Goal: Task Accomplishment & Management: Complete application form

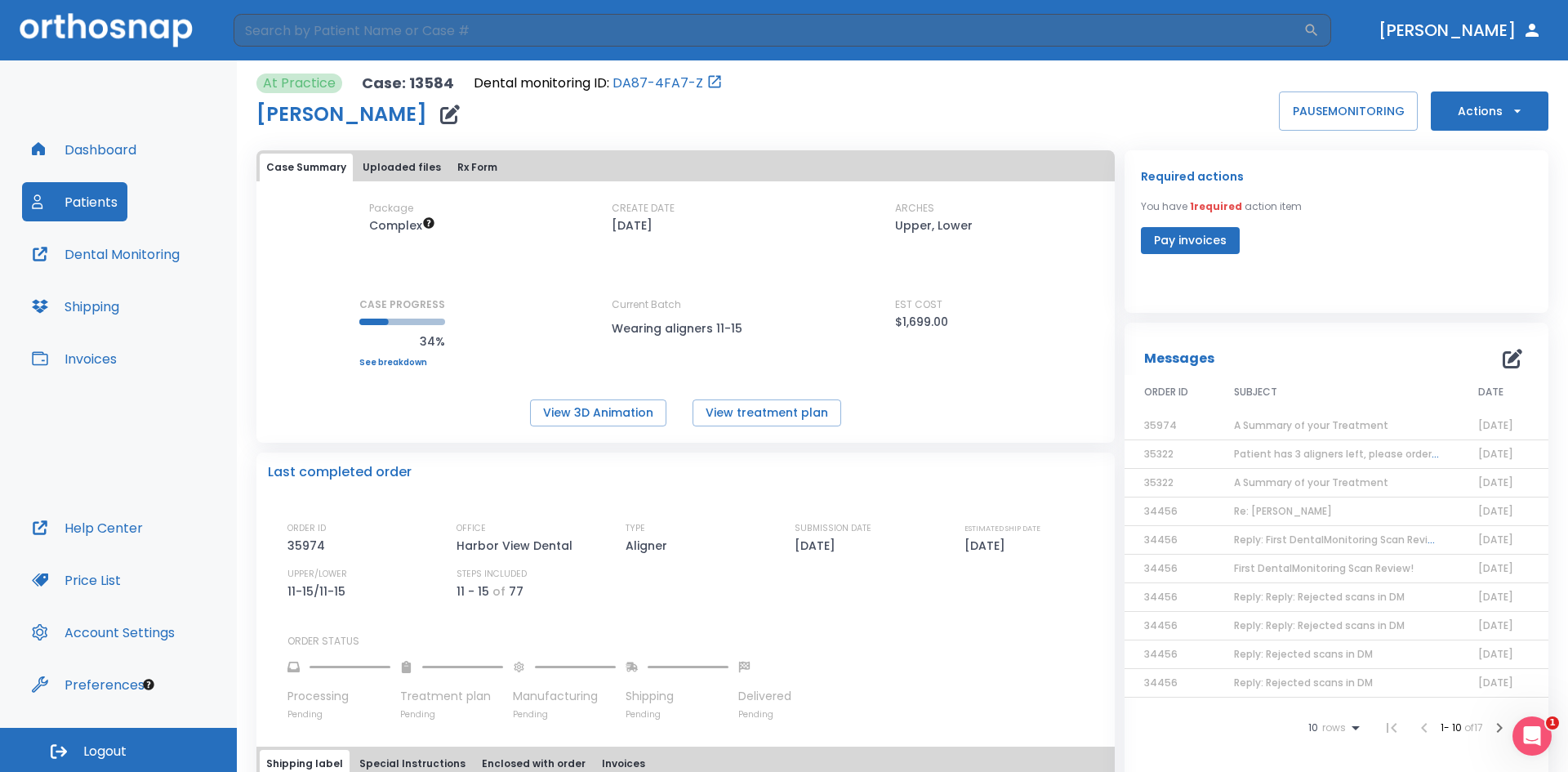
scroll to position [490, 0]
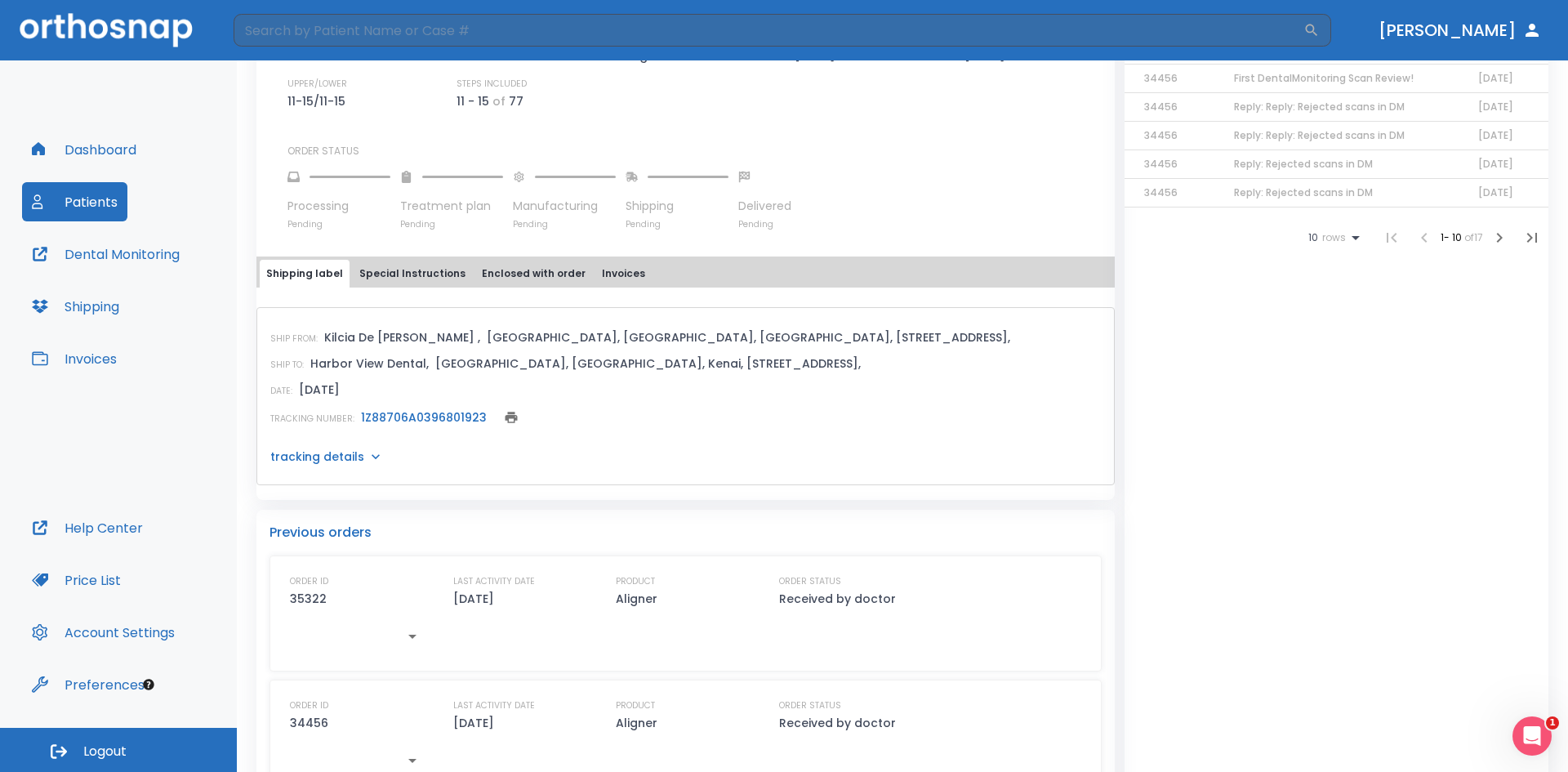
click at [402, 413] on link "1Z88706A0396801923" at bounding box center [423, 417] width 125 height 16
click at [71, 202] on button "Patients" at bounding box center [75, 201] width 106 height 39
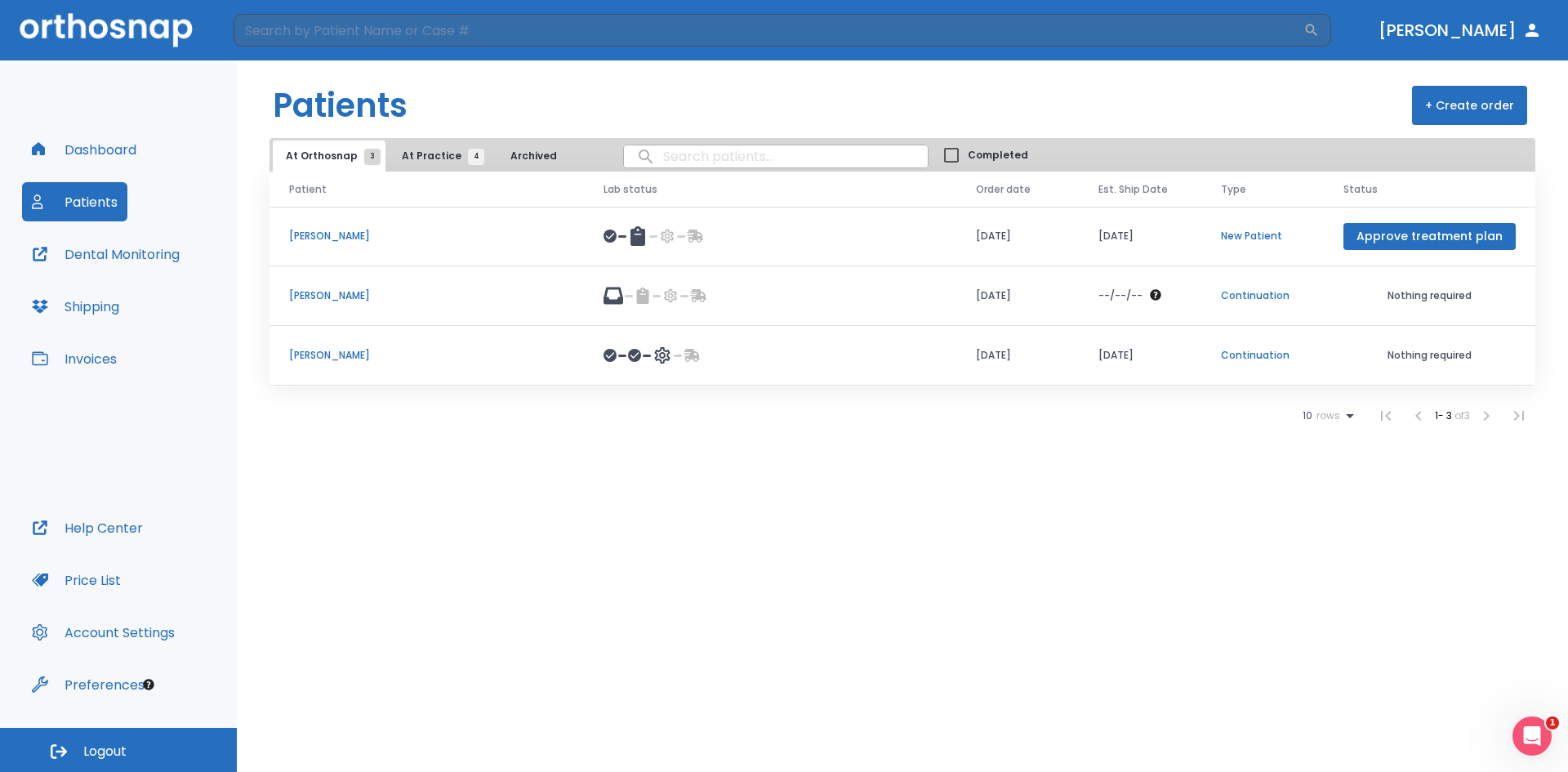
click at [405, 155] on span "At Practice 4" at bounding box center [438, 155] width 75 height 15
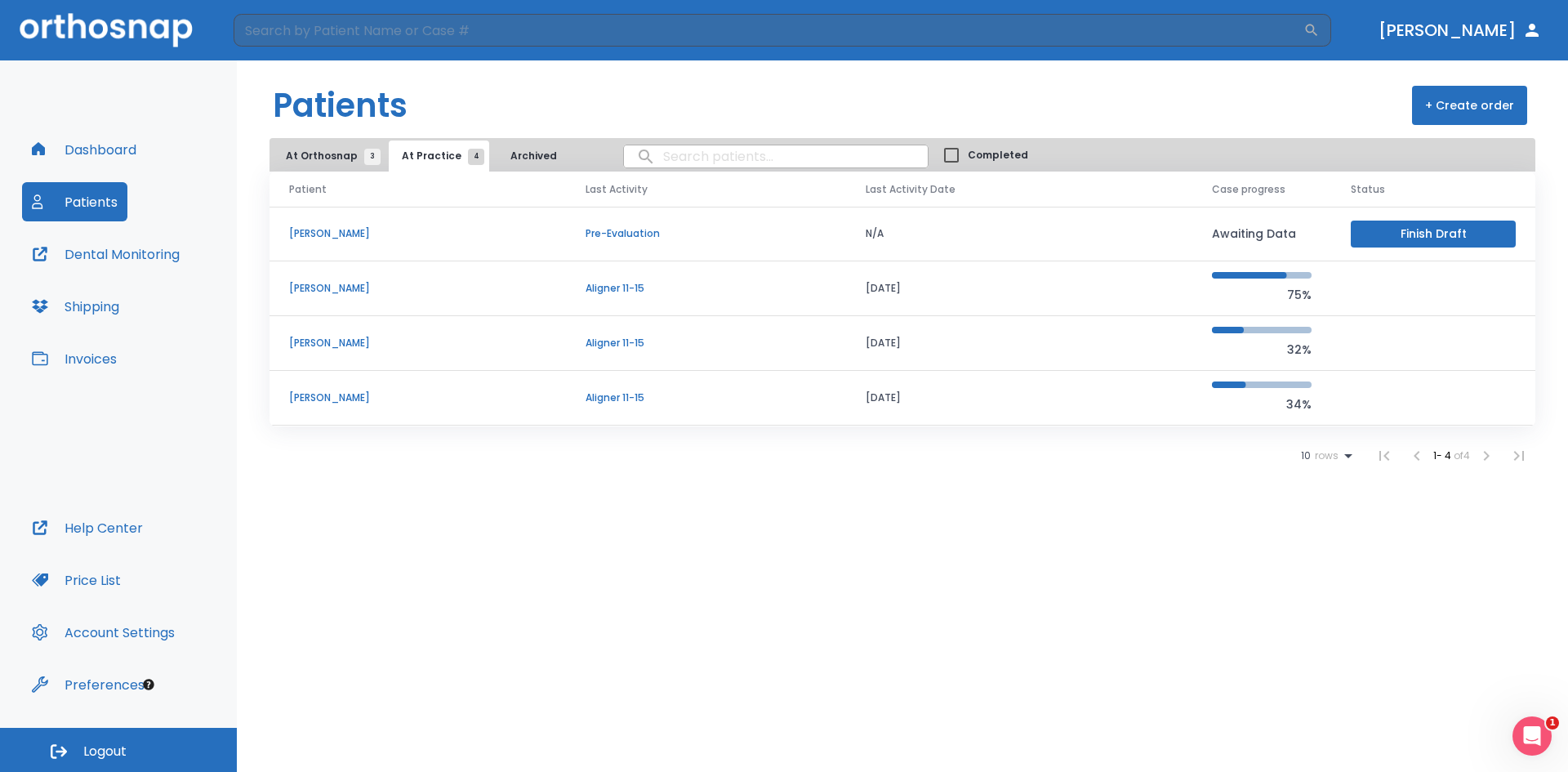
click at [372, 285] on p "[PERSON_NAME]" at bounding box center [417, 288] width 257 height 15
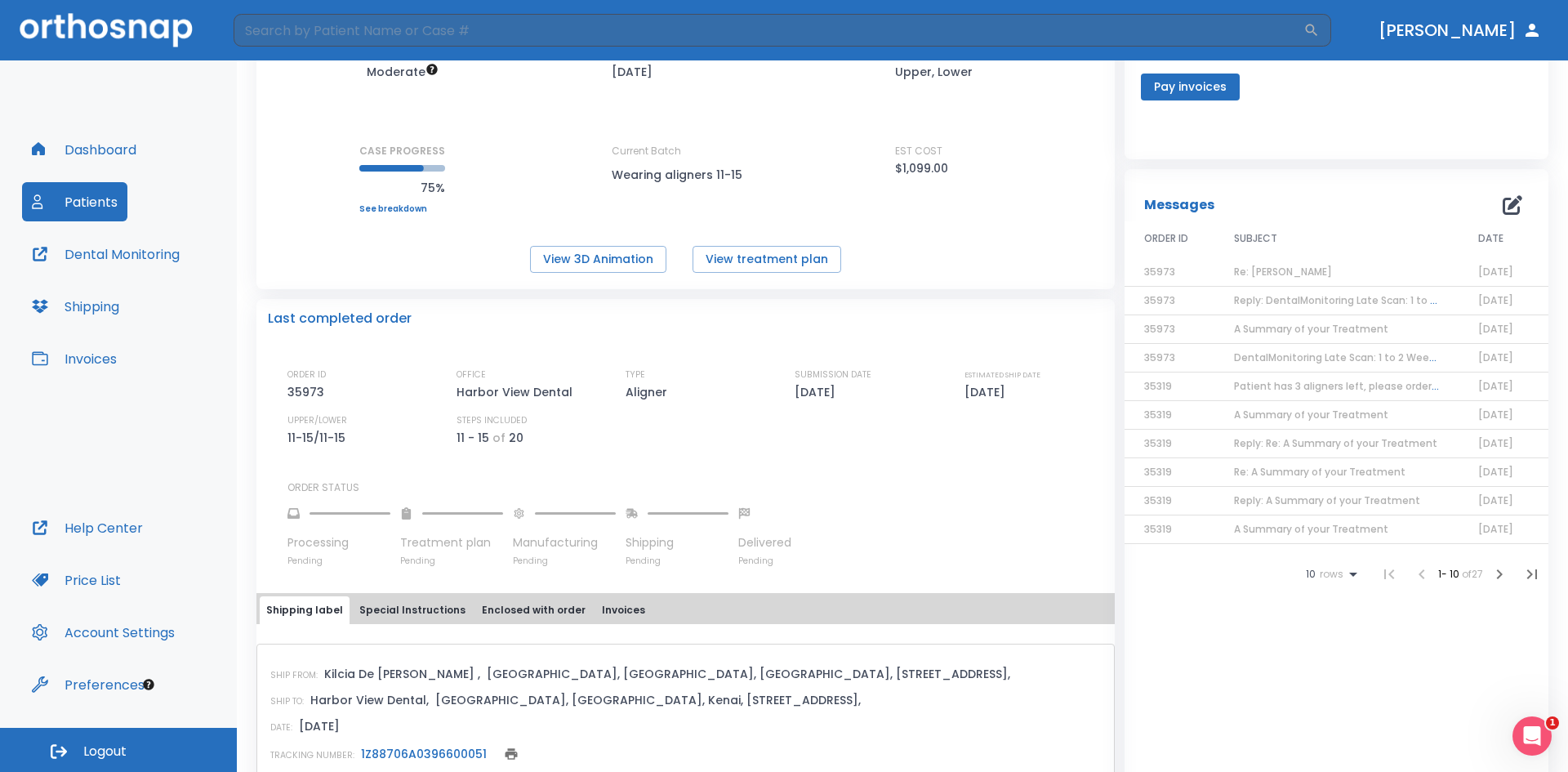
scroll to position [327, 0]
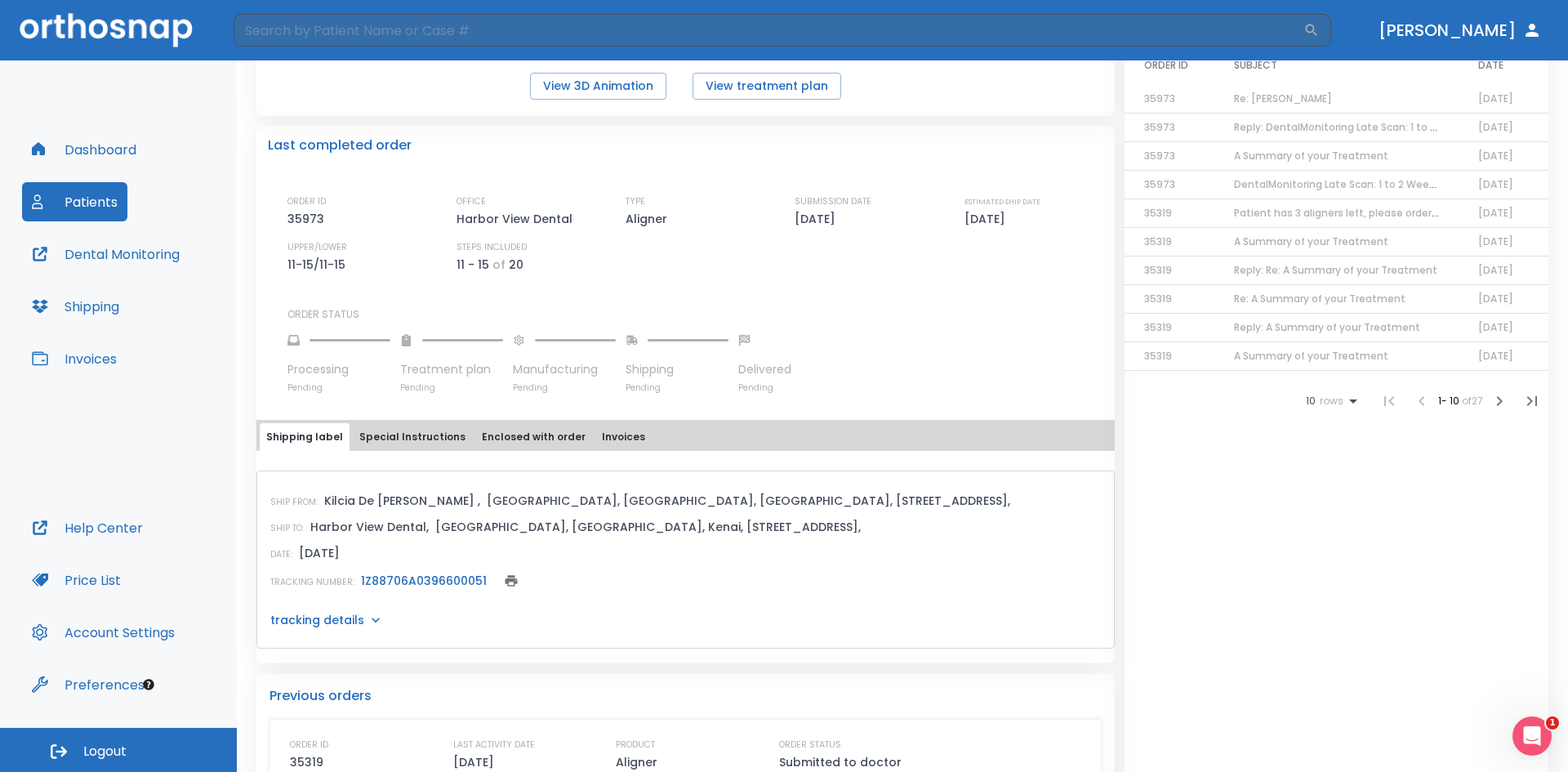
click at [428, 581] on link "1Z88706A0396600051" at bounding box center [423, 581] width 125 height 16
click at [1440, 553] on div "Messages ORDER ID SUBJECT DATE 35973 Re: [PERSON_NAME] [DATE] 35973 Reply: Dent…" at bounding box center [1336, 484] width 424 height 976
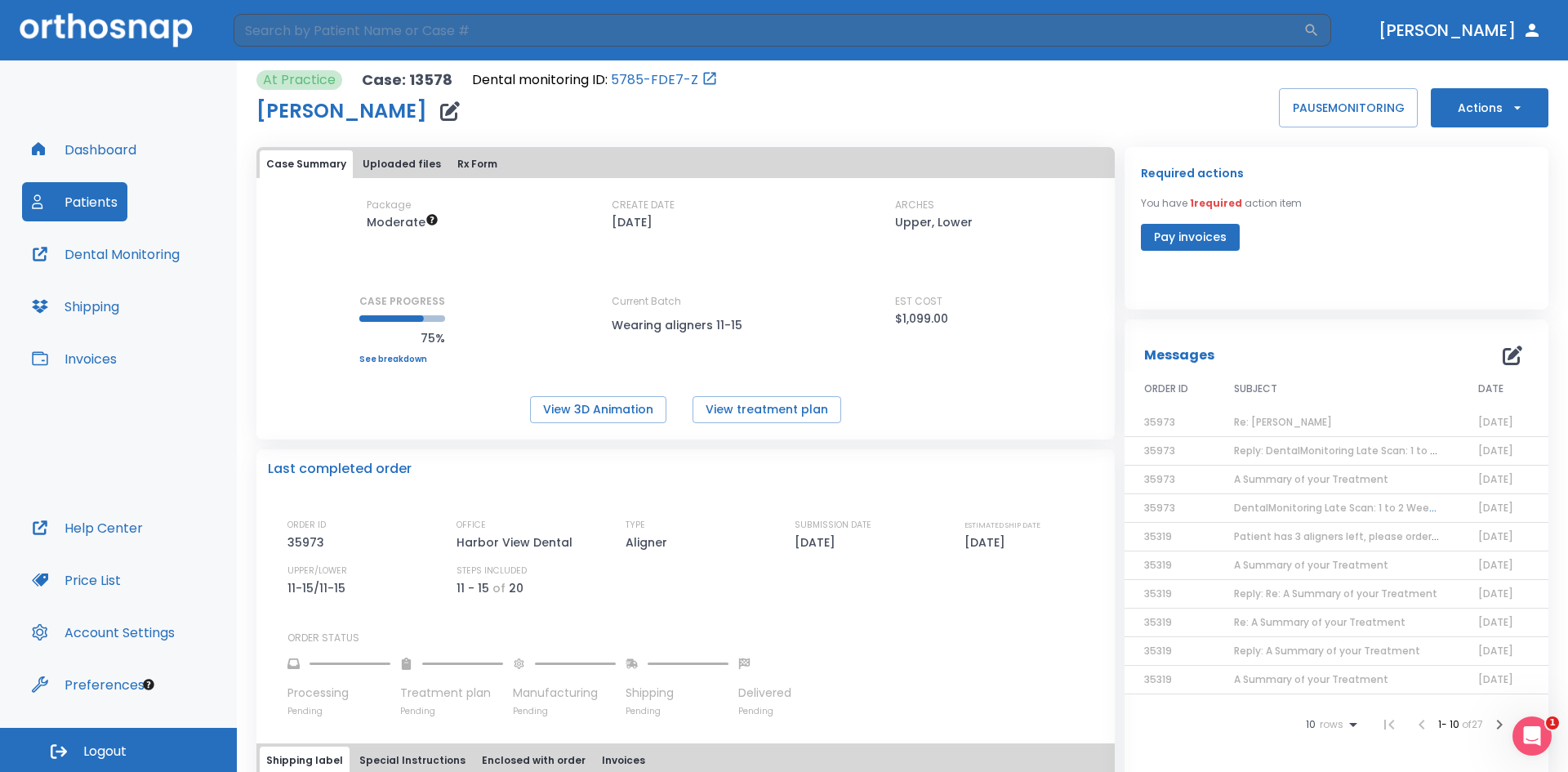
scroll to position [0, 0]
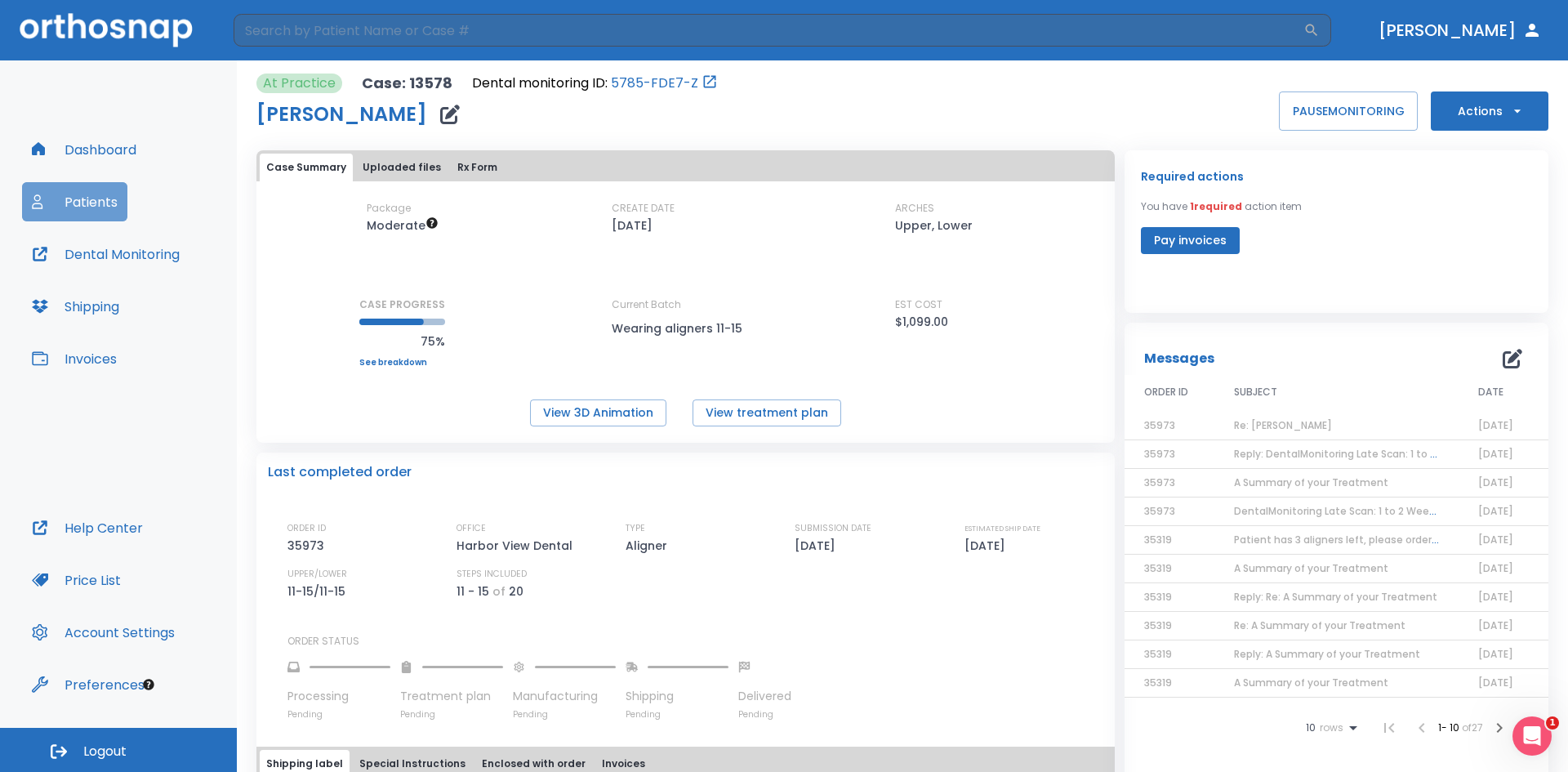
click at [52, 198] on button "Patients" at bounding box center [75, 201] width 106 height 39
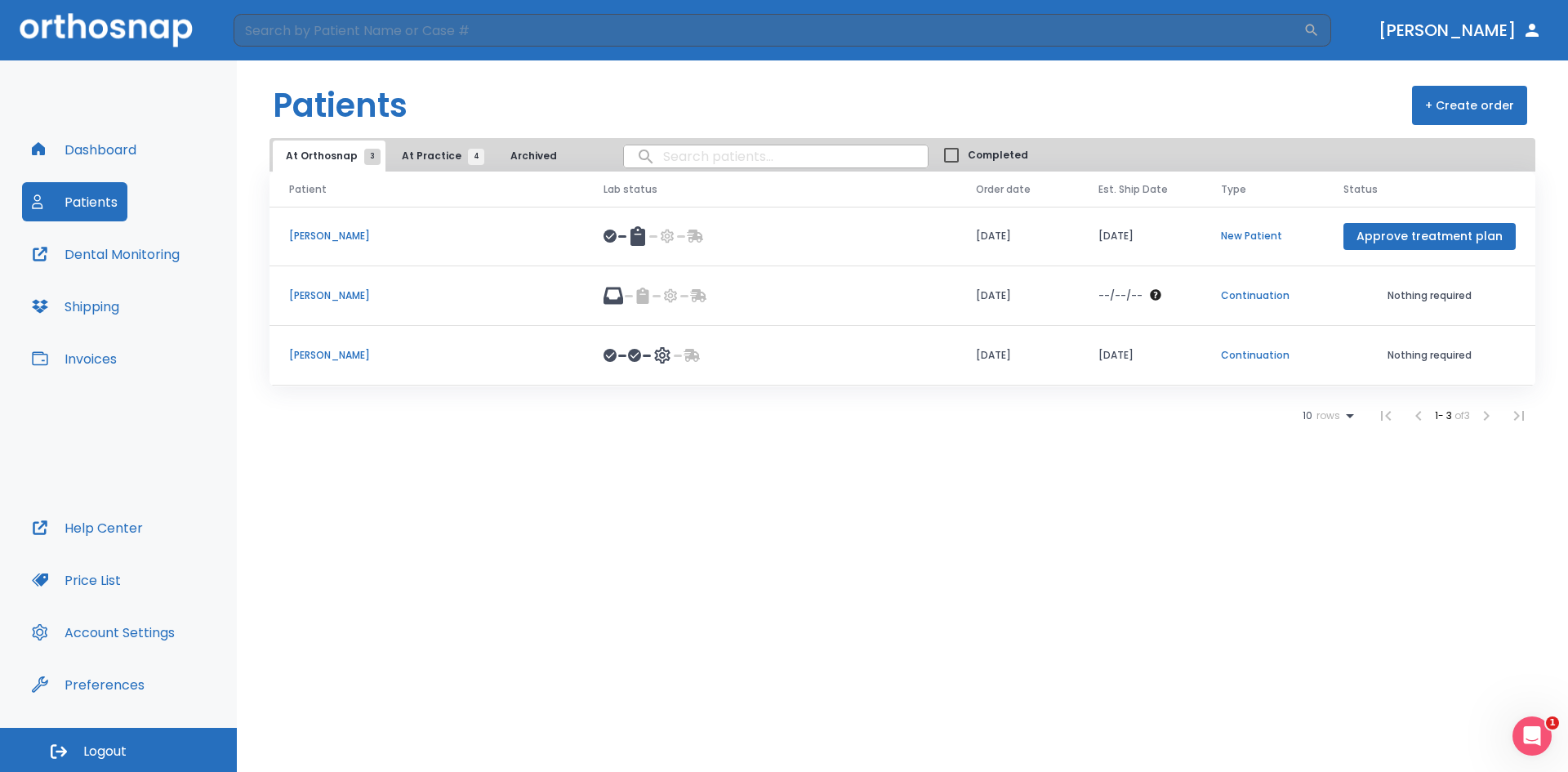
click at [415, 150] on span "At Practice 4" at bounding box center [438, 155] width 75 height 15
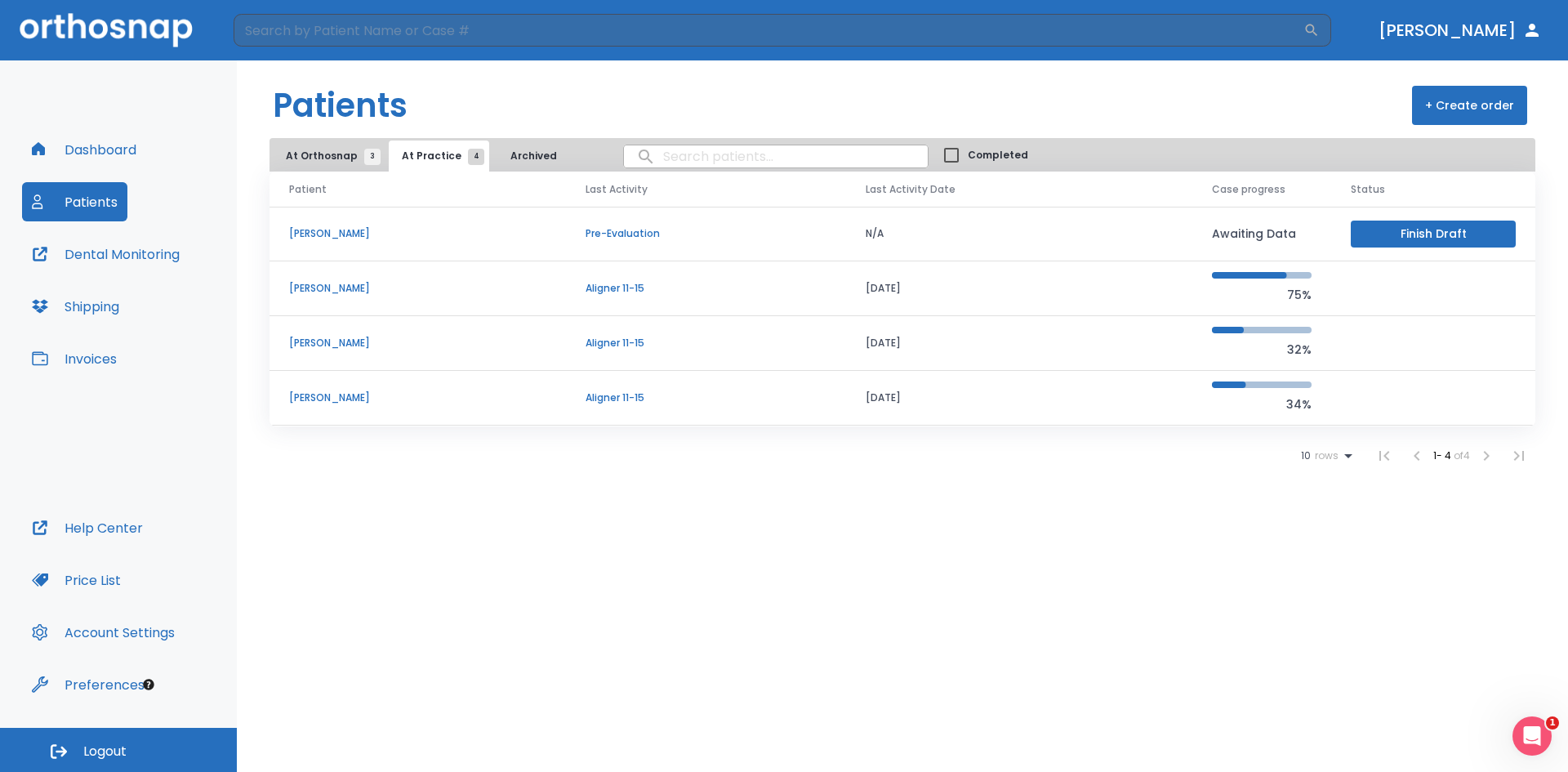
click at [346, 244] on td "[PERSON_NAME]" at bounding box center [418, 233] width 297 height 55
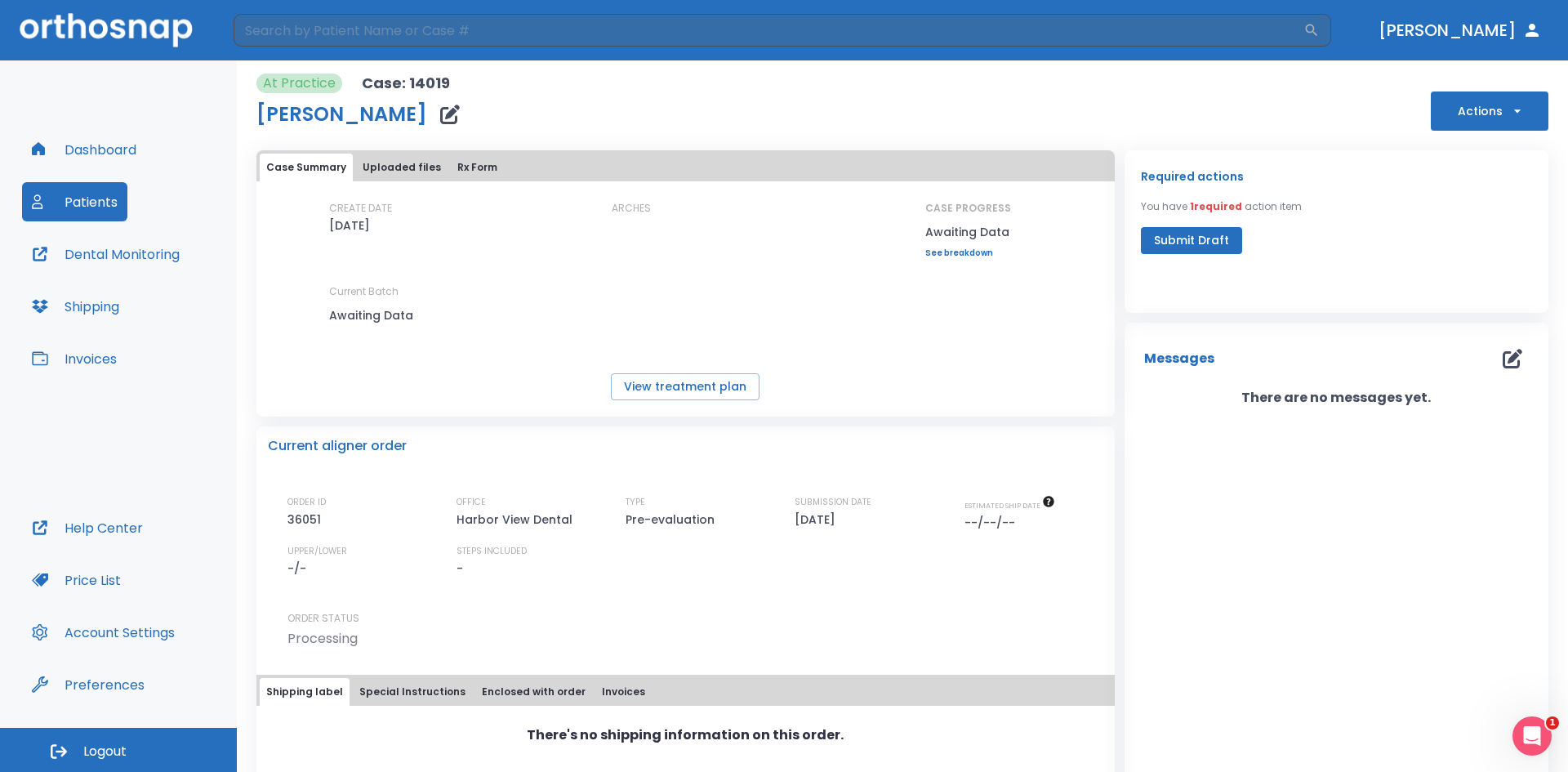
click at [410, 148] on div "Case Summary Uploaded files Rx Form CREATE DATE [DATE] ARCHES CASE PROGRESS Awa…" at bounding box center [681, 469] width 868 height 658
click at [404, 169] on button "Uploaded files" at bounding box center [402, 167] width 92 height 28
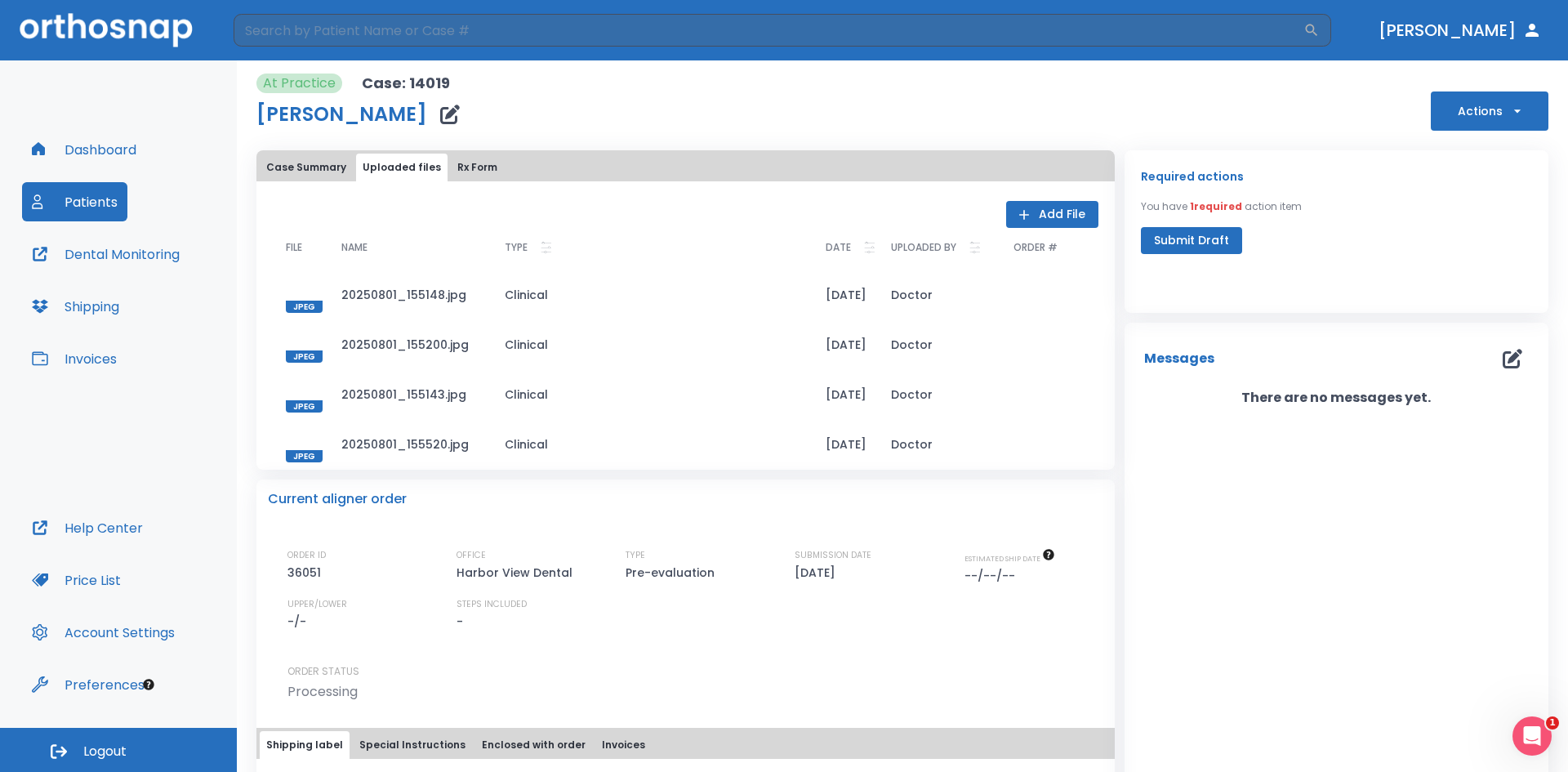
click at [302, 431] on div at bounding box center [304, 443] width 37 height 37
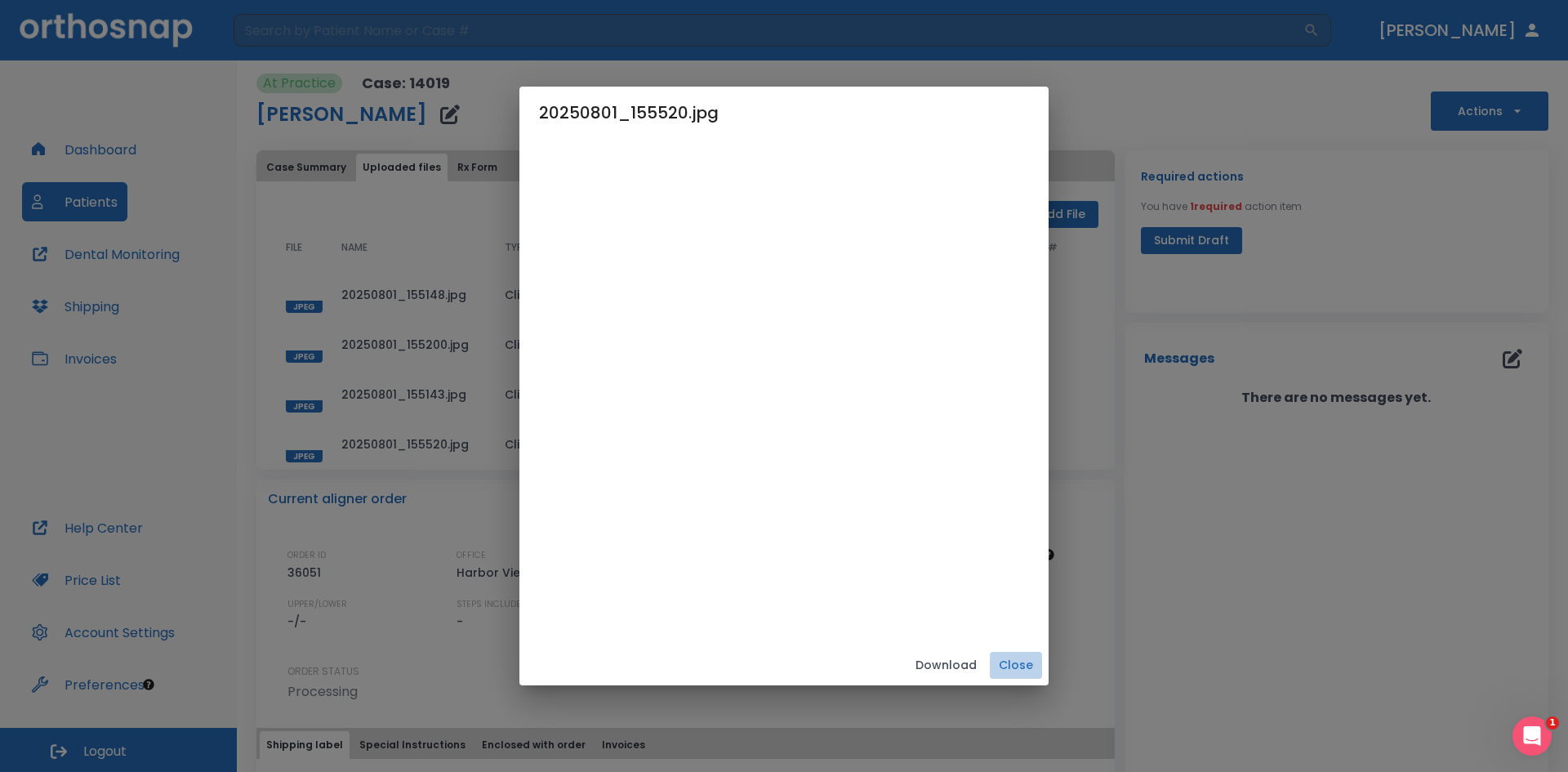
click at [1041, 667] on button "Close" at bounding box center [1015, 664] width 52 height 27
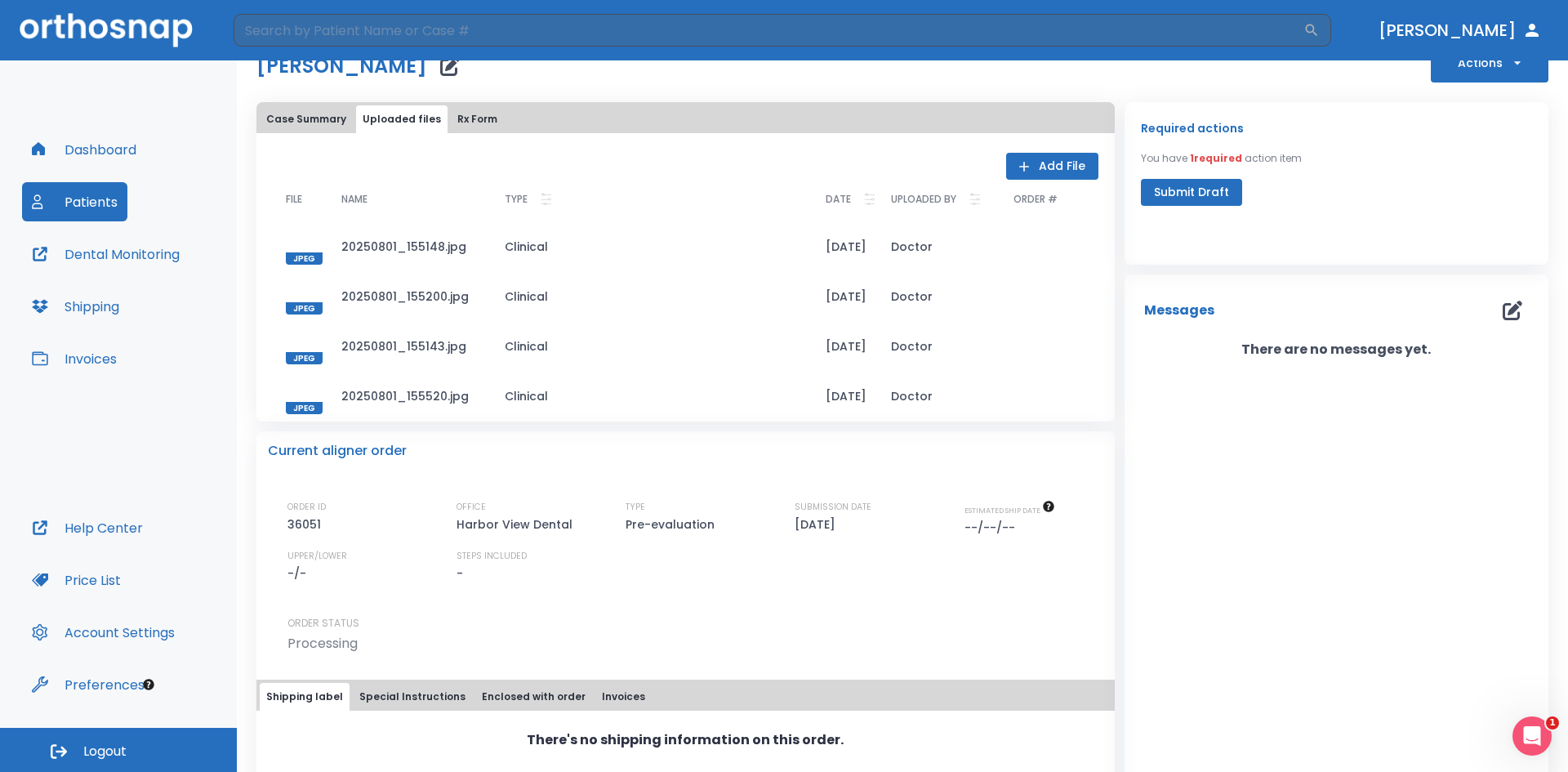
scroll to position [93, 0]
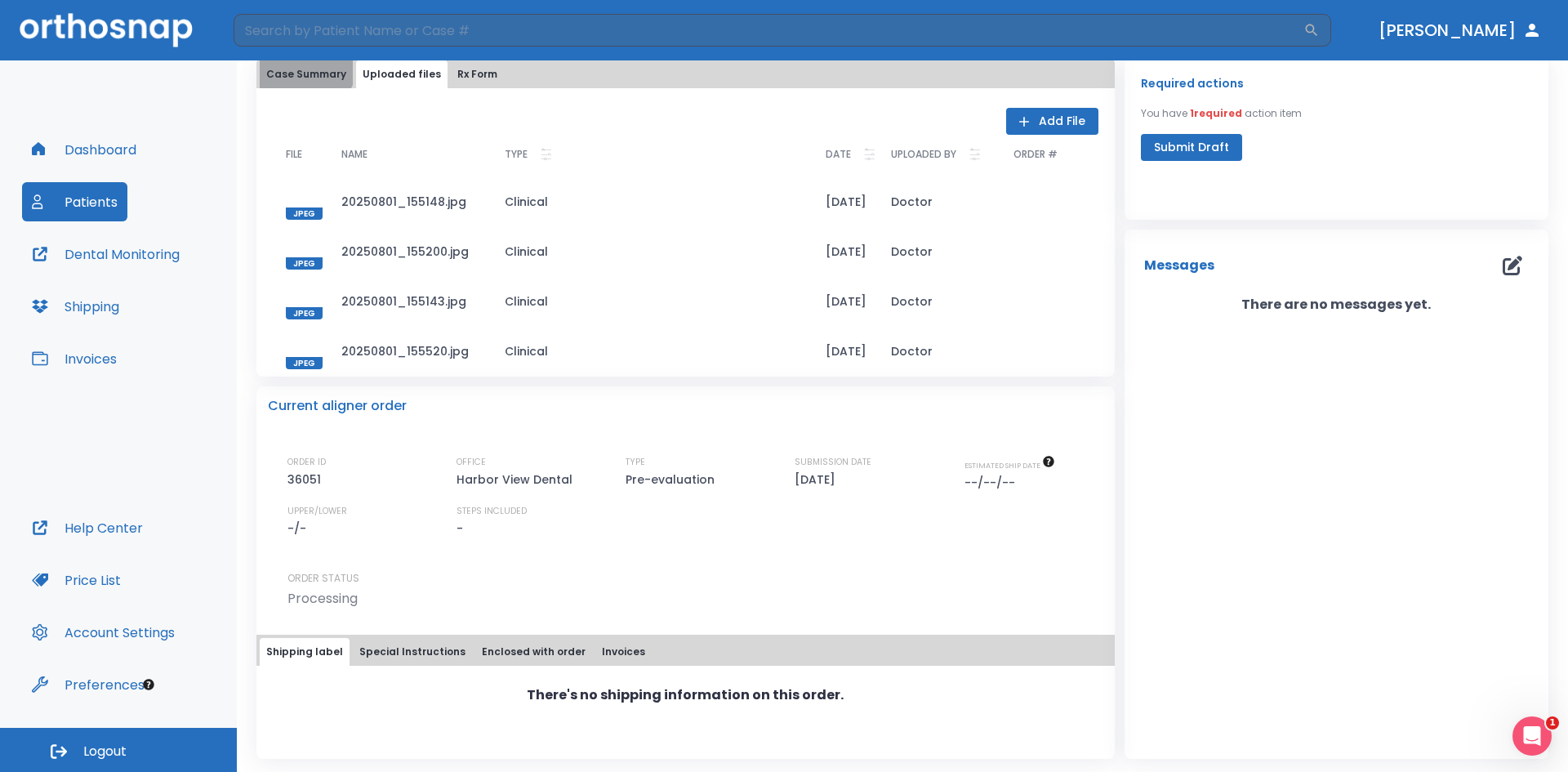
click at [305, 65] on button "Case Summary" at bounding box center [306, 75] width 93 height 28
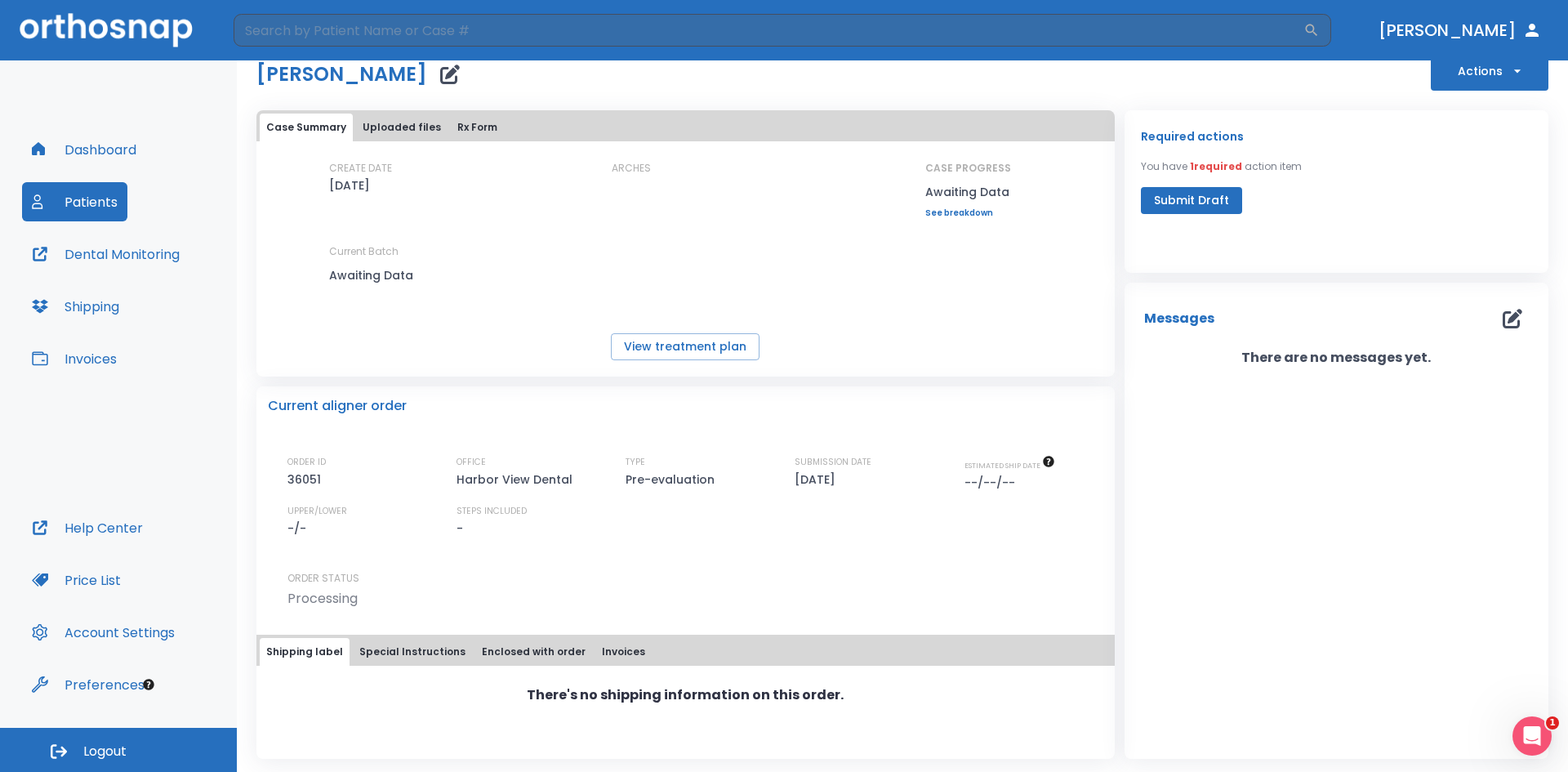
scroll to position [0, 0]
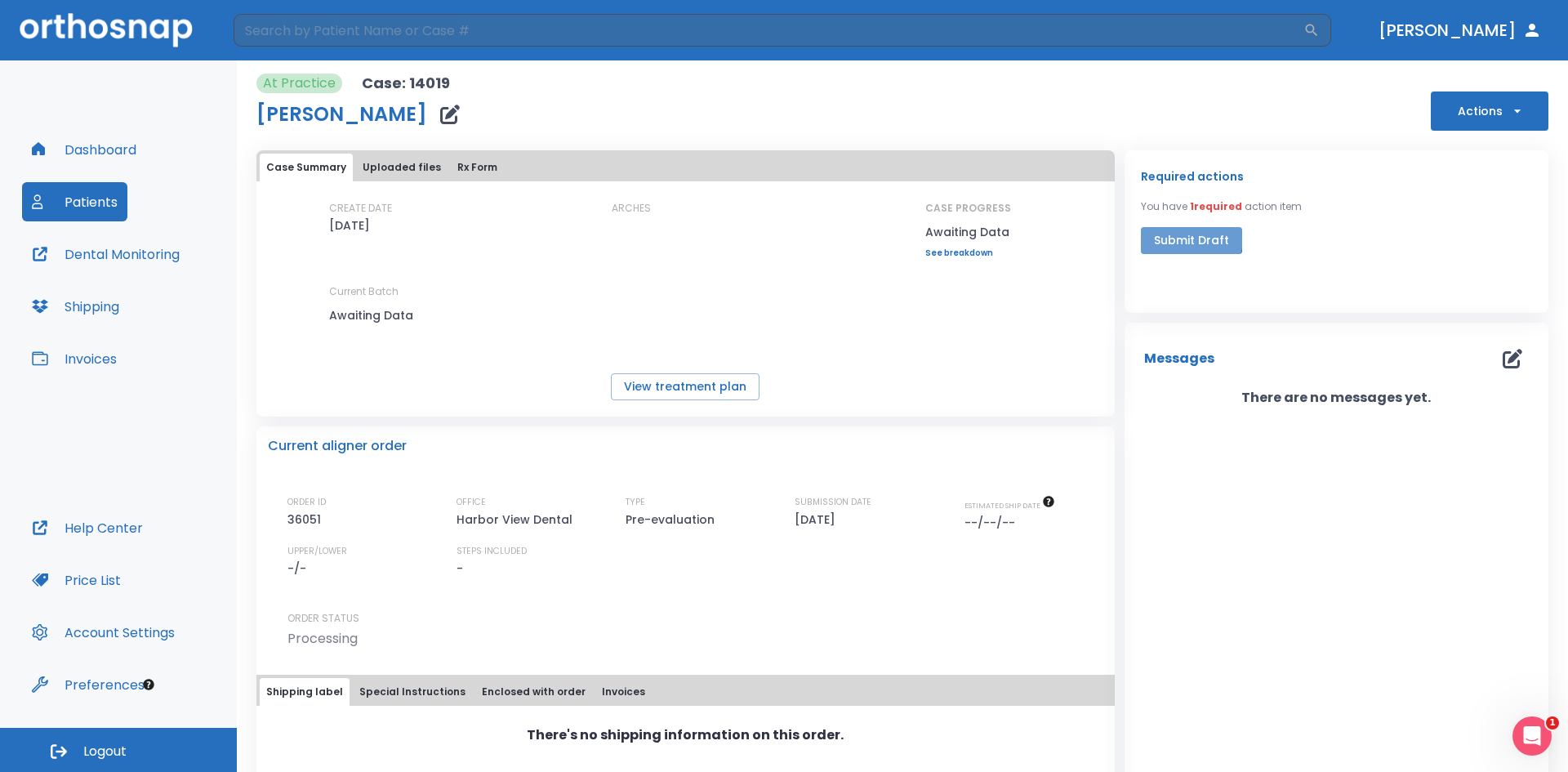
click at [1171, 234] on button "Submit Draft" at bounding box center [1192, 240] width 102 height 27
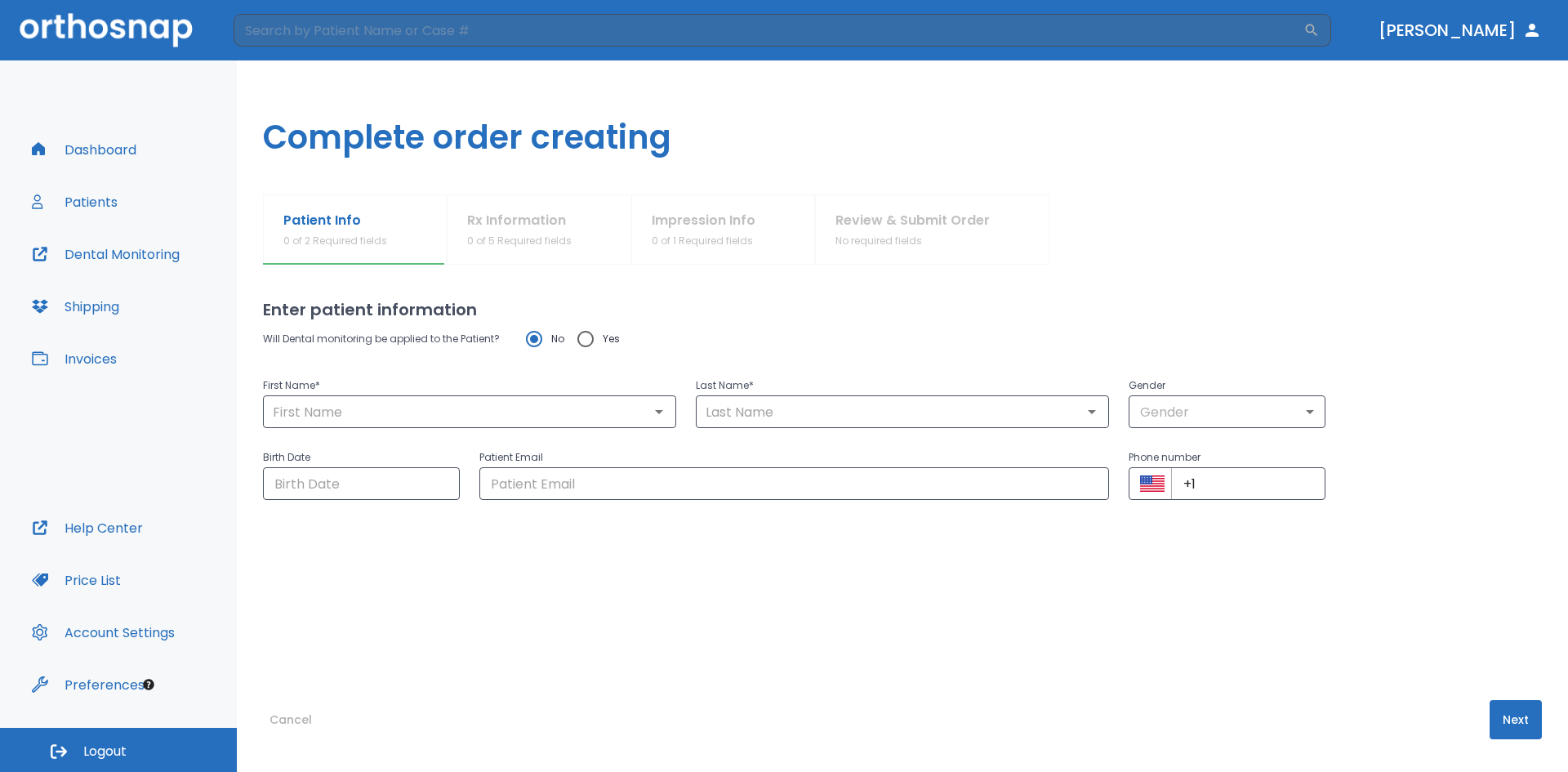
type input "Juliahna"
type input "[PERSON_NAME]"
type input "0"
type input "[DATE]"
type input "[EMAIL_ADDRESS][DOMAIN_NAME]"
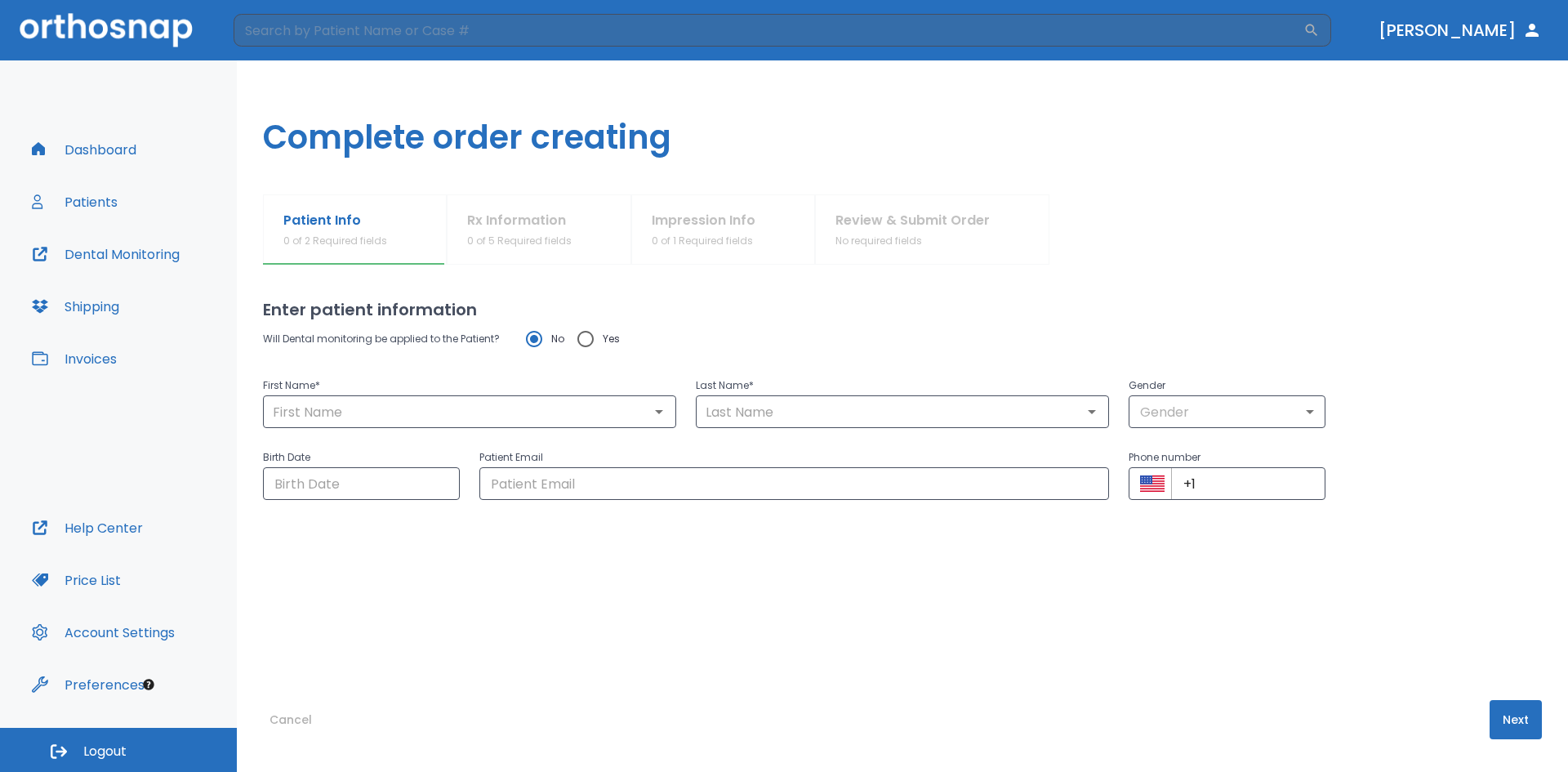
type input "[PHONE_NUMBER]"
radio input "false"
radio input "true"
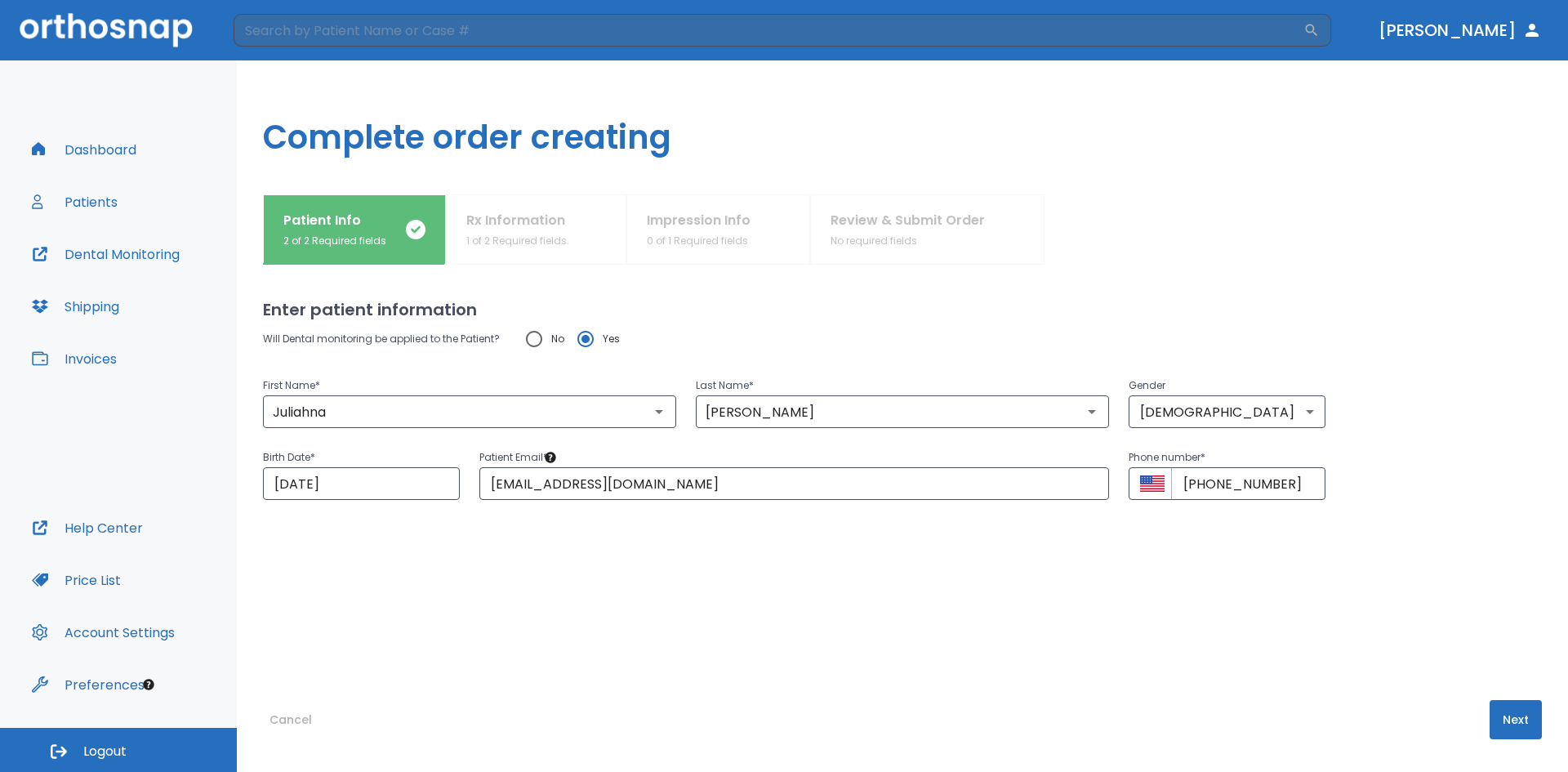
click at [544, 254] on div "Patient Info 2 of 2 Required fields Rx Information 1 of 2 Required fields Impre…" at bounding box center [902, 229] width 1278 height 71
click at [546, 231] on div "Patient Info 2 of 2 Required fields Rx Information 1 of 2 Required fields Impre…" at bounding box center [902, 229] width 1278 height 71
click at [1499, 710] on button "Next" at bounding box center [1515, 719] width 52 height 39
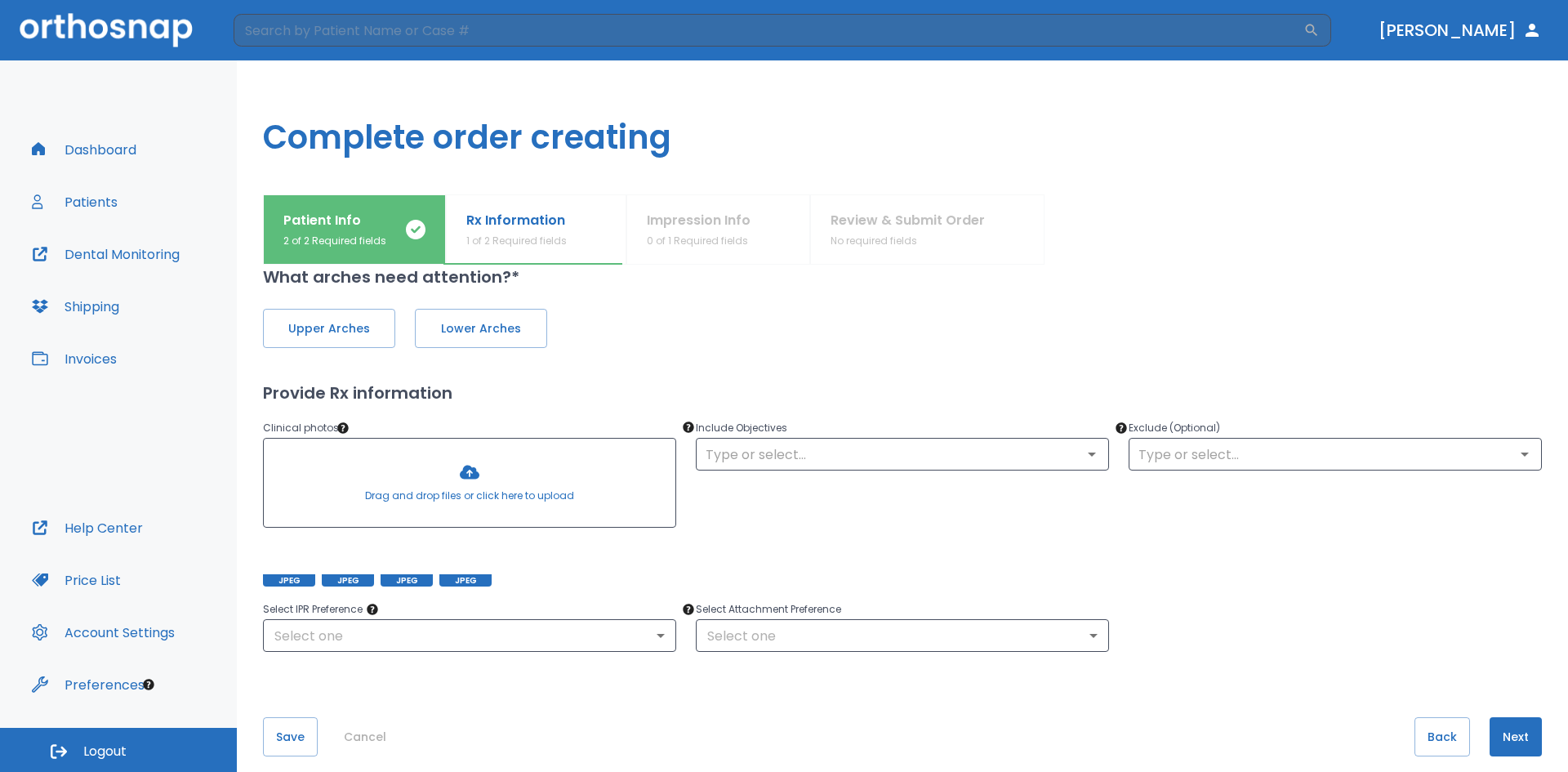
scroll to position [50, 0]
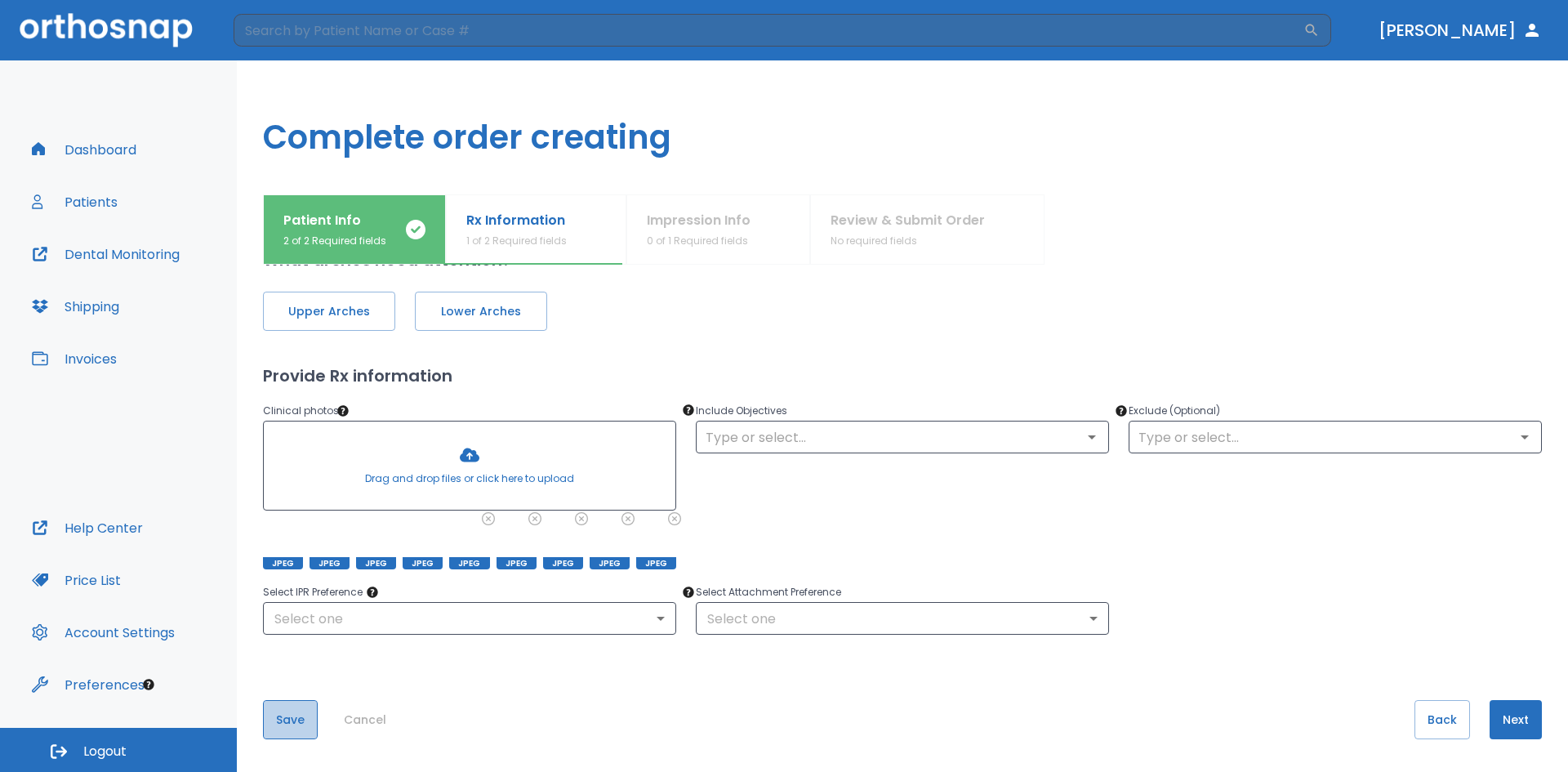
click at [270, 711] on button "Save" at bounding box center [290, 719] width 55 height 39
drag, startPoint x: 656, startPoint y: 544, endPoint x: 450, endPoint y: 547, distance: 206.0
click at [450, 547] on div "JPEG JPEG JPEG JPEG JPEG JPEG JPEG JPEG JPEG" at bounding box center [469, 543] width 413 height 52
click at [80, 203] on button "Patients" at bounding box center [75, 201] width 106 height 39
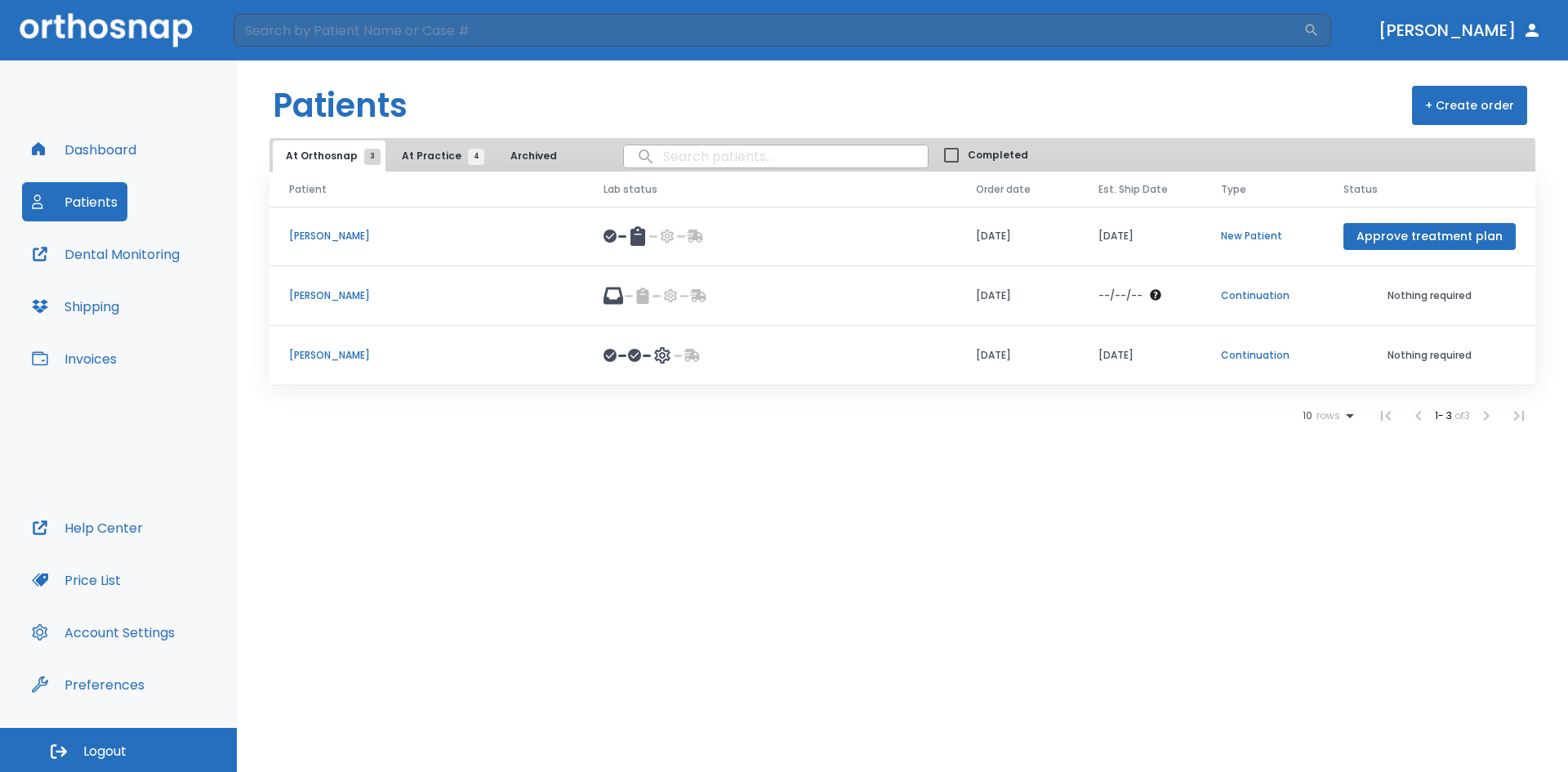
click at [429, 161] on span "At Practice 4" at bounding box center [438, 155] width 75 height 15
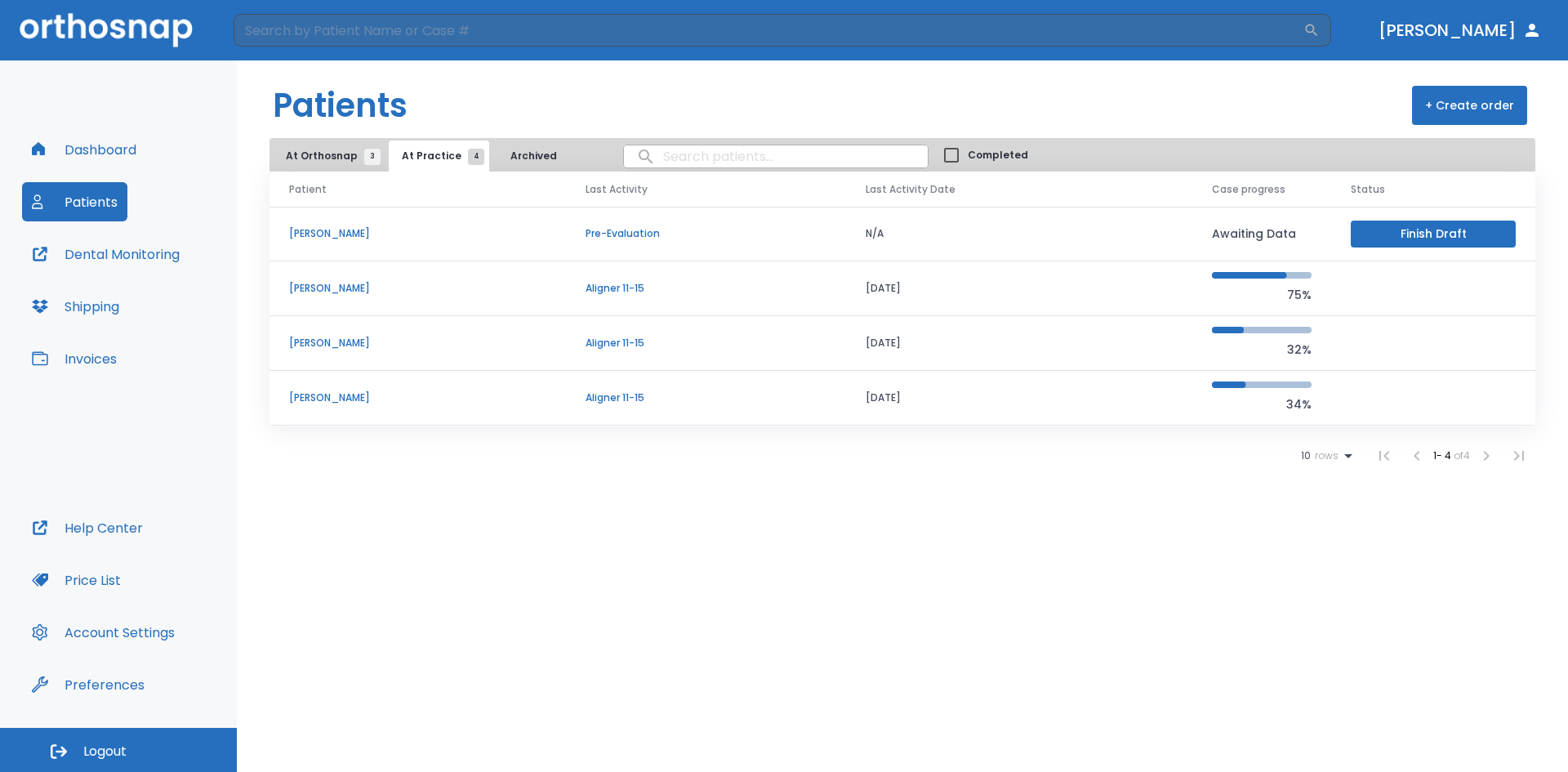
click at [351, 288] on p "[PERSON_NAME]" at bounding box center [417, 288] width 257 height 15
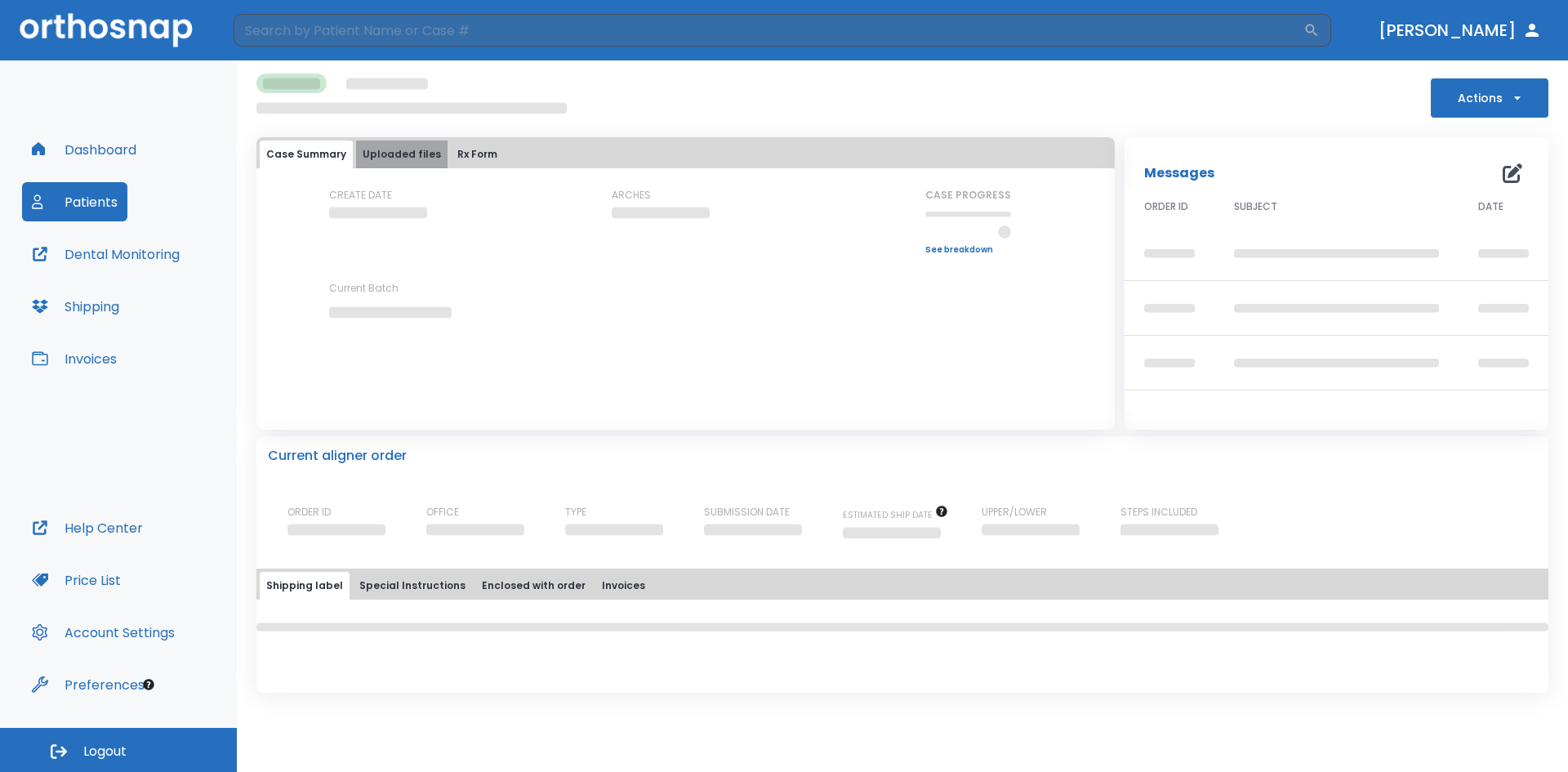
click at [411, 154] on button "Uploaded files" at bounding box center [402, 154] width 92 height 28
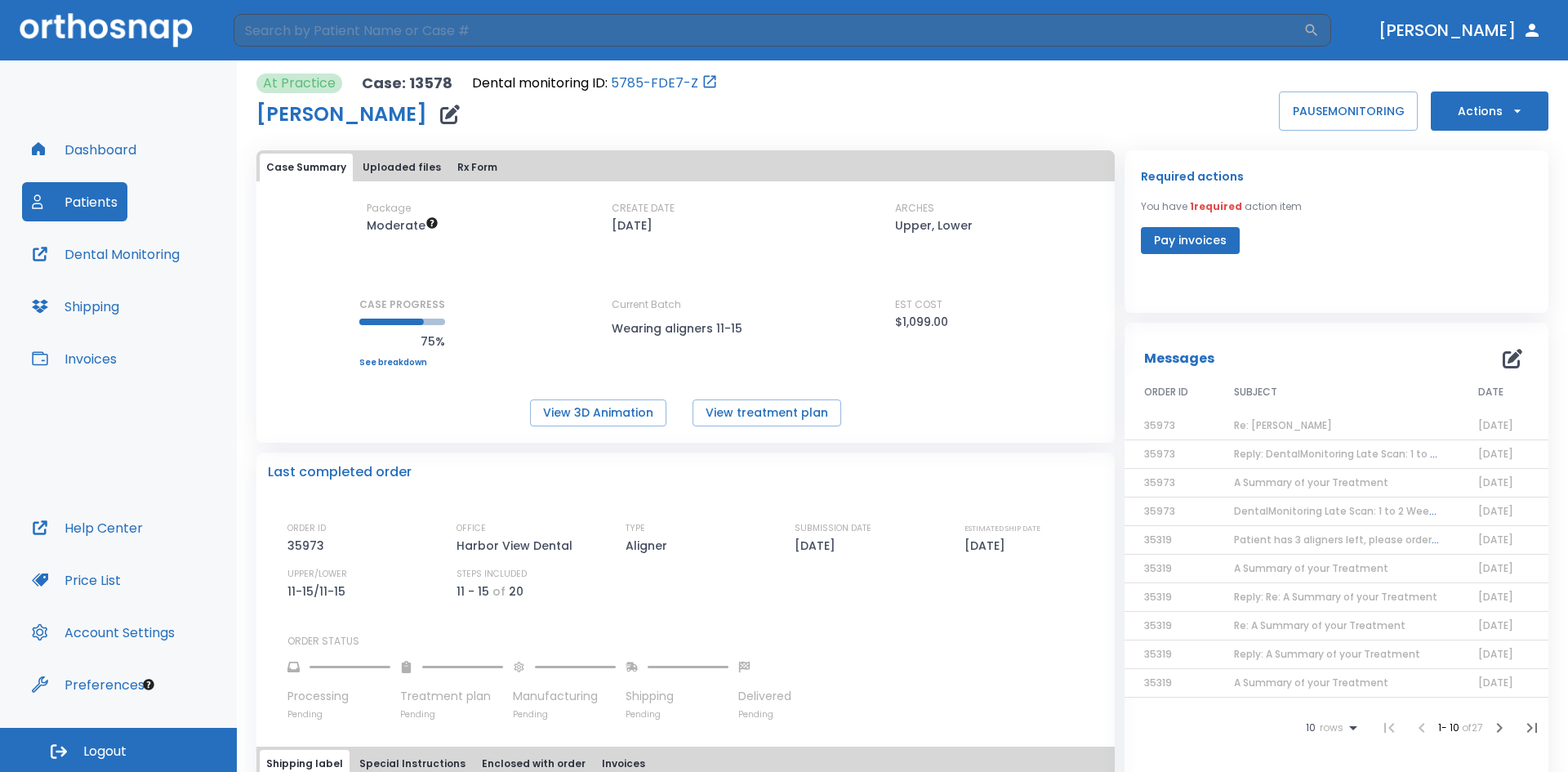
click at [404, 165] on button "Uploaded files" at bounding box center [402, 167] width 92 height 28
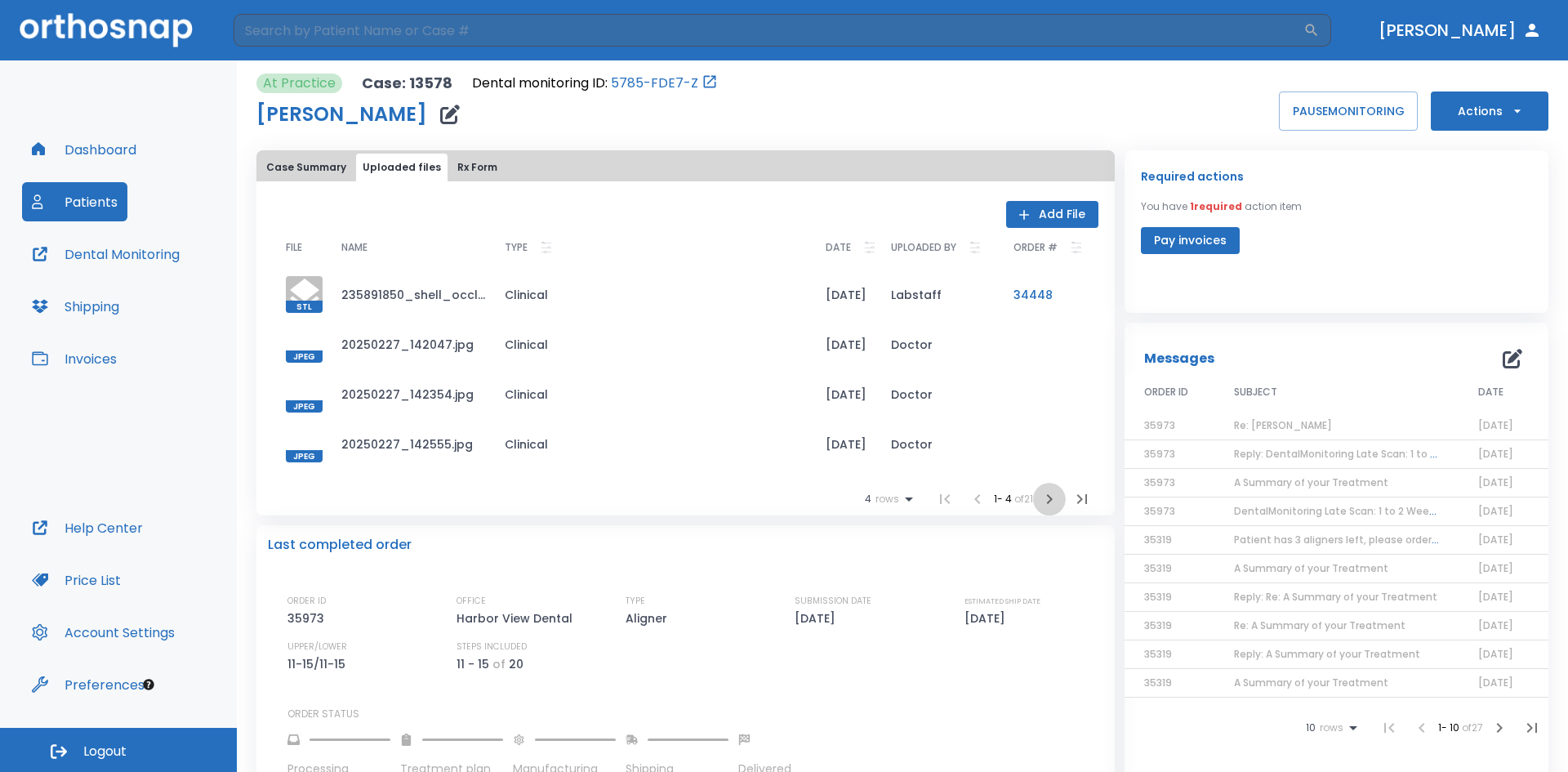
click at [1039, 499] on icon "button" at bounding box center [1049, 499] width 20 height 20
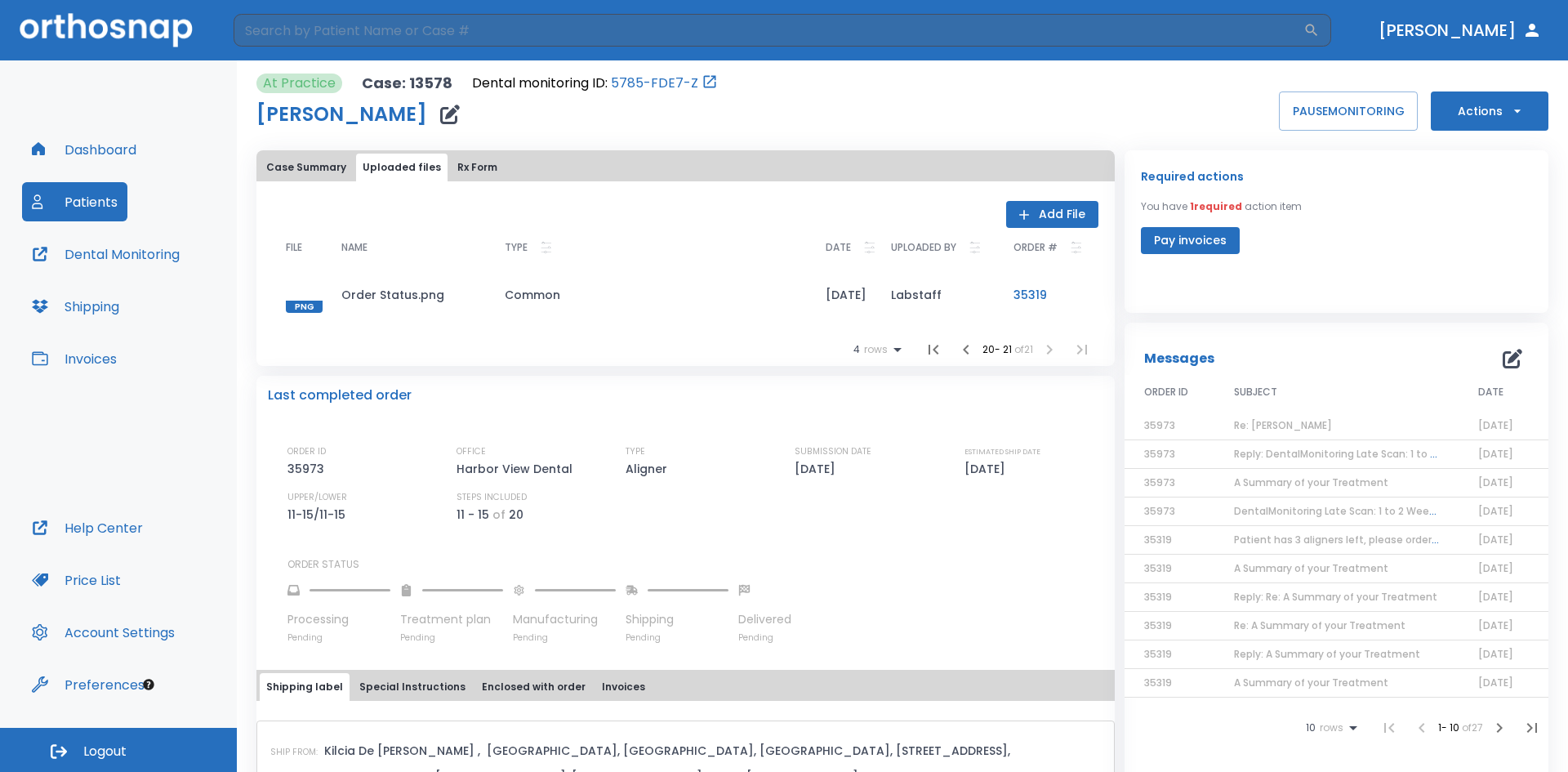
click at [956, 355] on icon "button" at bounding box center [966, 350] width 20 height 20
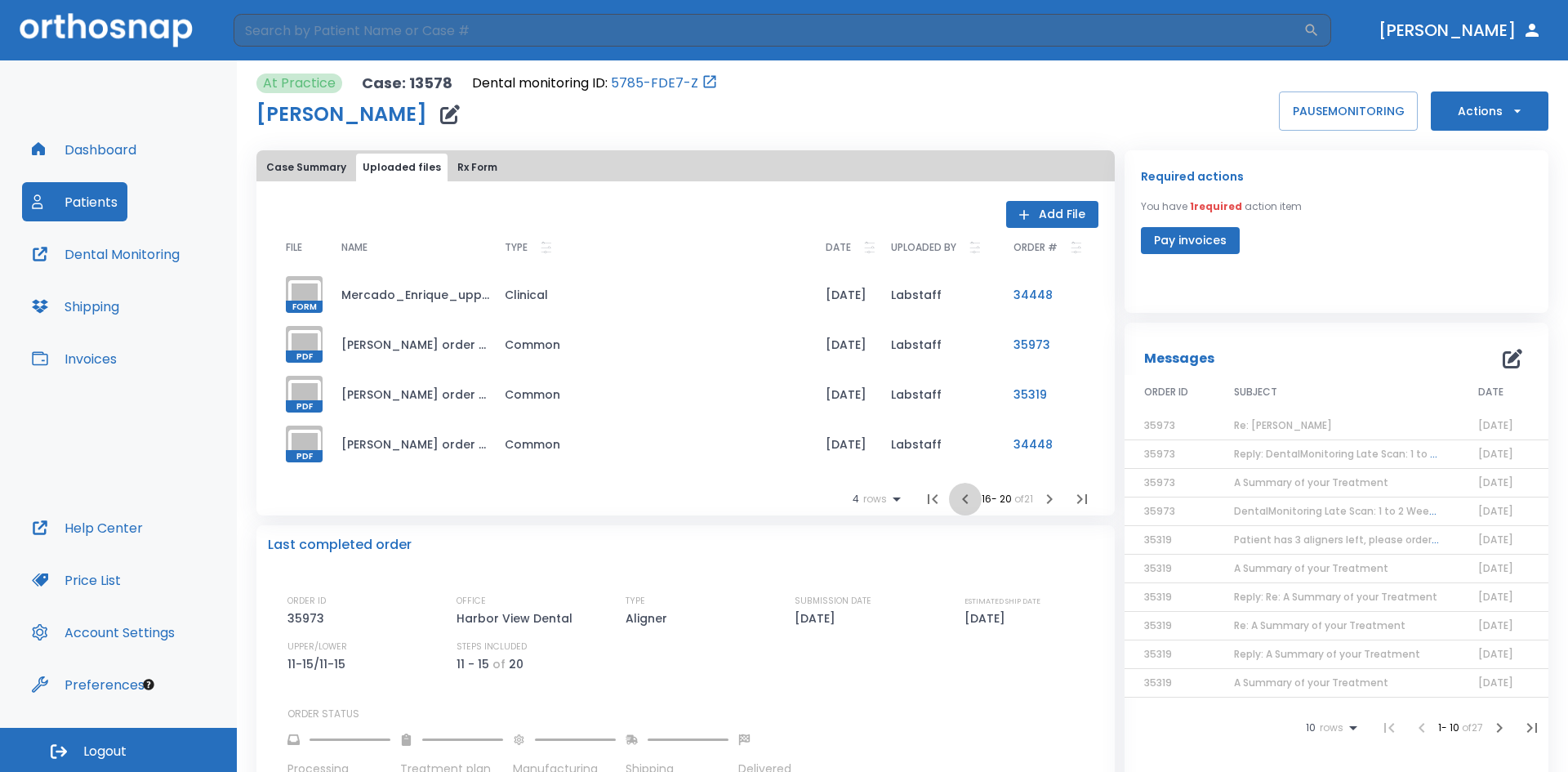
click at [962, 499] on icon "button" at bounding box center [965, 499] width 6 height 10
click at [93, 213] on button "Patients" at bounding box center [75, 201] width 106 height 39
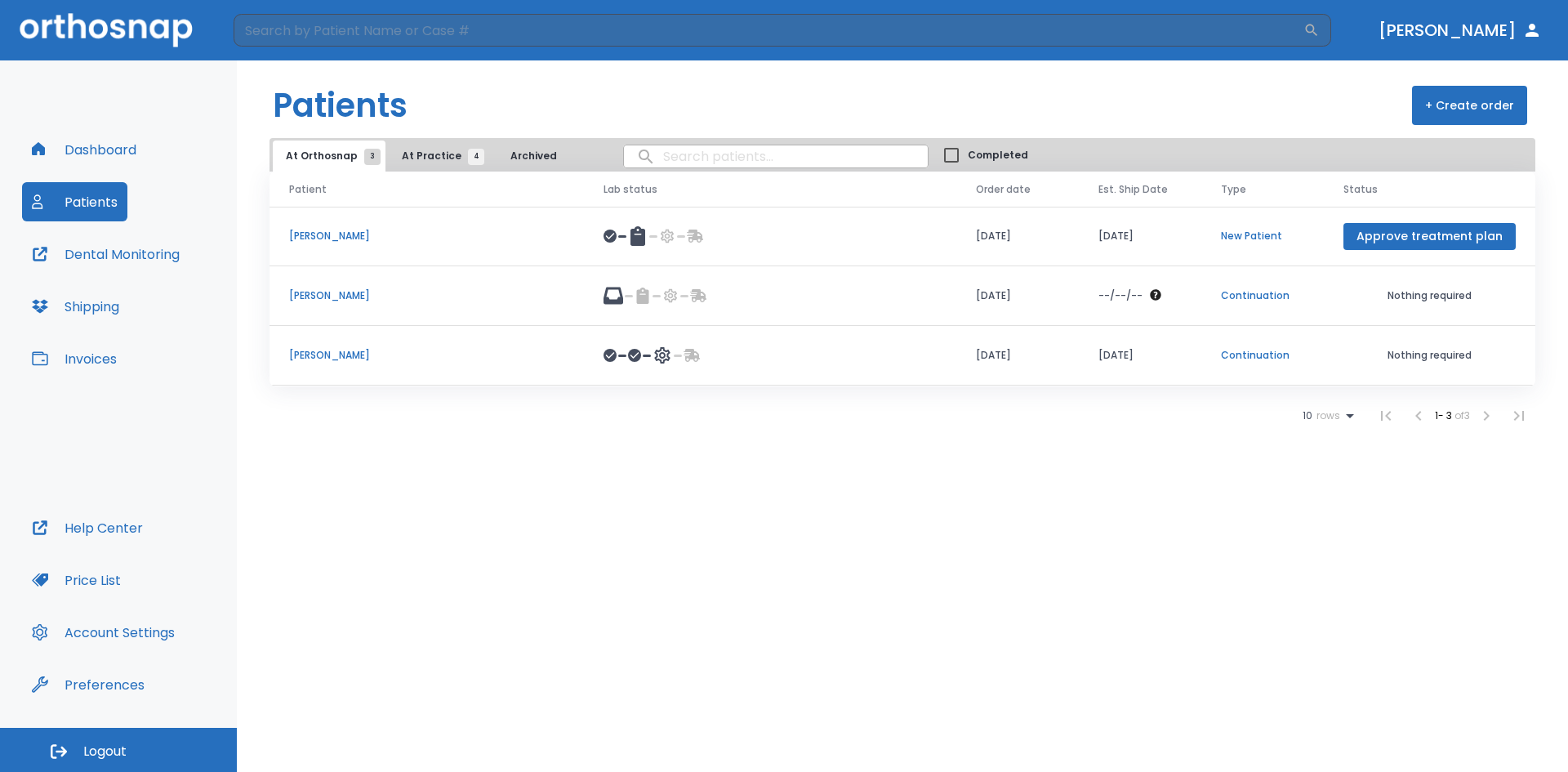
click at [409, 156] on span "At Practice 4" at bounding box center [438, 155] width 75 height 15
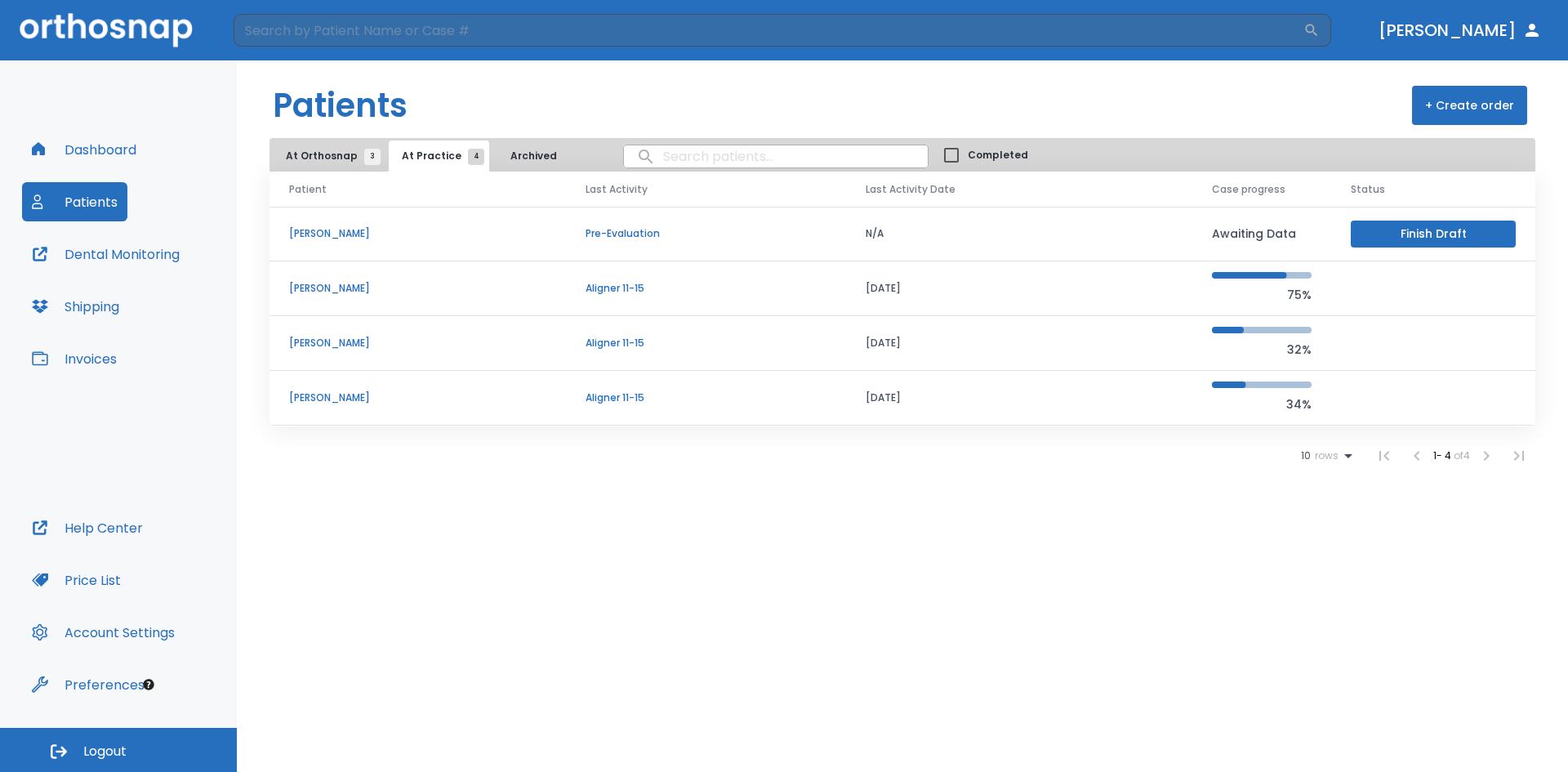
click at [326, 234] on p "[PERSON_NAME]" at bounding box center [417, 233] width 257 height 15
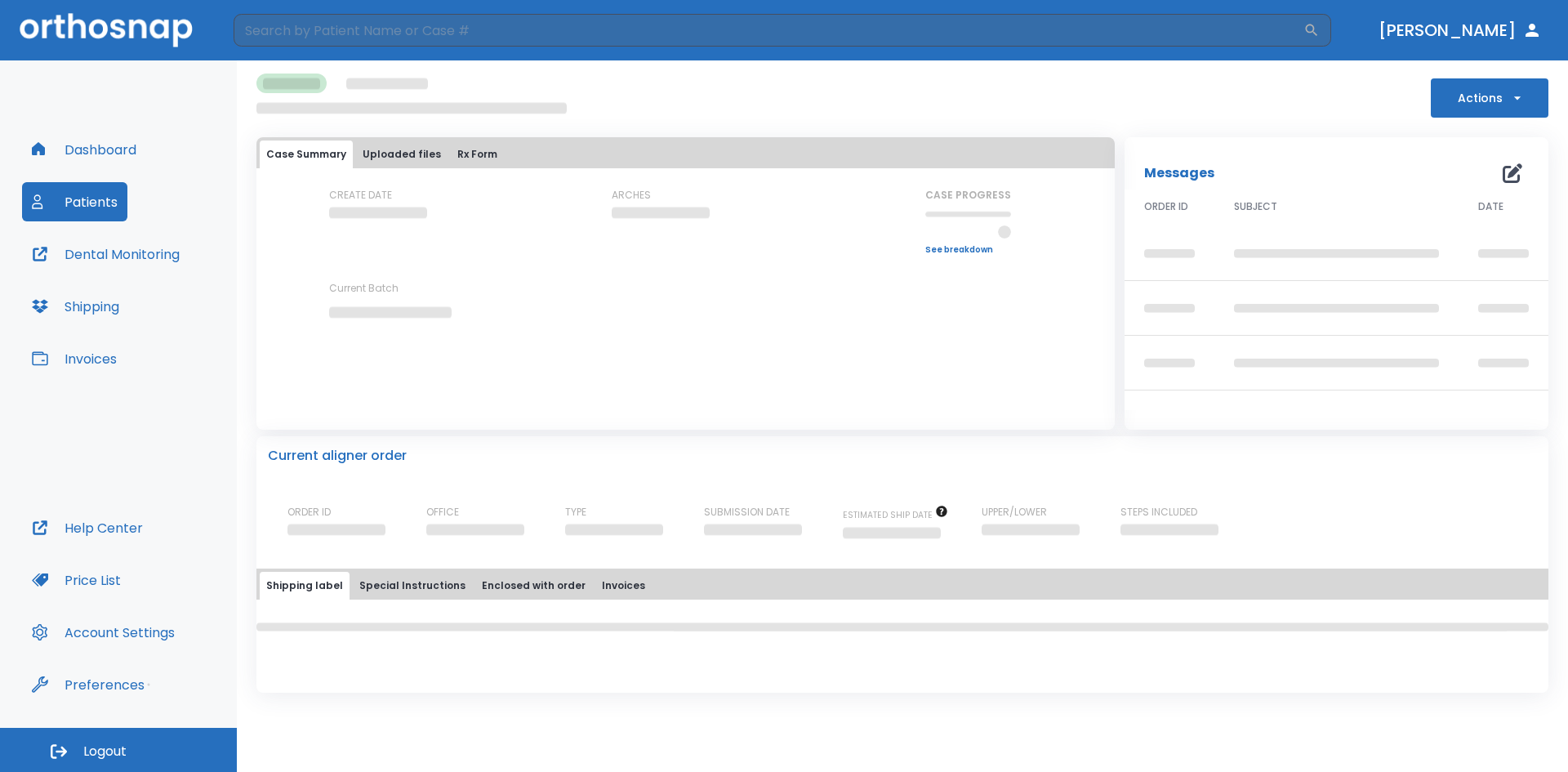
click at [381, 155] on button "Uploaded files" at bounding box center [402, 154] width 92 height 28
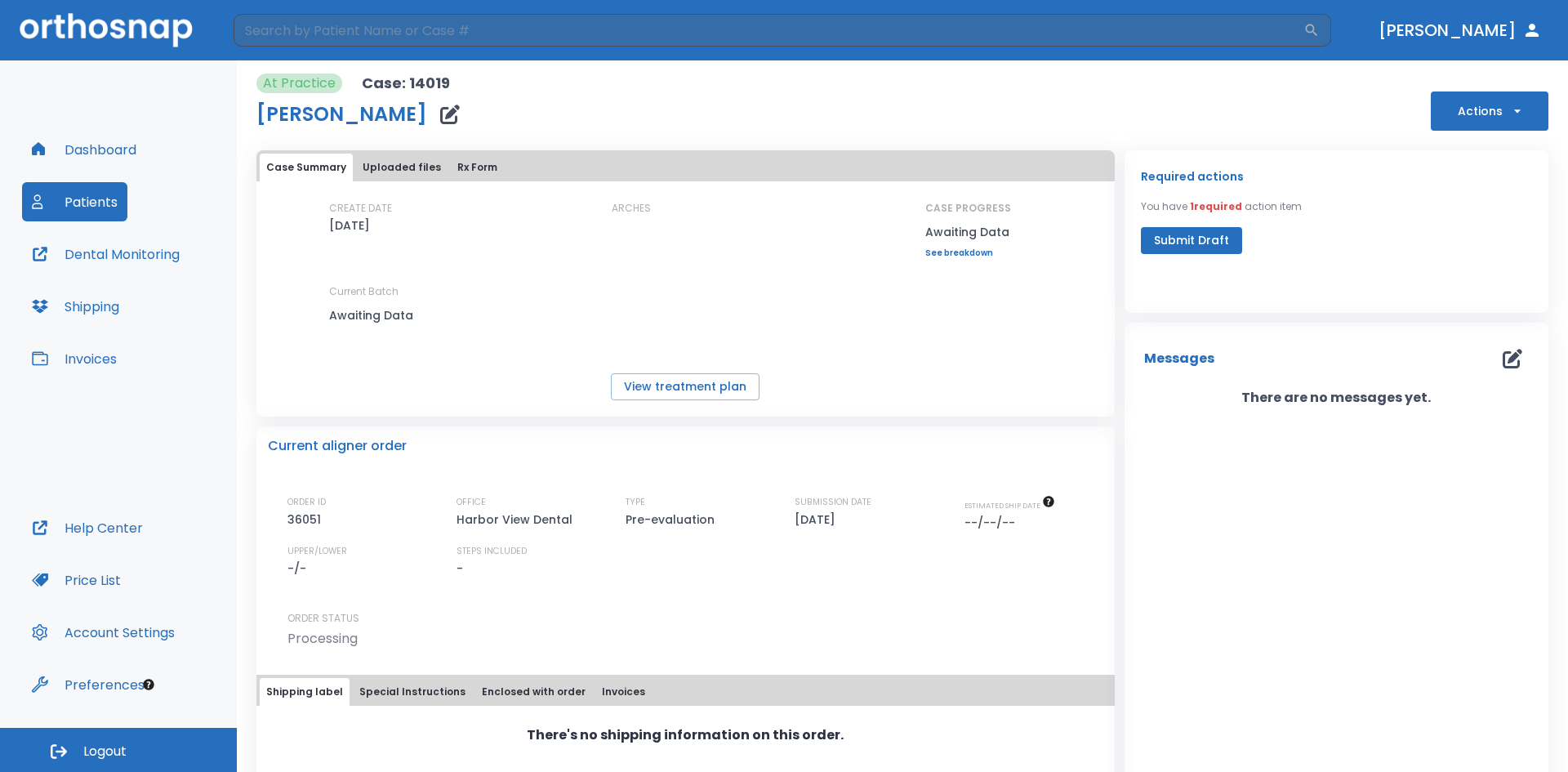
click at [379, 161] on button "Uploaded files" at bounding box center [402, 167] width 92 height 28
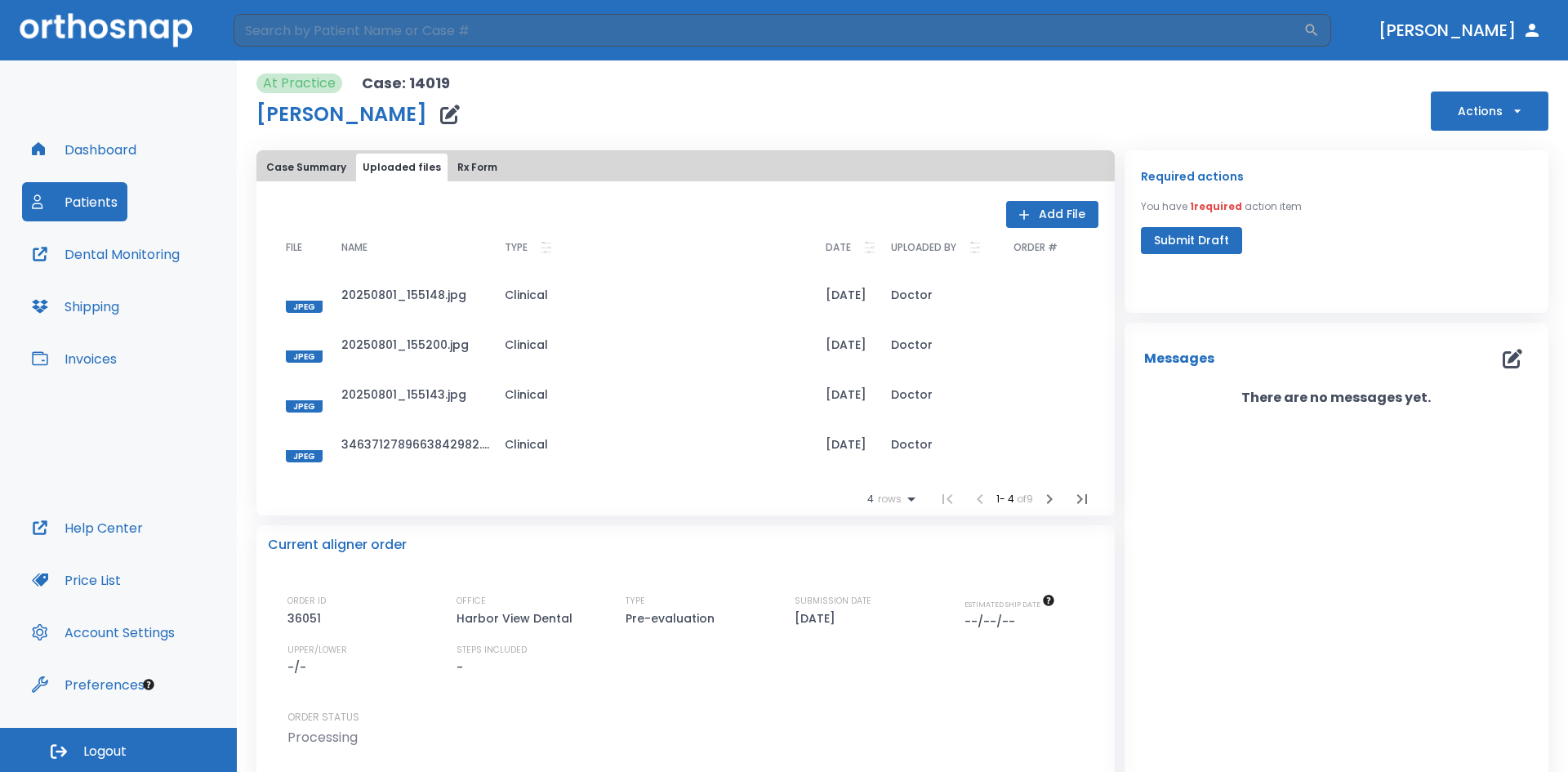
click at [389, 162] on button "Uploaded files" at bounding box center [402, 167] width 92 height 28
click at [280, 160] on button "Case Summary" at bounding box center [306, 167] width 93 height 28
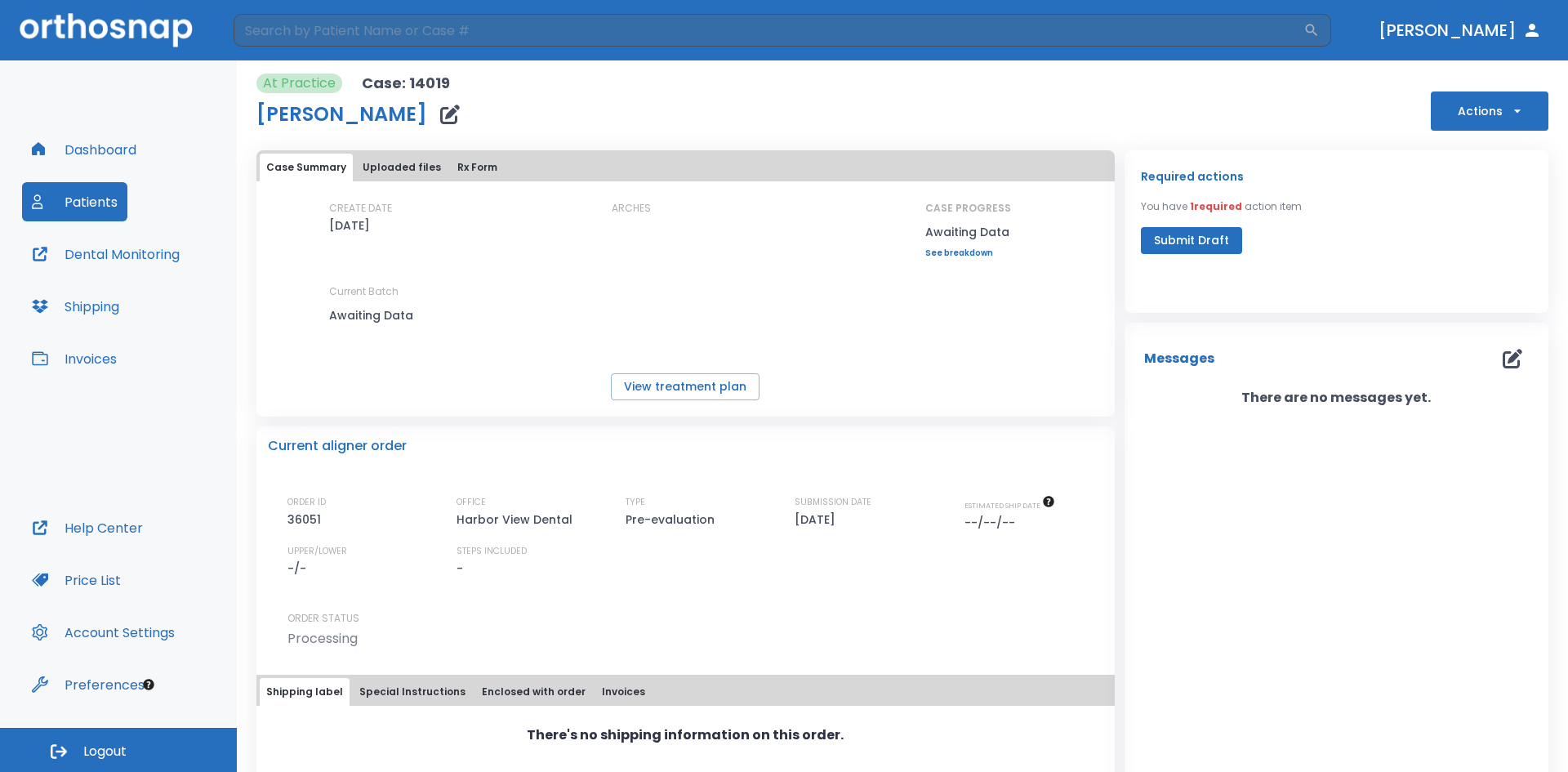
click at [383, 162] on button "Uploaded files" at bounding box center [402, 167] width 92 height 28
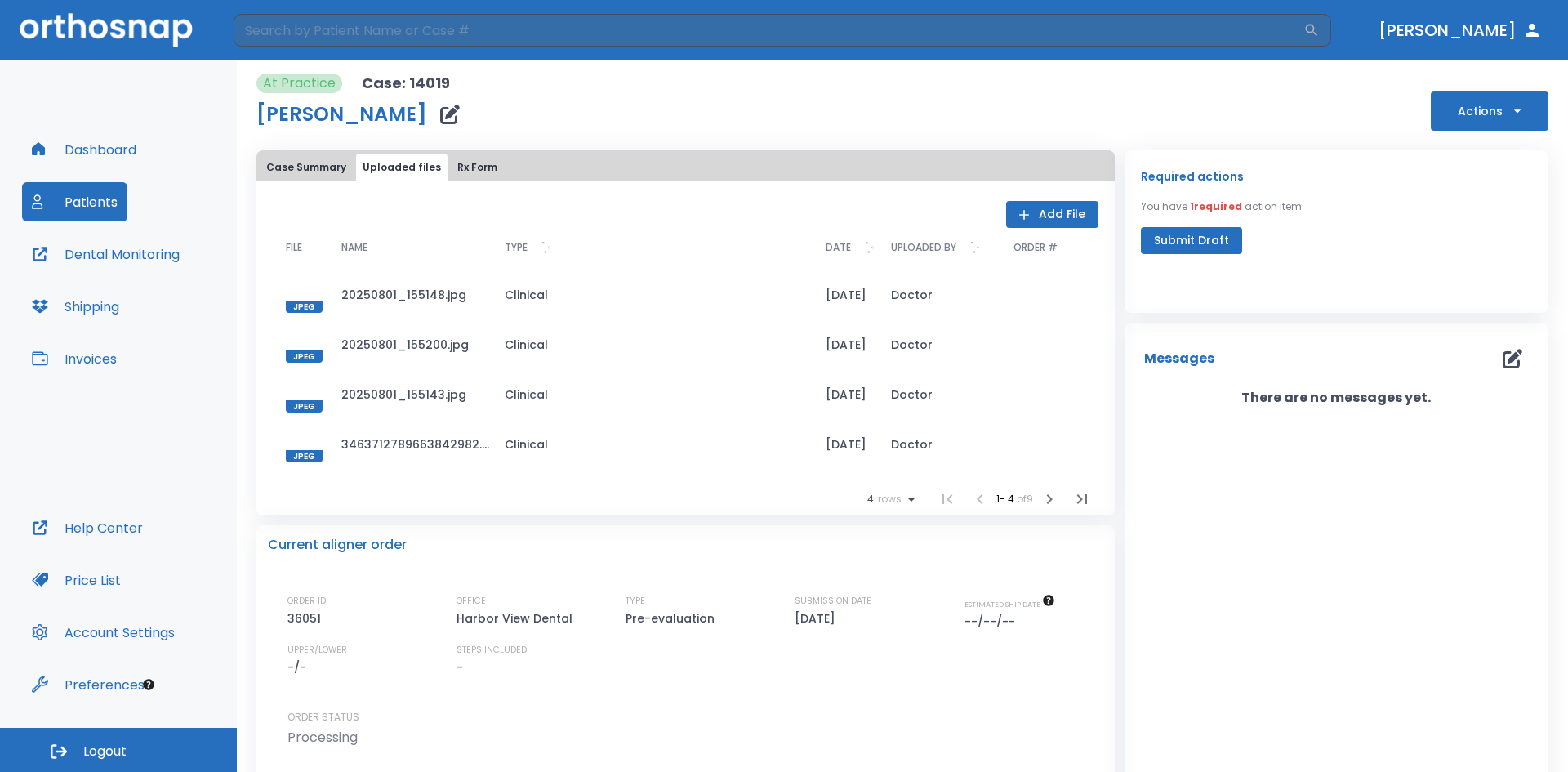
click at [297, 288] on div at bounding box center [304, 294] width 37 height 37
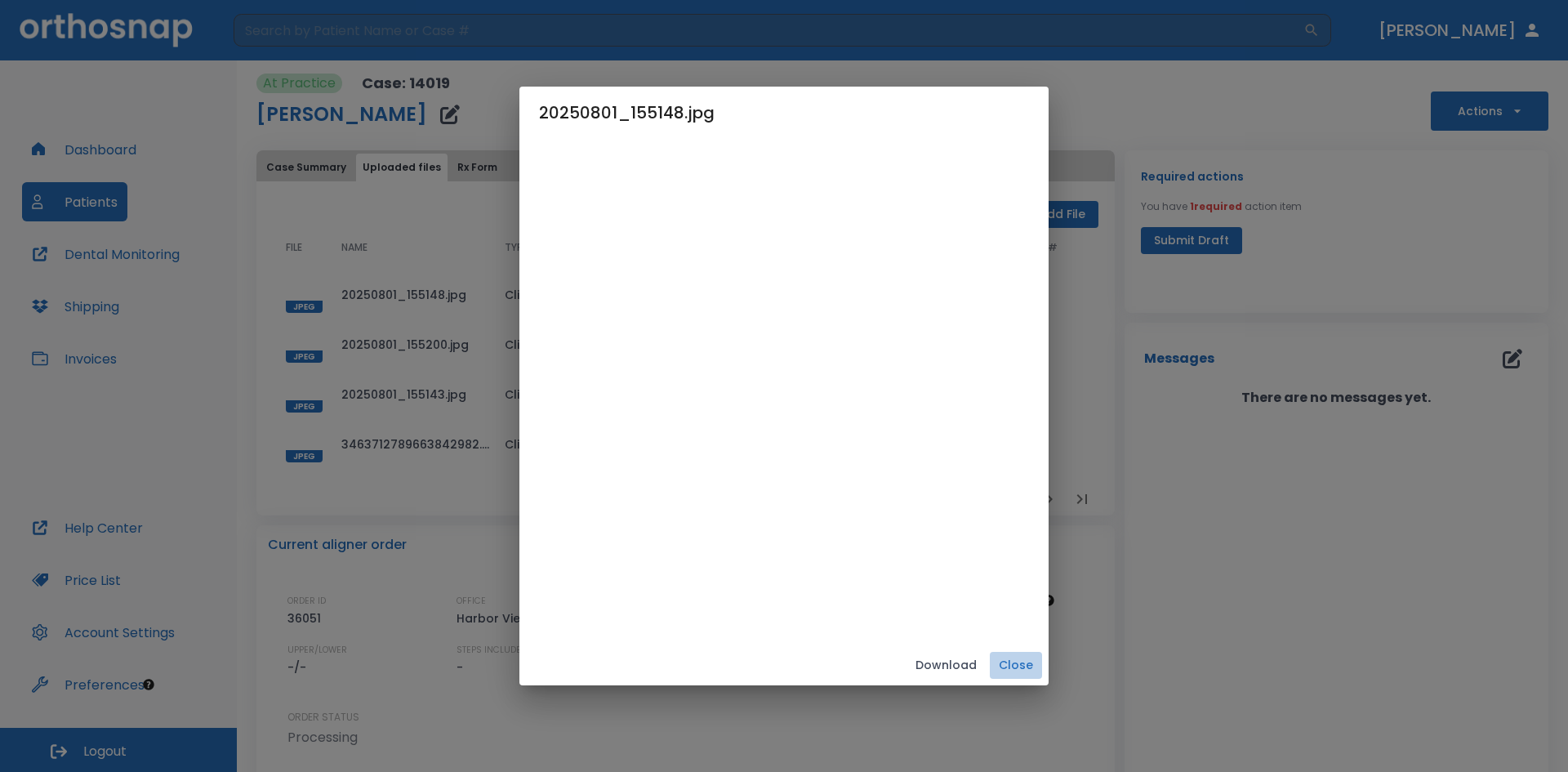
click at [1026, 666] on button "Close" at bounding box center [1015, 664] width 52 height 27
click at [1026, 666] on div "ORDER ID 36051 OFFICE Harbor View Dental TYPE Pre-evaluation SUBMISSION DATE [D…" at bounding box center [695, 636] width 815 height 84
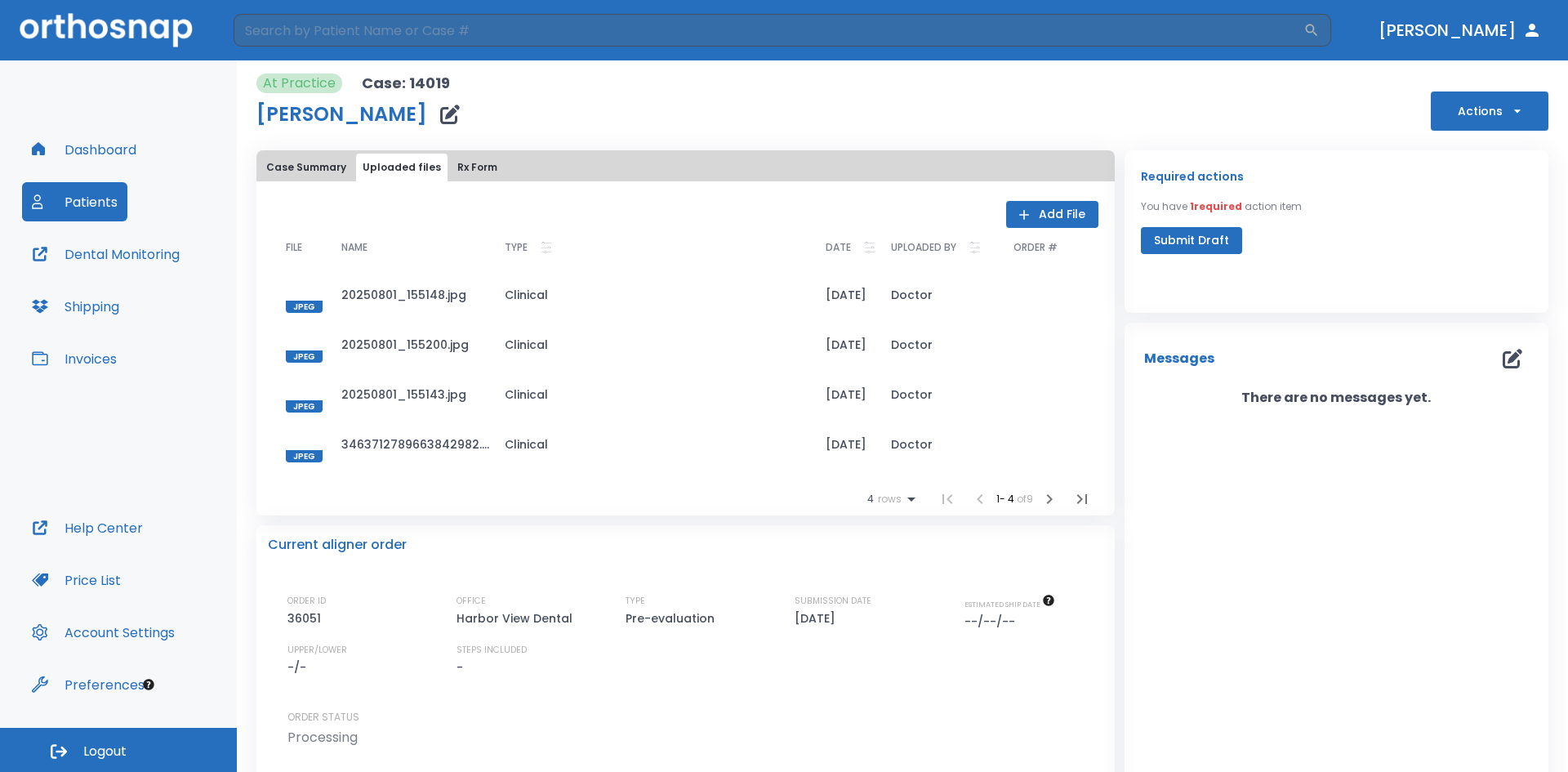
click at [1046, 502] on icon "button" at bounding box center [1049, 499] width 20 height 20
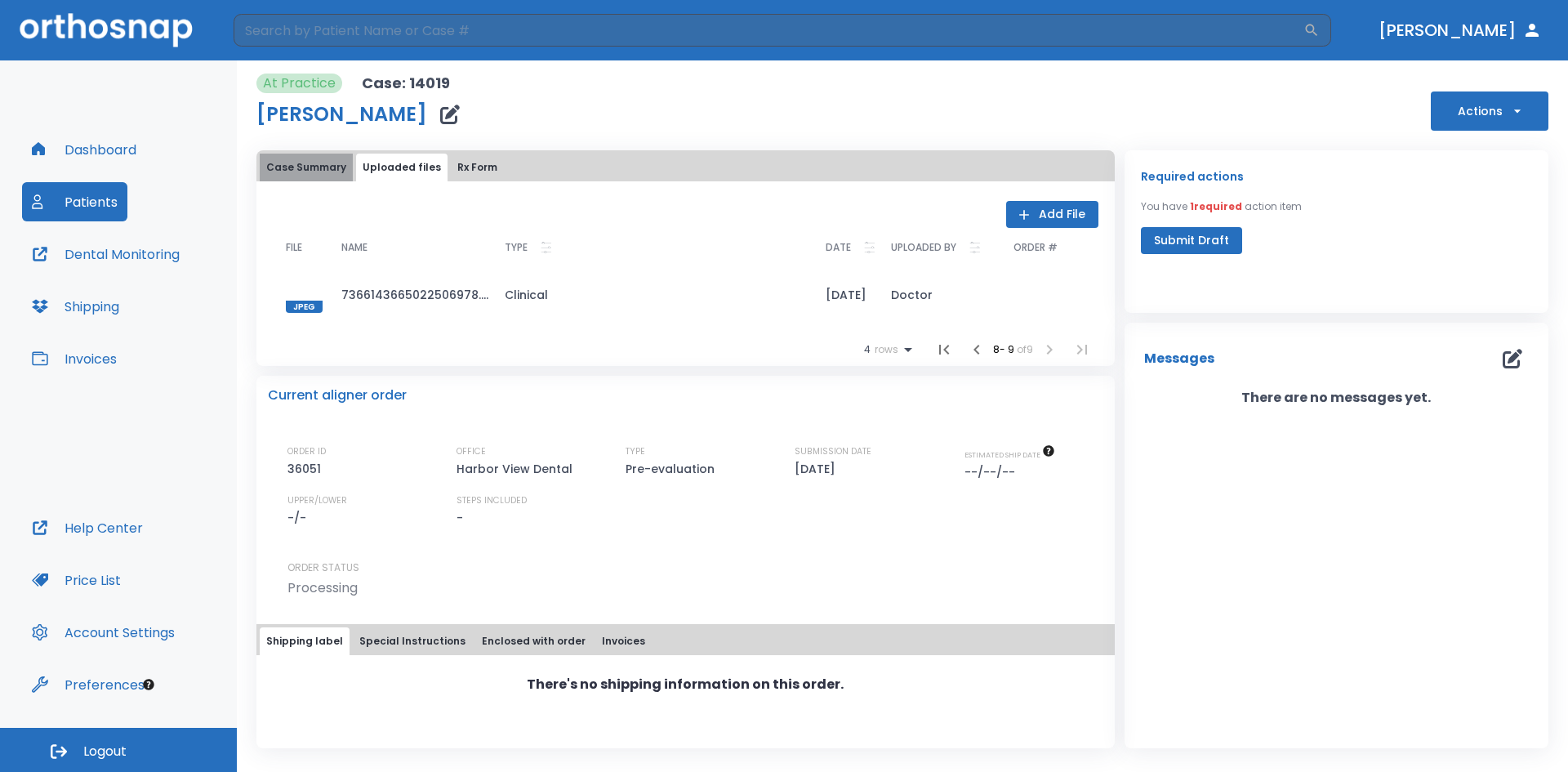
click at [326, 169] on button "Case Summary" at bounding box center [306, 167] width 93 height 28
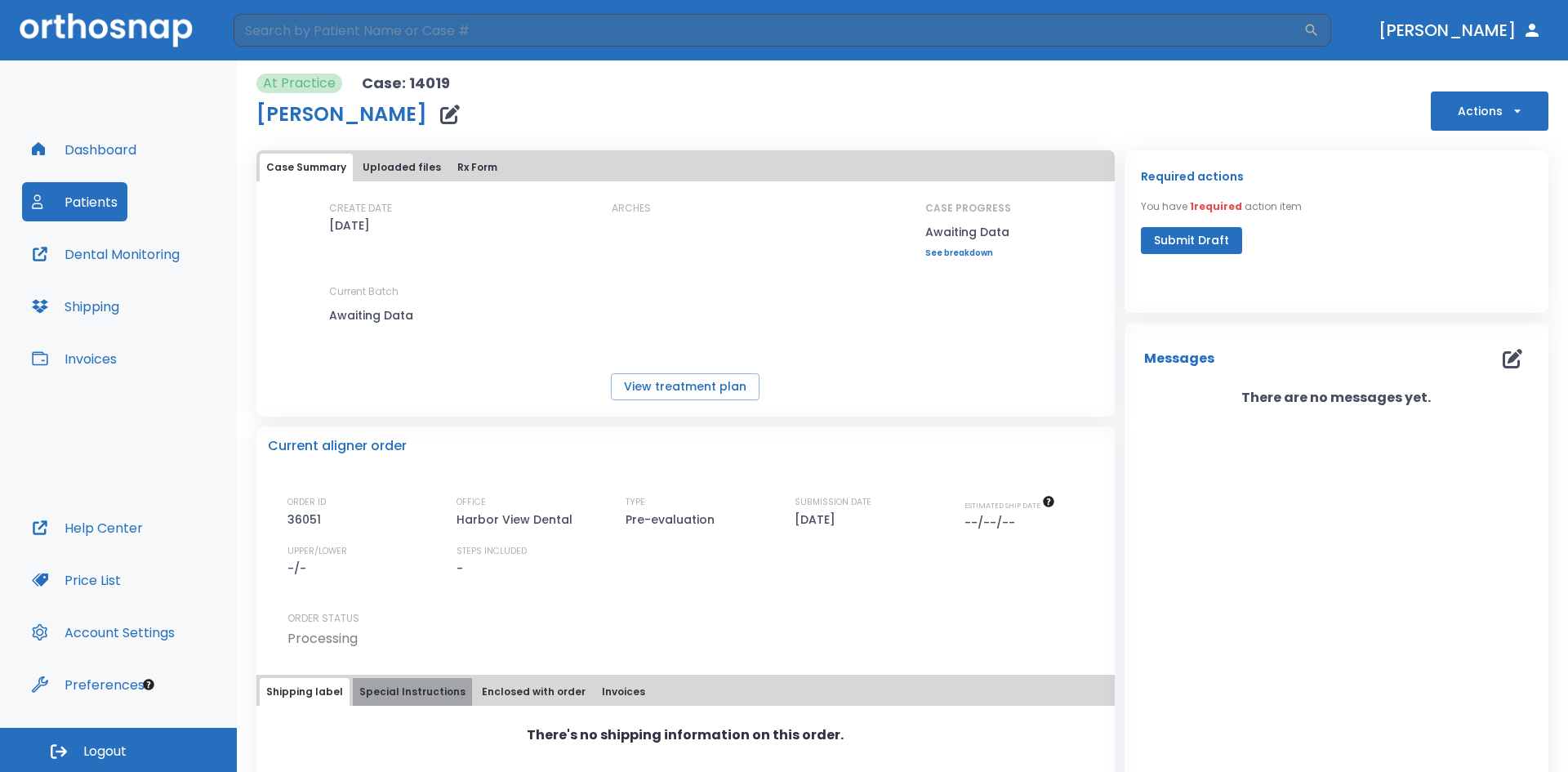
click at [415, 689] on button "Special Instructions" at bounding box center [412, 692] width 119 height 28
click at [490, 683] on button "Enclosed with order" at bounding box center [533, 692] width 116 height 28
click at [388, 166] on button "Uploaded files" at bounding box center [402, 167] width 92 height 28
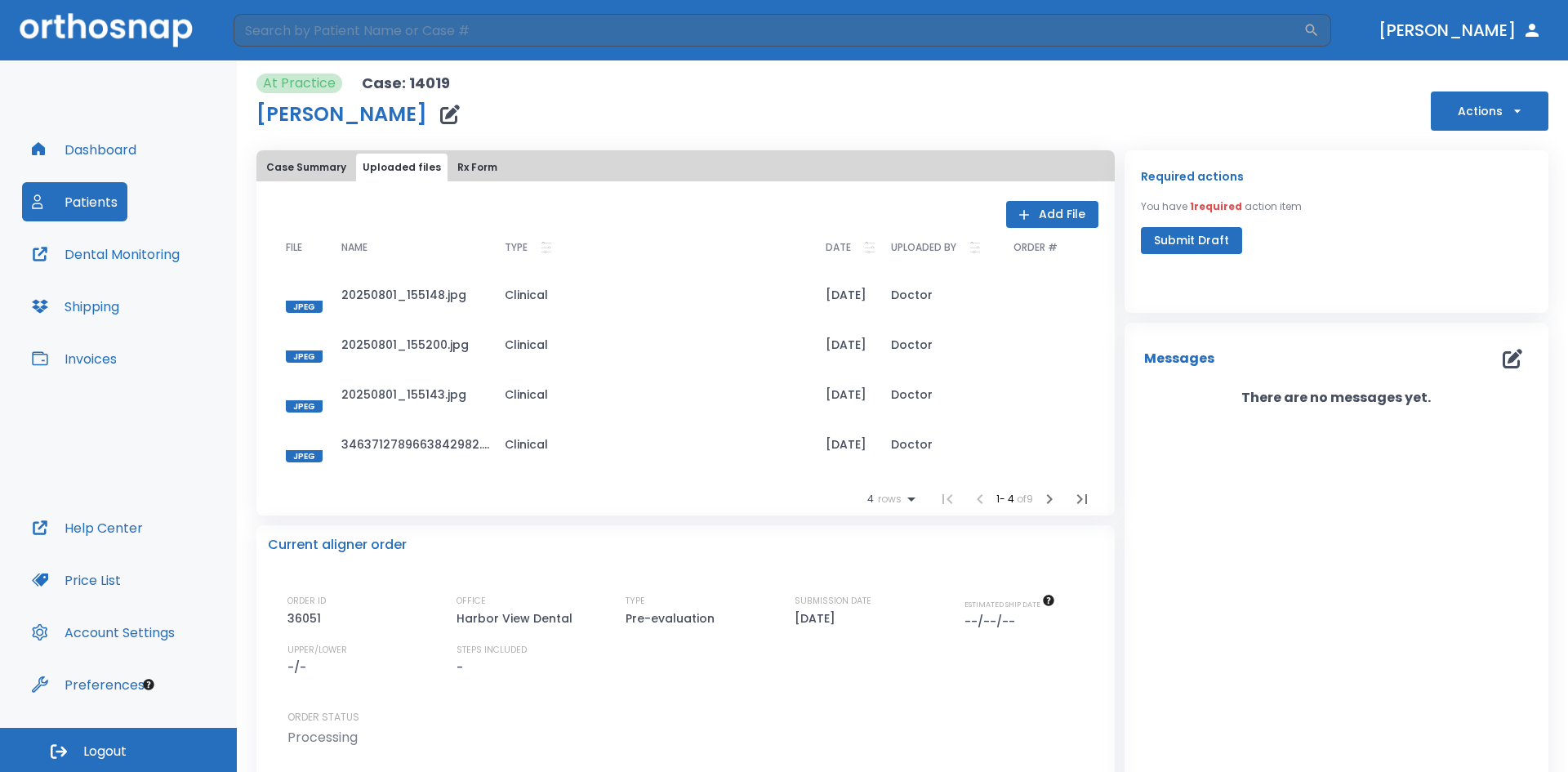
click at [1039, 492] on icon "button" at bounding box center [1049, 499] width 20 height 20
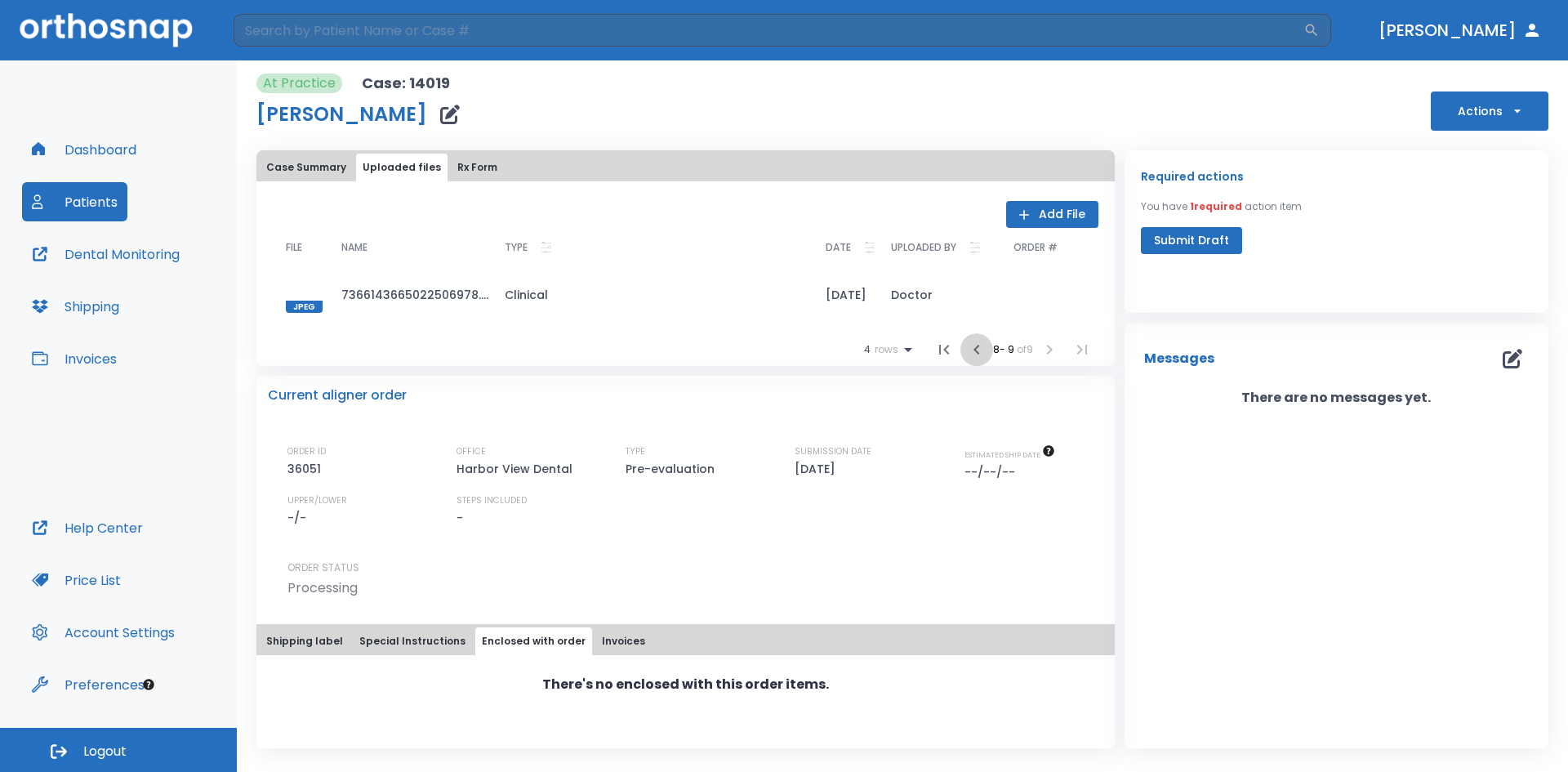
click at [974, 352] on icon "button" at bounding box center [977, 350] width 20 height 20
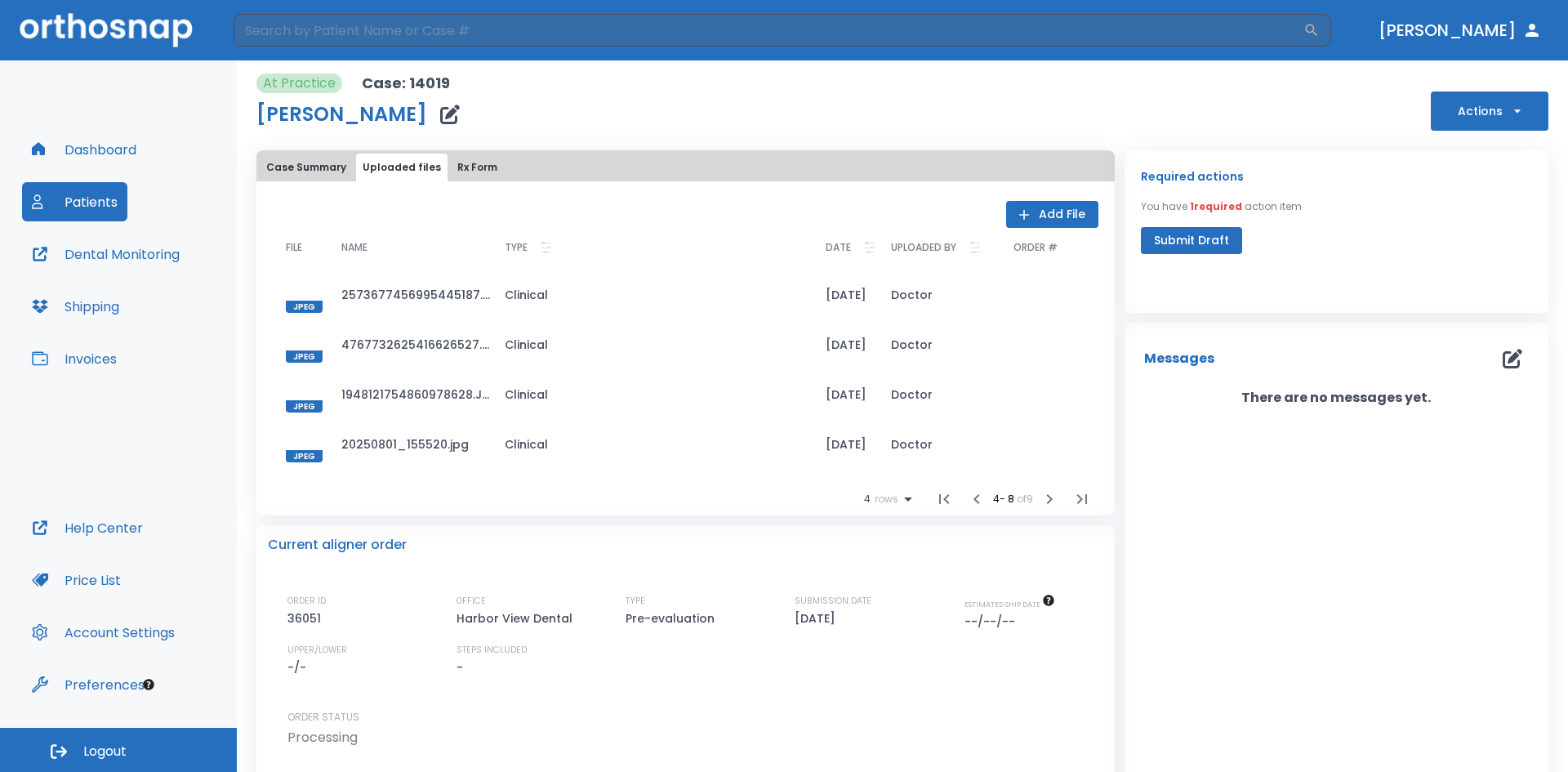
click at [320, 172] on button "Case Summary" at bounding box center [306, 167] width 93 height 28
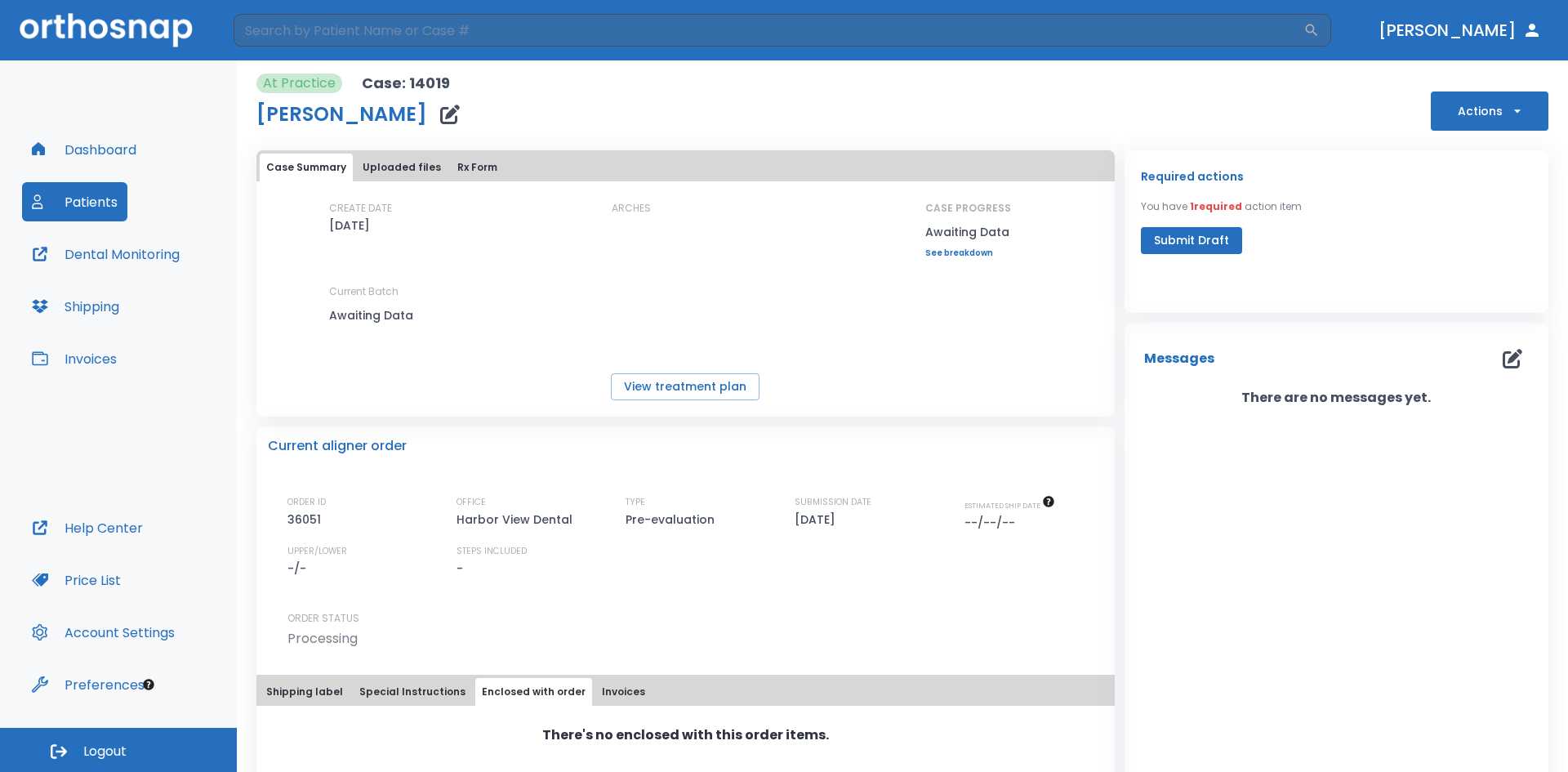
click at [86, 216] on button "Patients" at bounding box center [75, 201] width 106 height 39
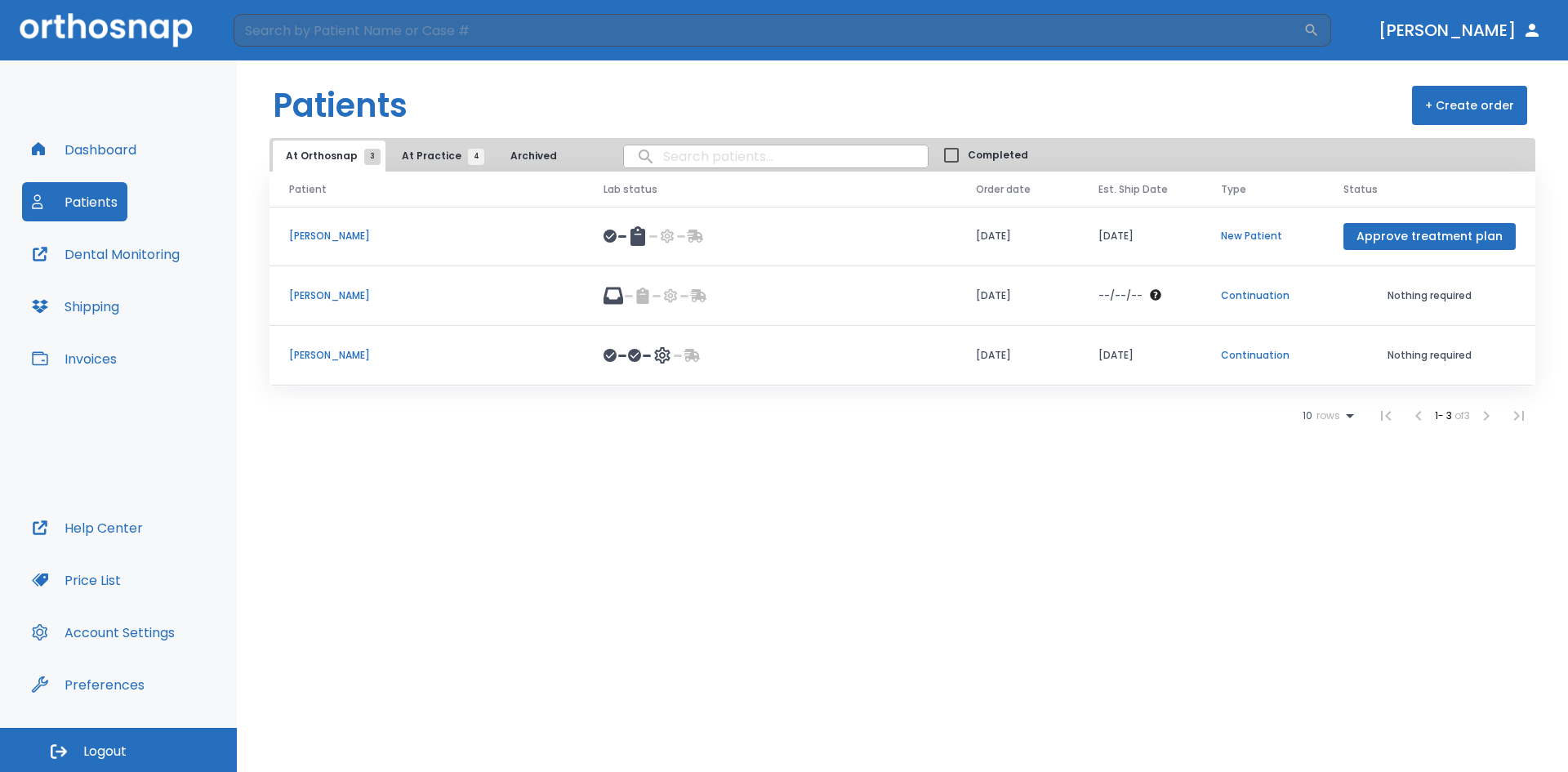
click at [410, 152] on span "At Practice 4" at bounding box center [438, 155] width 75 height 15
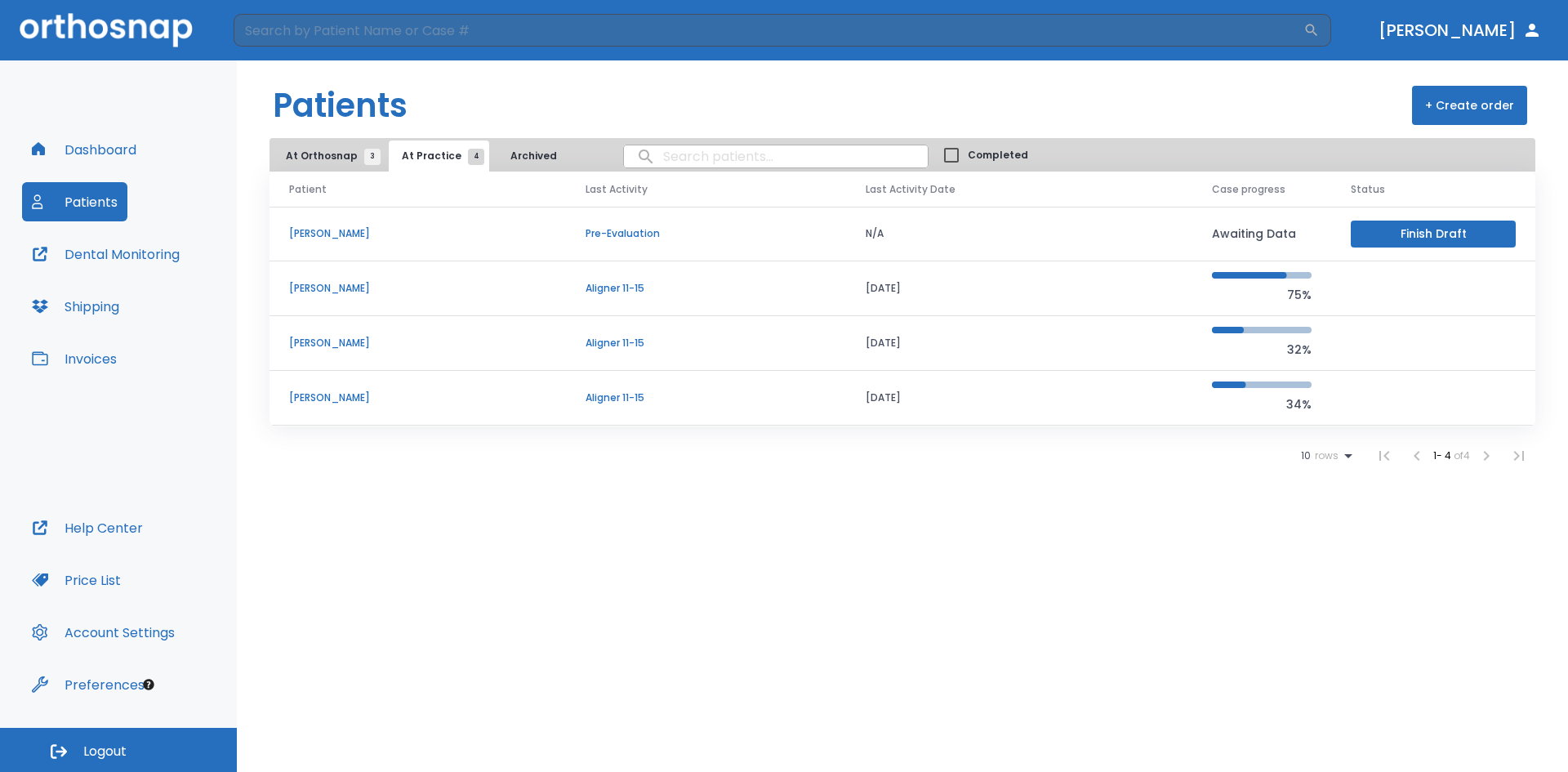
click at [312, 229] on p "[PERSON_NAME]" at bounding box center [417, 233] width 257 height 15
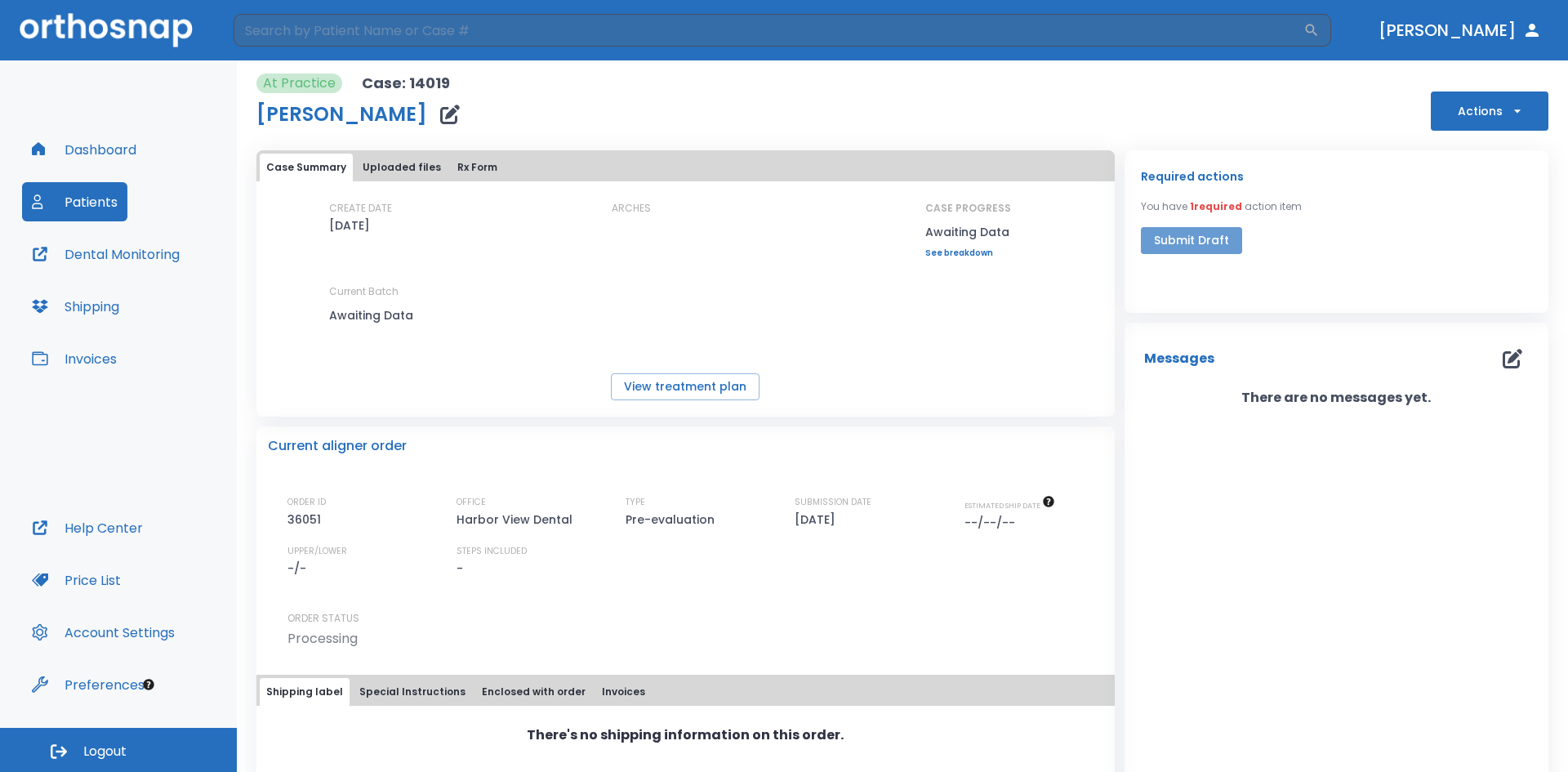
click at [1214, 244] on button "Submit Draft" at bounding box center [1192, 240] width 102 height 27
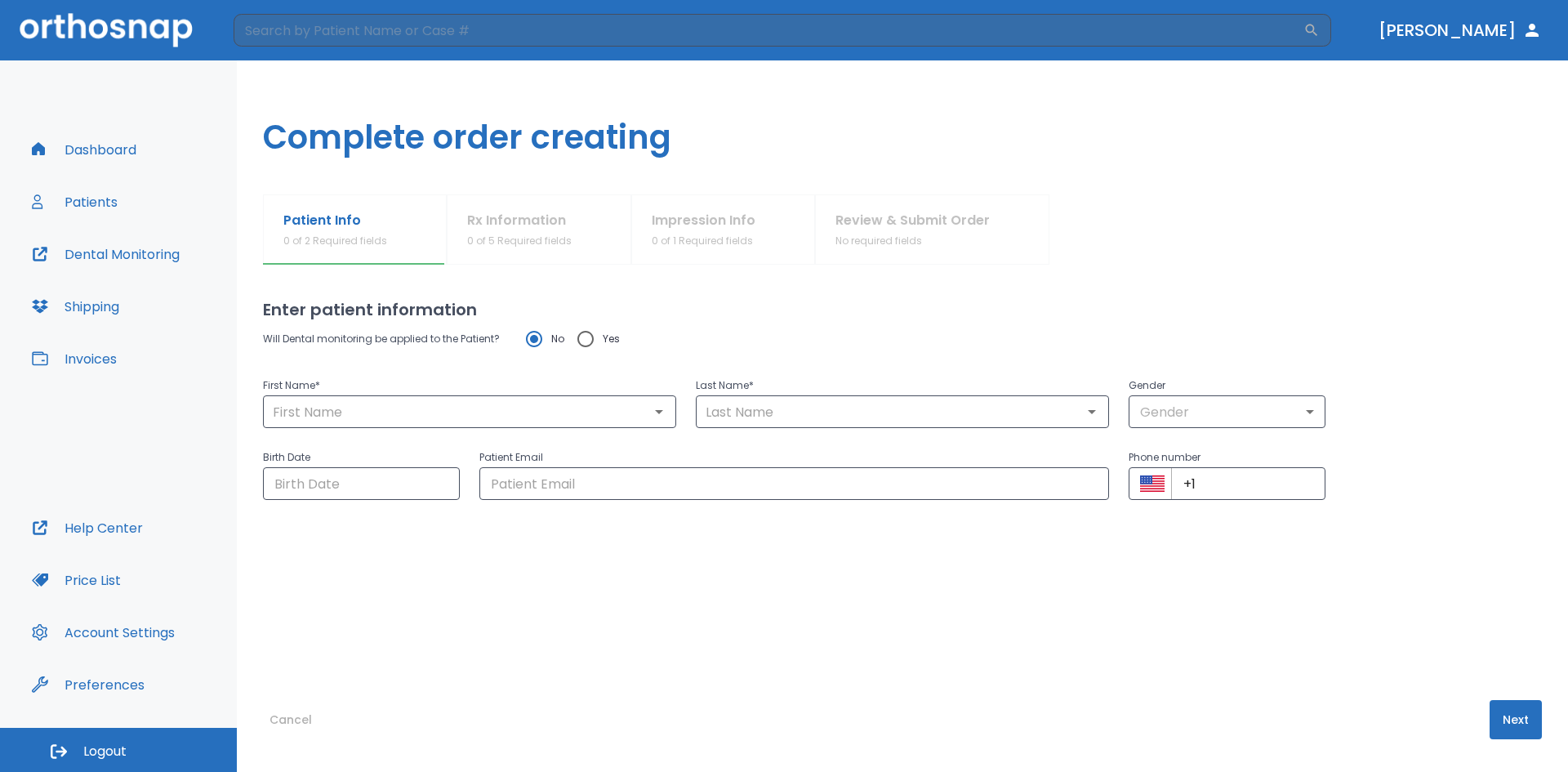
type input "Juliahna"
type input "[PERSON_NAME]"
type input "0"
type input "[DATE]"
type input "[EMAIL_ADDRESS][DOMAIN_NAME]"
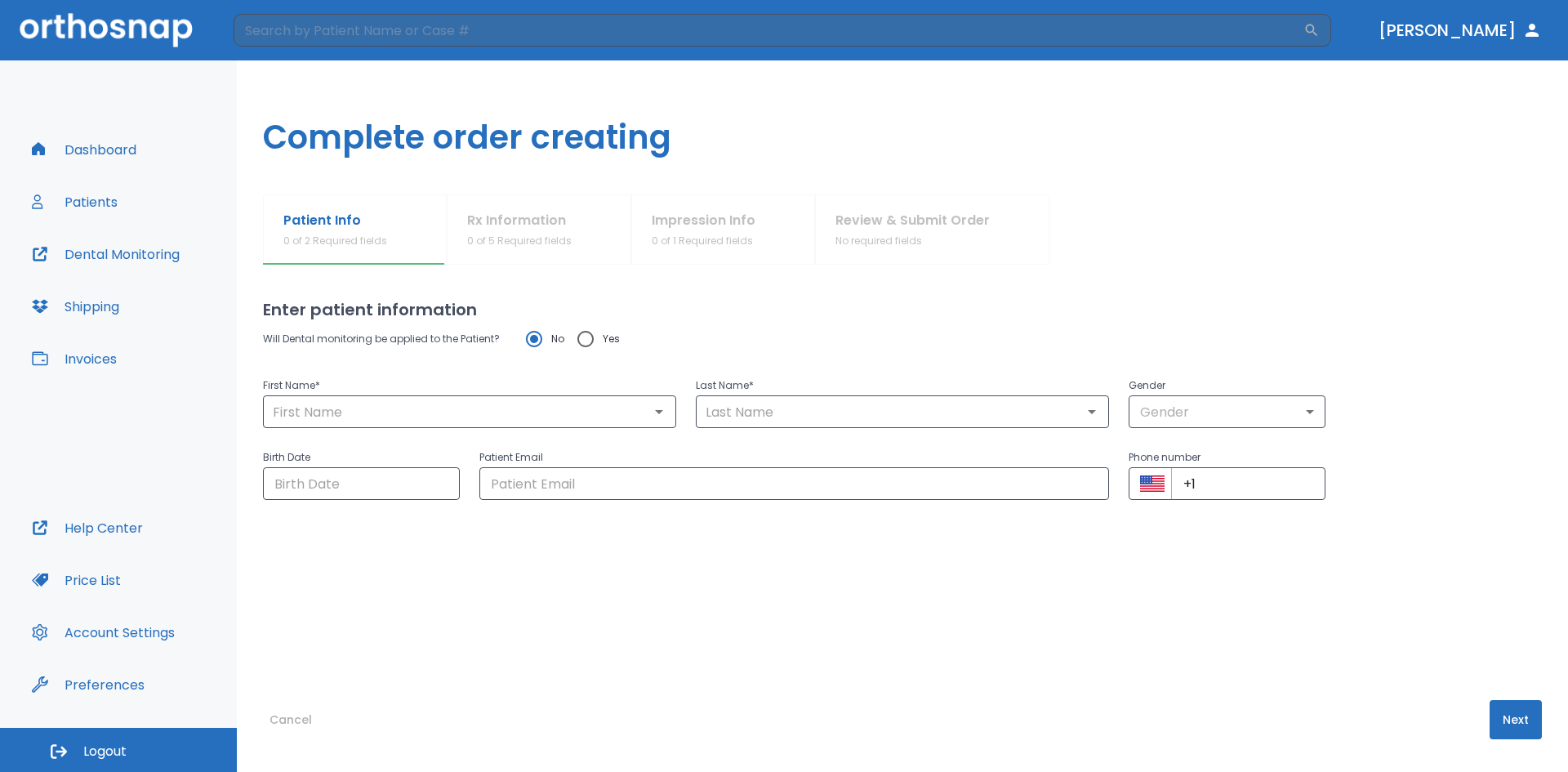
type input "[PHONE_NUMBER]"
radio input "false"
radio input "true"
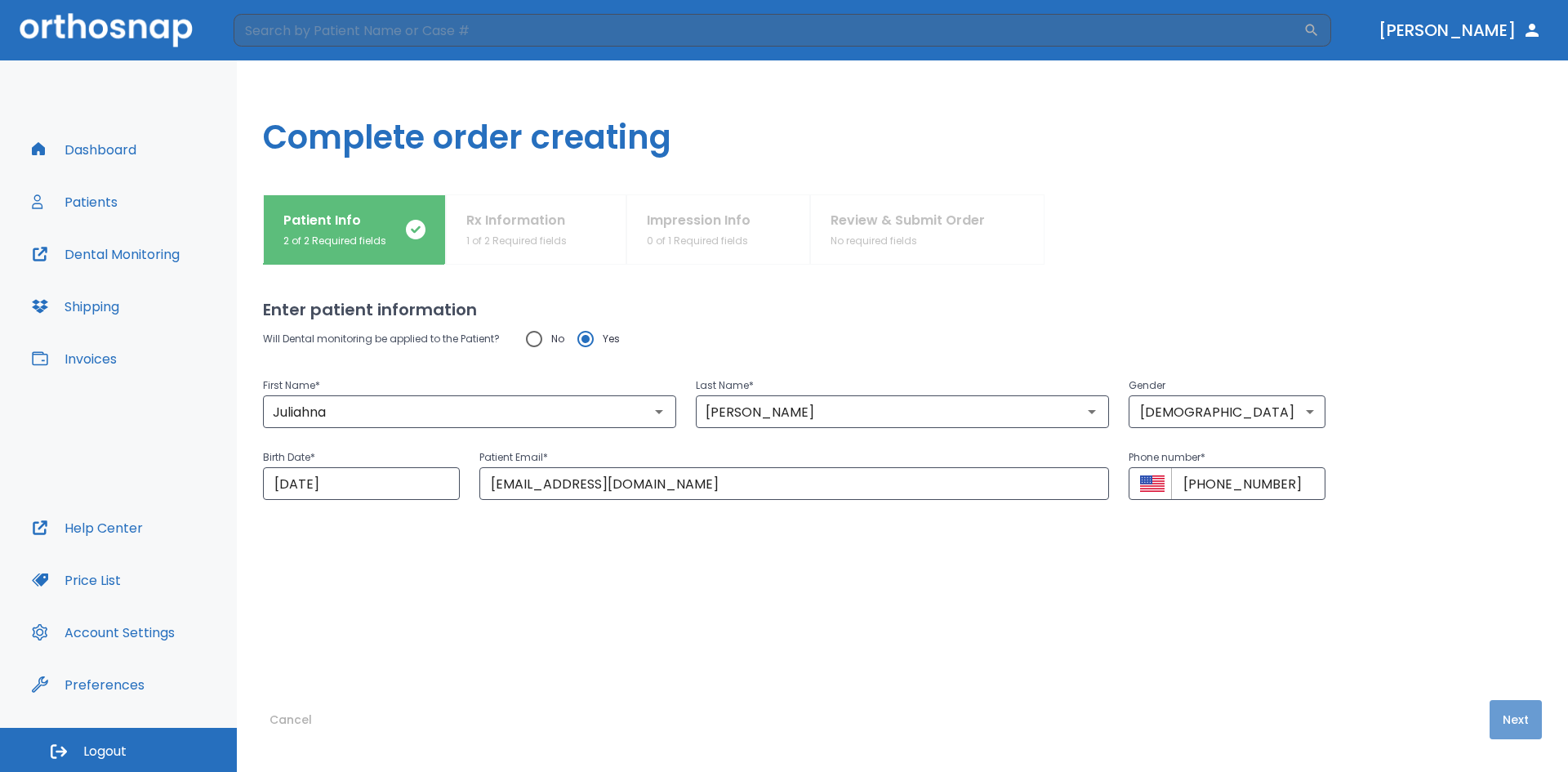
click at [1507, 724] on button "Next" at bounding box center [1515, 719] width 52 height 39
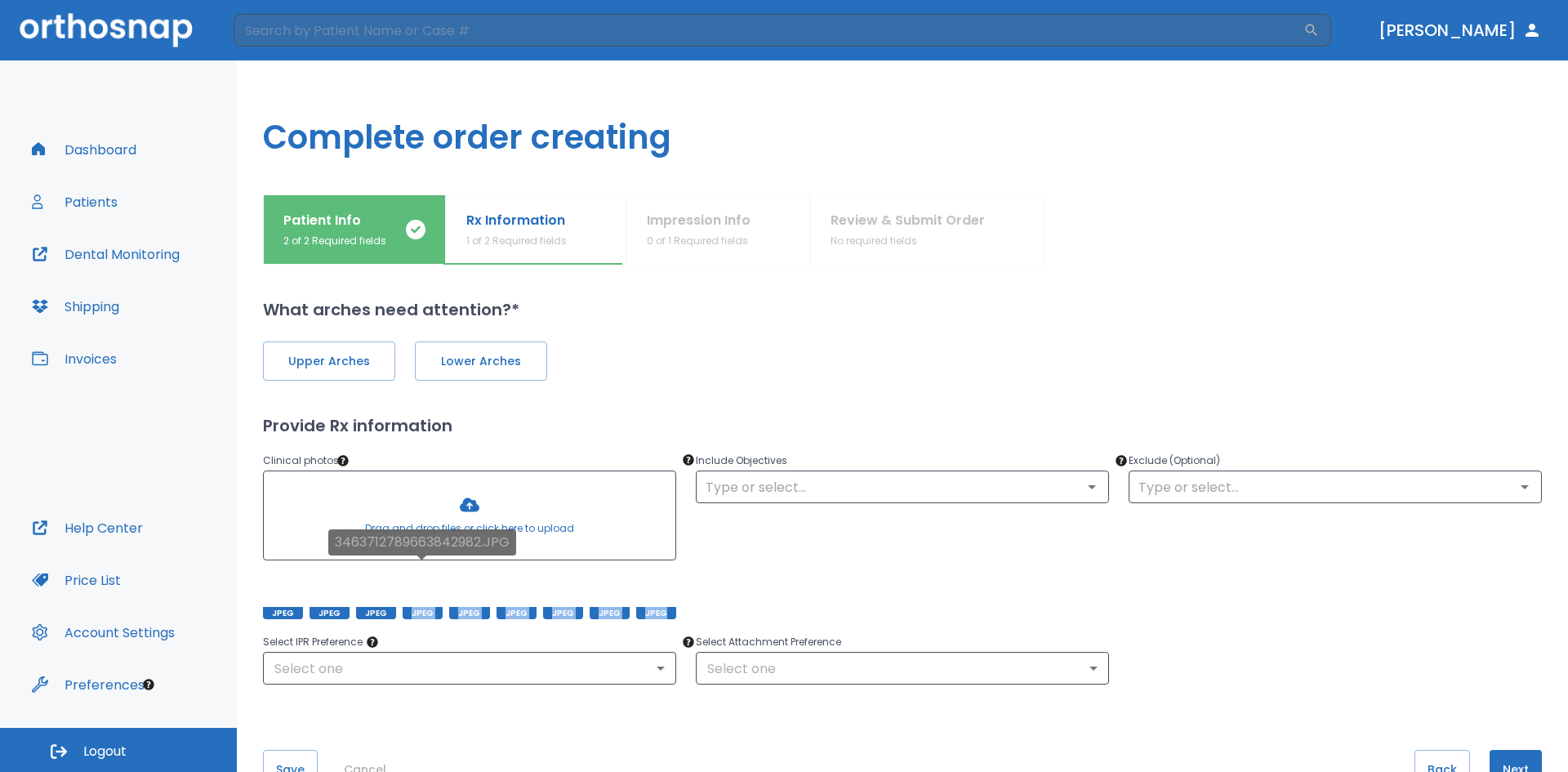
drag, startPoint x: 657, startPoint y: 585, endPoint x: 453, endPoint y: 568, distance: 204.7
click at [425, 587] on div "JPEG JPEG JPEG JPEG JPEG JPEG JPEG JPEG JPEG" at bounding box center [469, 593] width 413 height 52
drag, startPoint x: 662, startPoint y: 602, endPoint x: 645, endPoint y: 595, distance: 18.4
click at [645, 595] on div at bounding box center [656, 593] width 40 height 52
drag, startPoint x: 640, startPoint y: 589, endPoint x: 390, endPoint y: 558, distance: 251.9
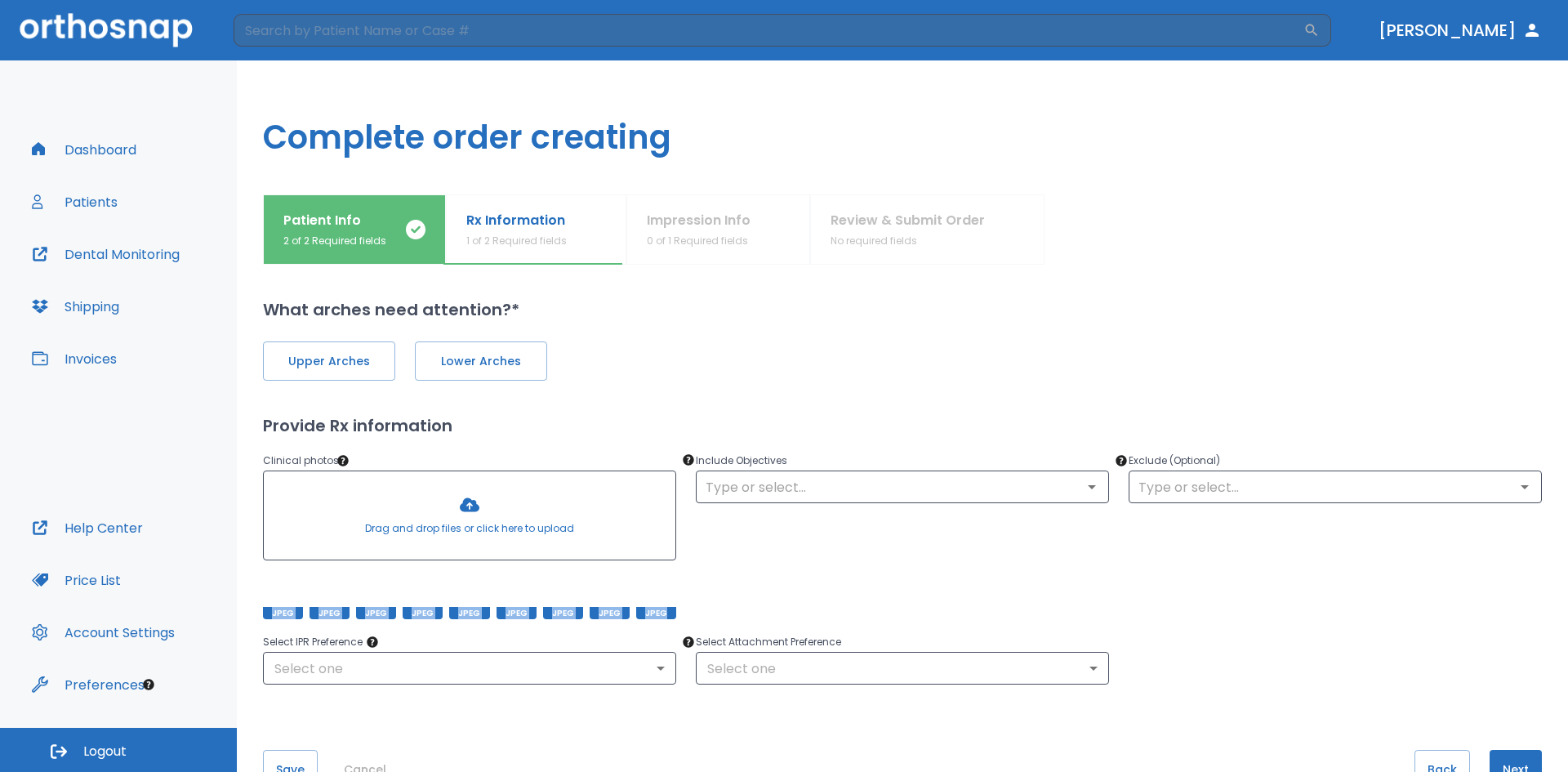
click at [438, 512] on div "Drag and drop files or click here to upload JPEG JPEG JPEG JPEG JPEG JPEG JPEG …" at bounding box center [469, 544] width 413 height 148
click at [292, 593] on div at bounding box center [283, 593] width 40 height 52
click at [325, 589] on div at bounding box center [330, 593] width 40 height 52
click at [371, 600] on div at bounding box center [376, 593] width 40 height 52
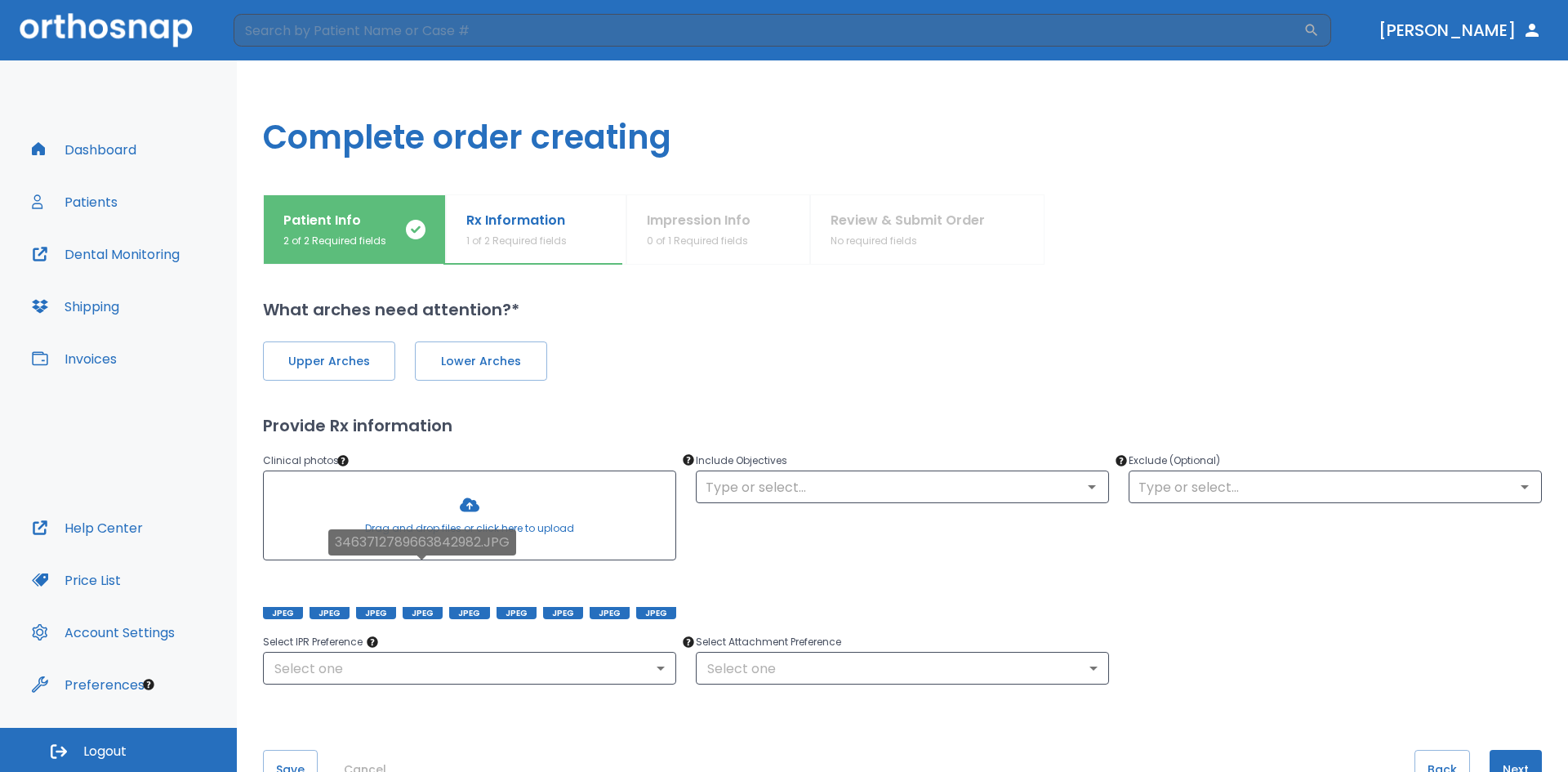
click at [420, 597] on div at bounding box center [422, 593] width 40 height 52
click at [454, 590] on div at bounding box center [469, 593] width 40 height 52
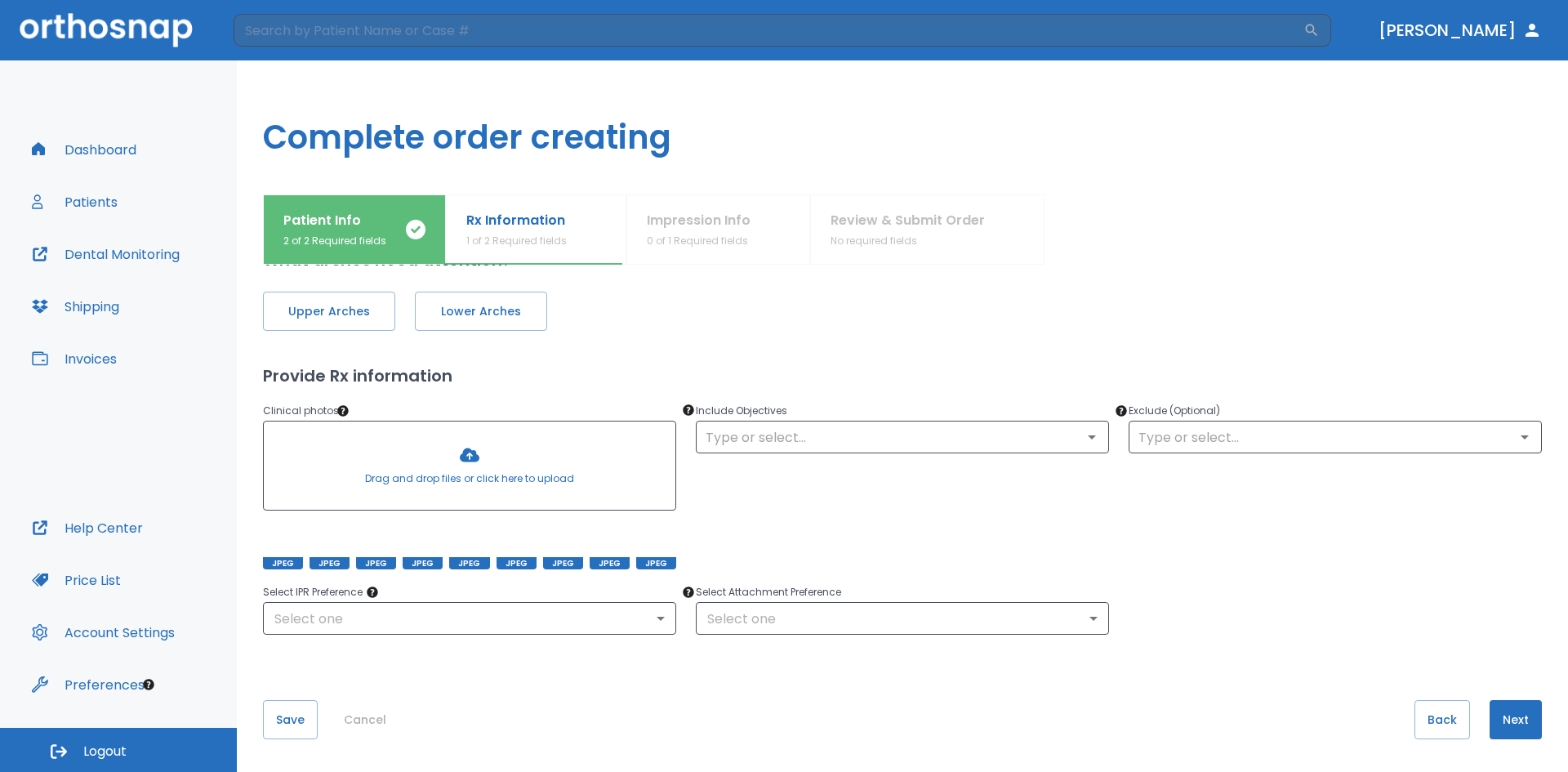
click at [469, 449] on div at bounding box center [469, 465] width 411 height 89
click at [504, 478] on div at bounding box center [469, 465] width 411 height 89
click at [645, 544] on div at bounding box center [656, 543] width 40 height 52
click at [619, 544] on div at bounding box center [609, 543] width 40 height 52
drag, startPoint x: 614, startPoint y: 537, endPoint x: 454, endPoint y: 481, distance: 169.5
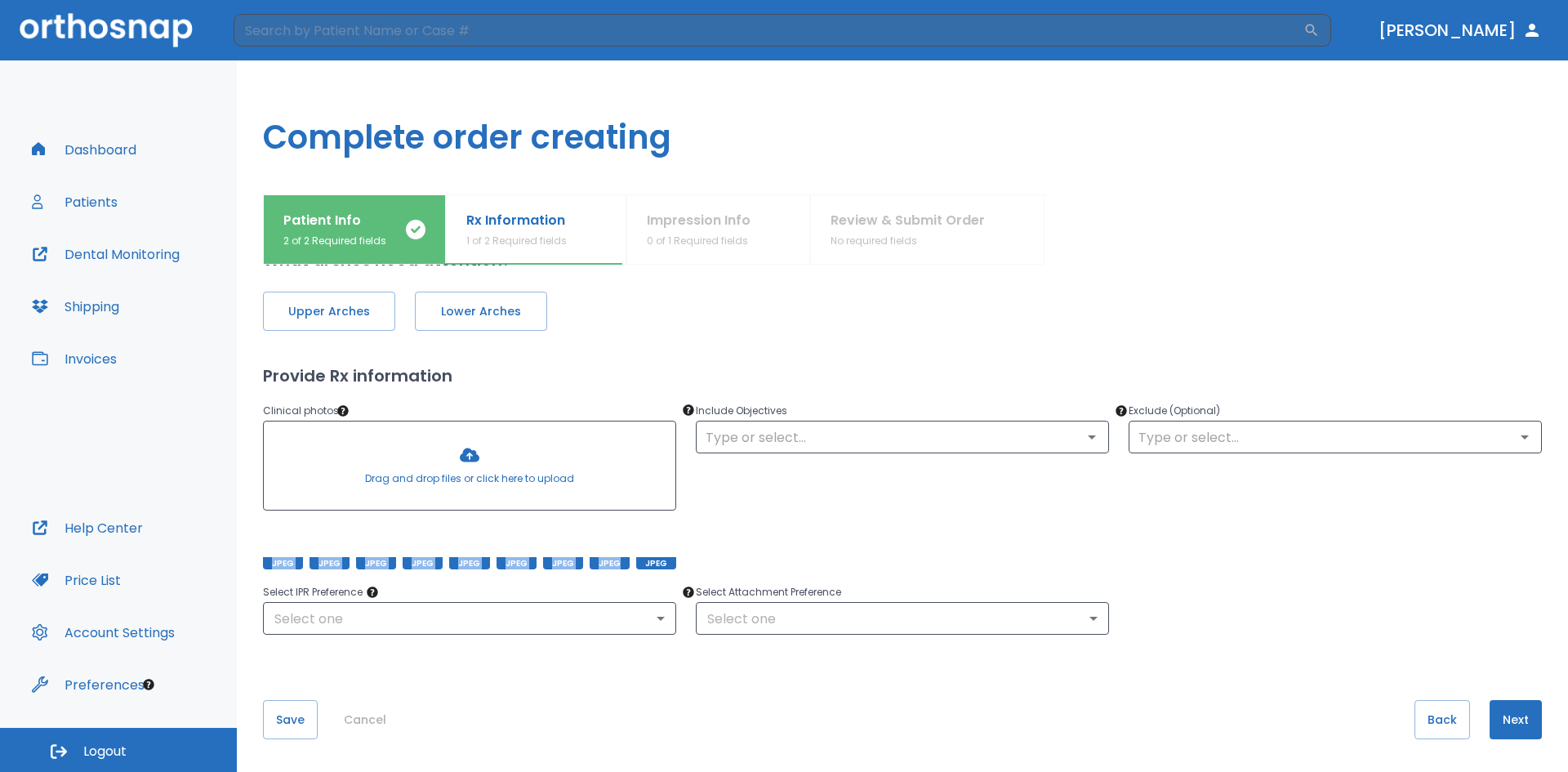
click at [454, 481] on div "Drag and drop files or click here to upload JPEG JPEG JPEG JPEG JPEG JPEG JPEG …" at bounding box center [469, 494] width 413 height 148
drag, startPoint x: 320, startPoint y: 532, endPoint x: 351, endPoint y: 476, distance: 64.0
click at [351, 476] on div at bounding box center [469, 465] width 411 height 89
drag, startPoint x: 643, startPoint y: 547, endPoint x: 483, endPoint y: 469, distance: 178.0
click at [483, 469] on div "Drag and drop files or click here to upload JPEG JPEG JPEG JPEG JPEG JPEG JPEG …" at bounding box center [469, 494] width 413 height 148
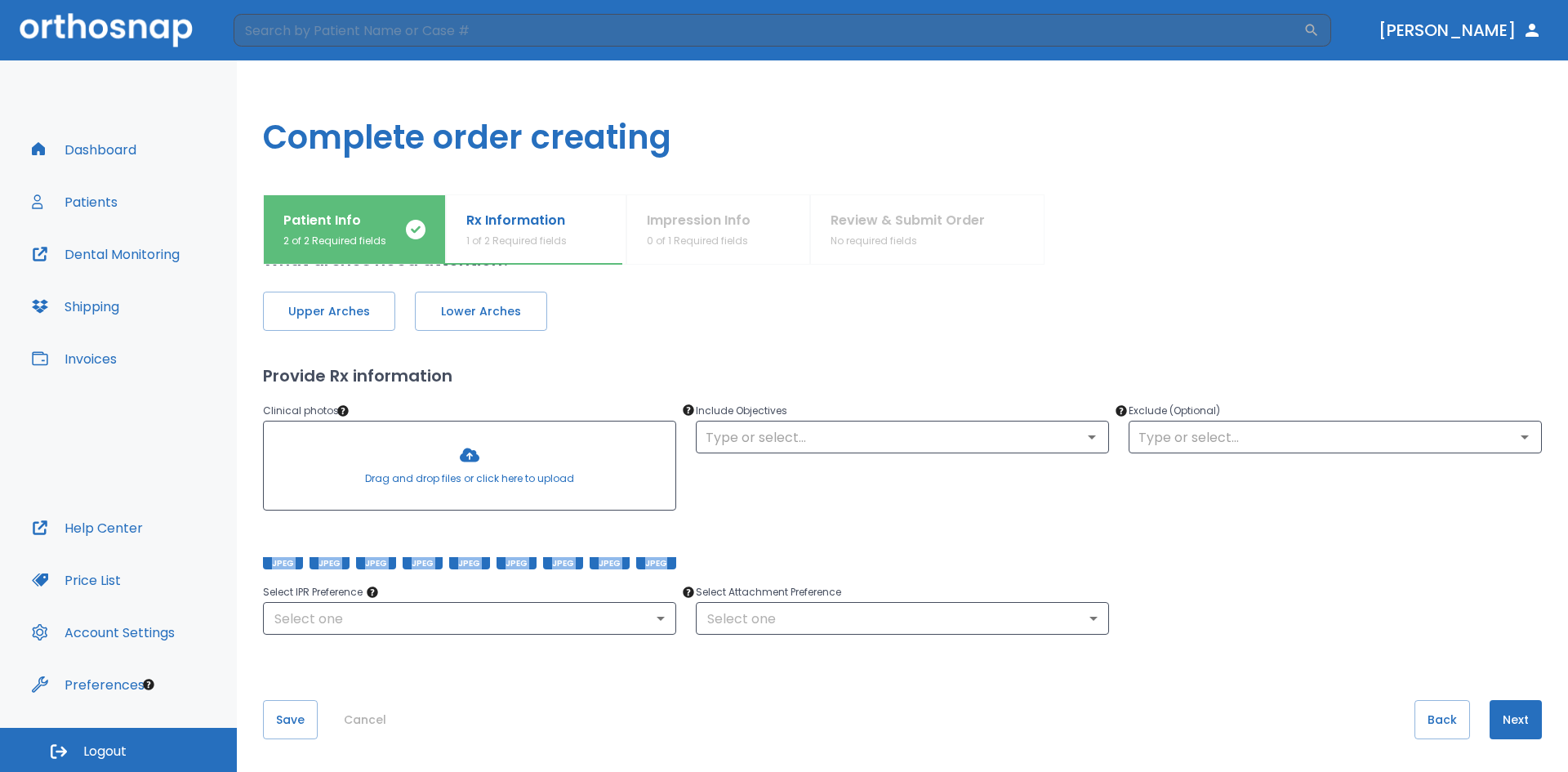
click at [483, 469] on div at bounding box center [469, 465] width 411 height 89
click at [1504, 719] on button "Next" at bounding box center [1515, 719] width 52 height 39
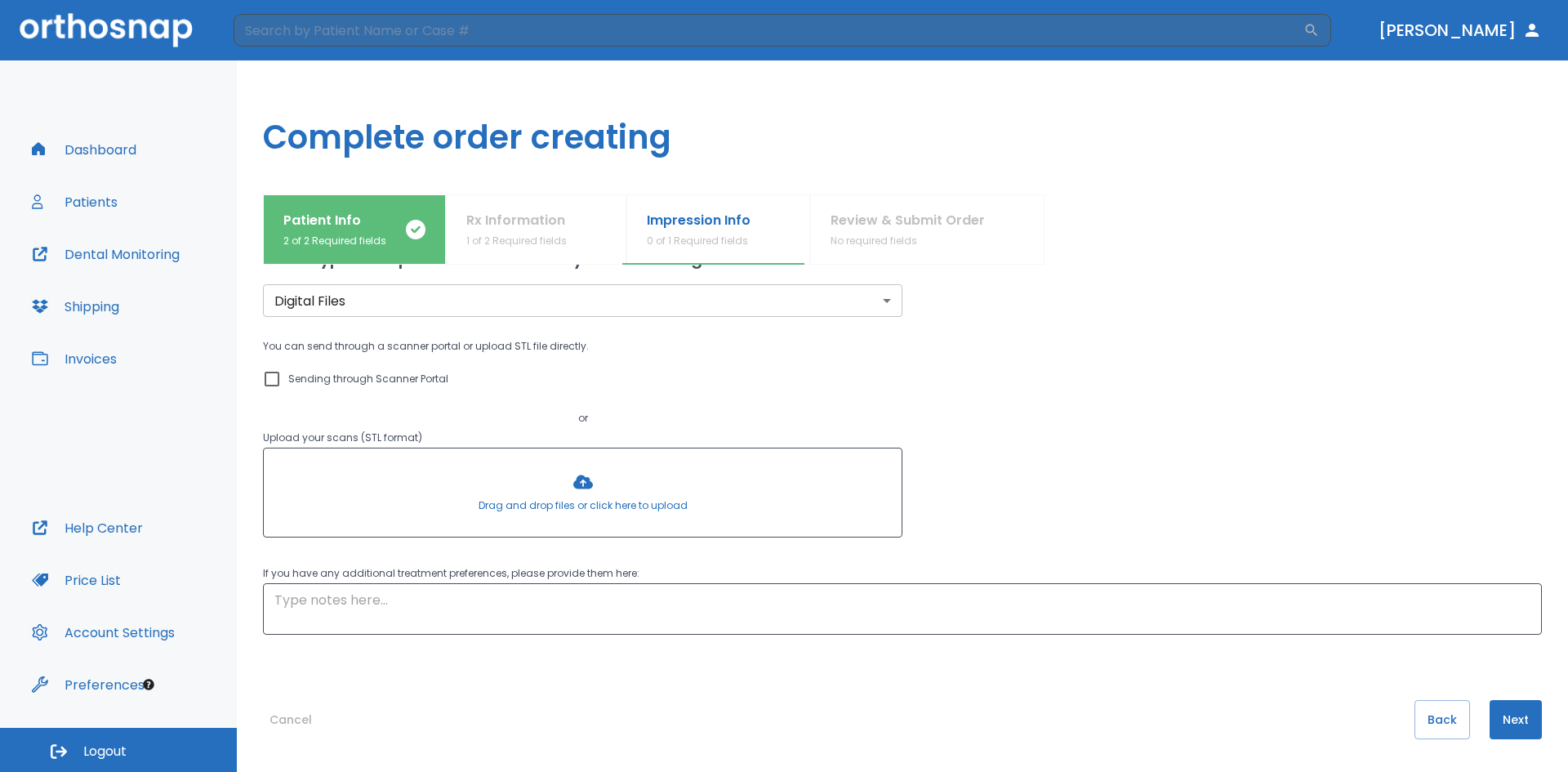
scroll to position [0, 0]
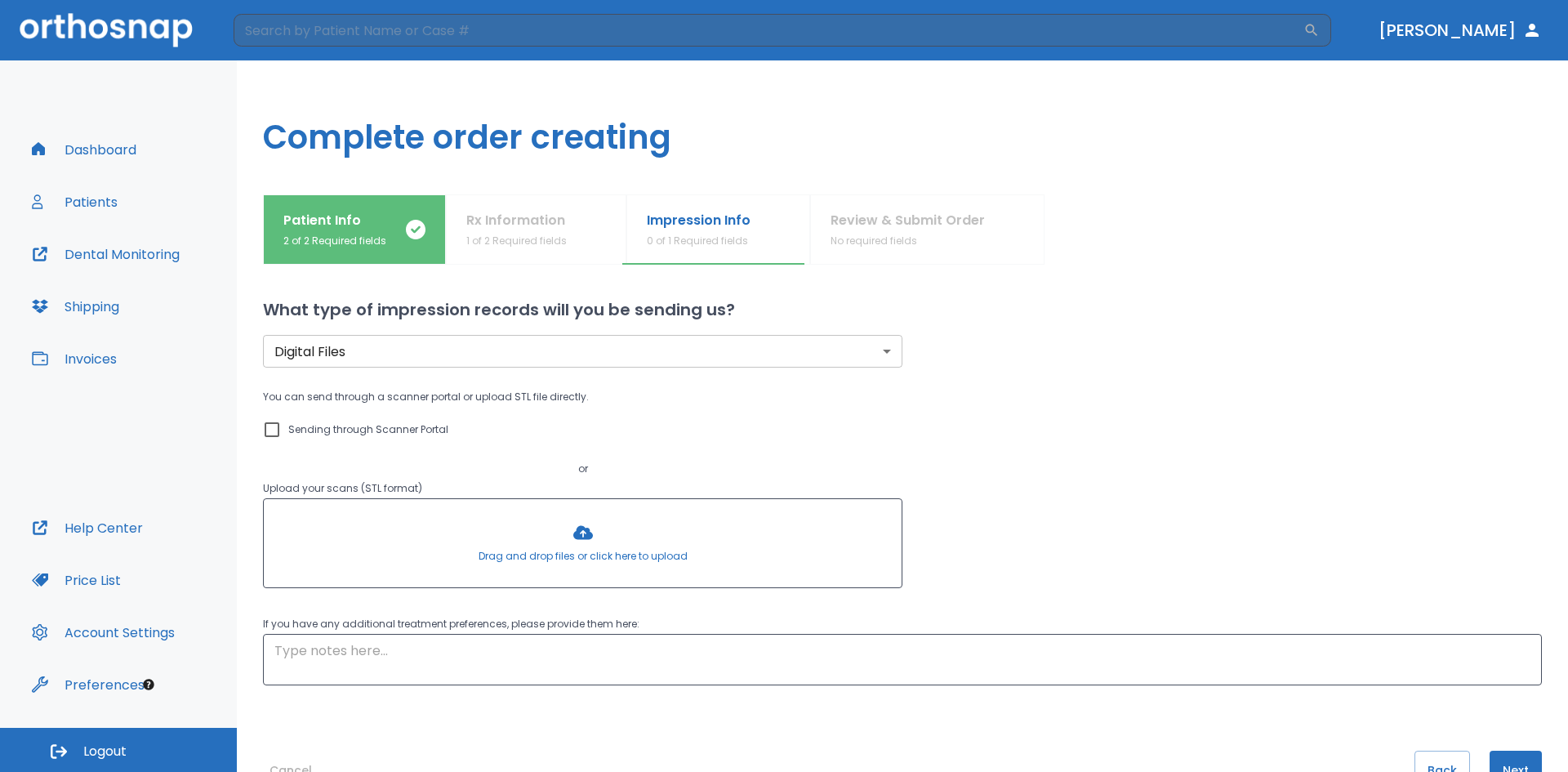
click at [100, 197] on button "Patients" at bounding box center [75, 201] width 106 height 39
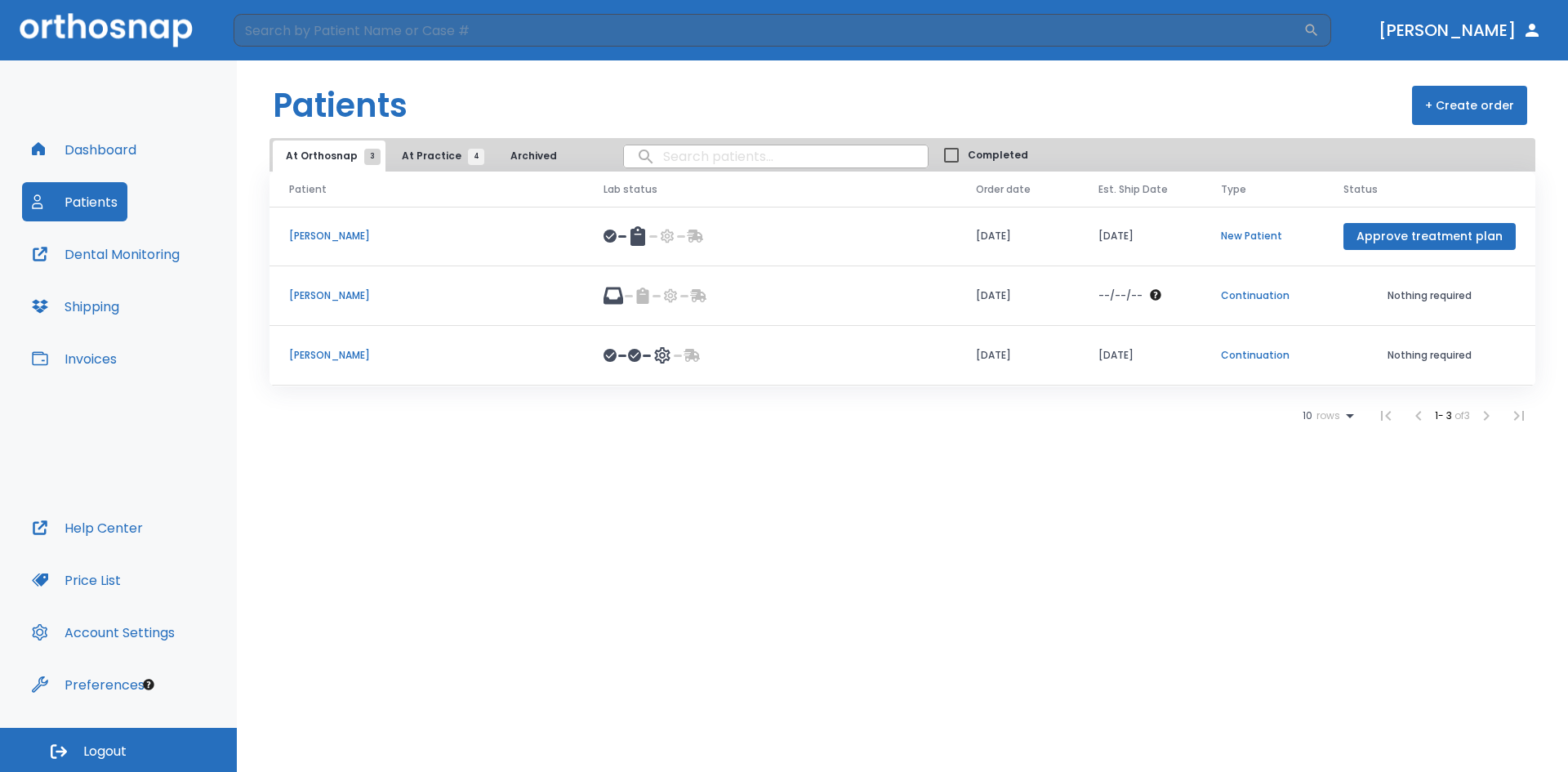
click at [319, 236] on p "[PERSON_NAME]" at bounding box center [426, 236] width 275 height 15
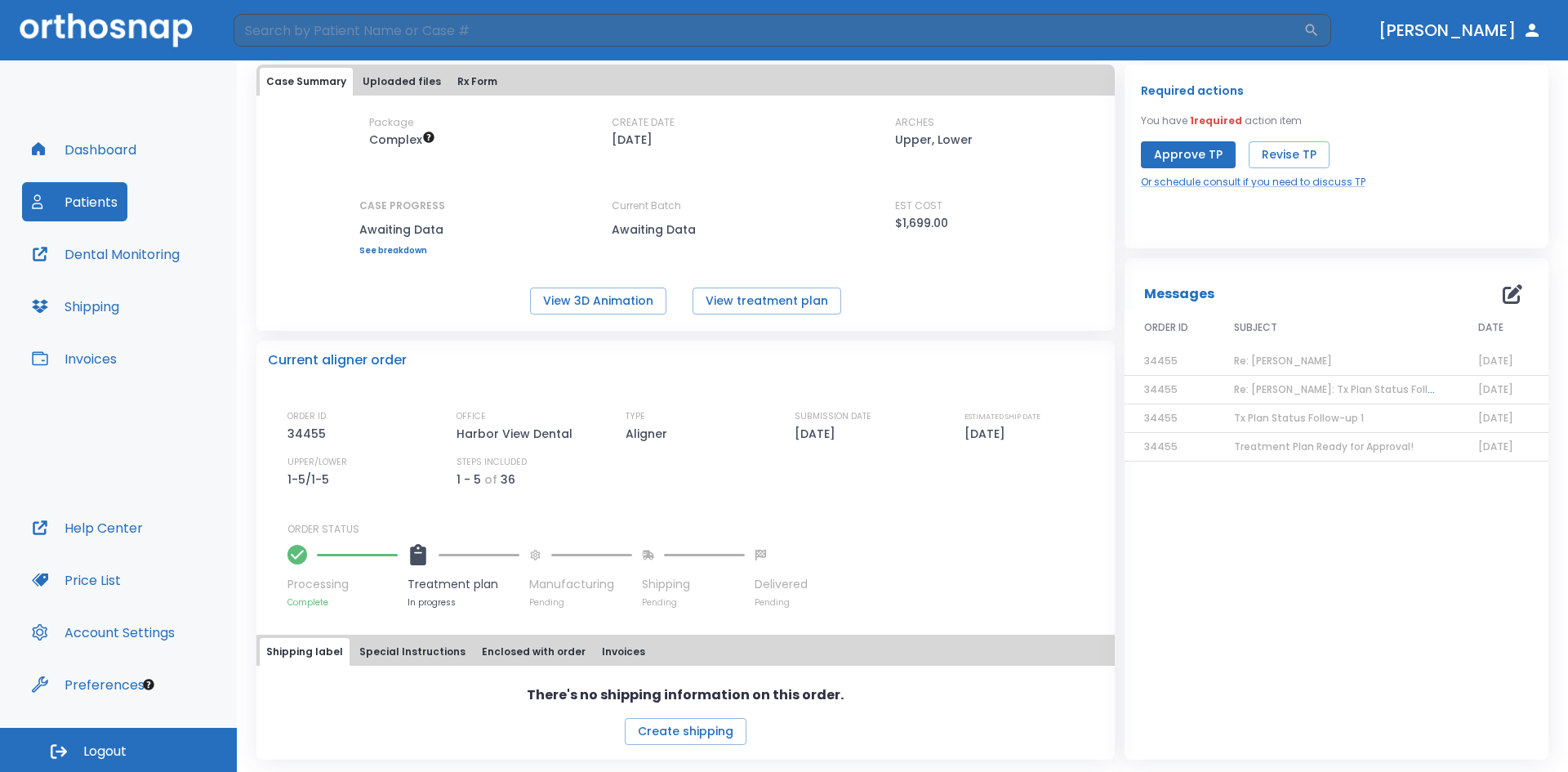
scroll to position [87, 0]
click at [397, 88] on button "Uploaded files" at bounding box center [402, 81] width 92 height 28
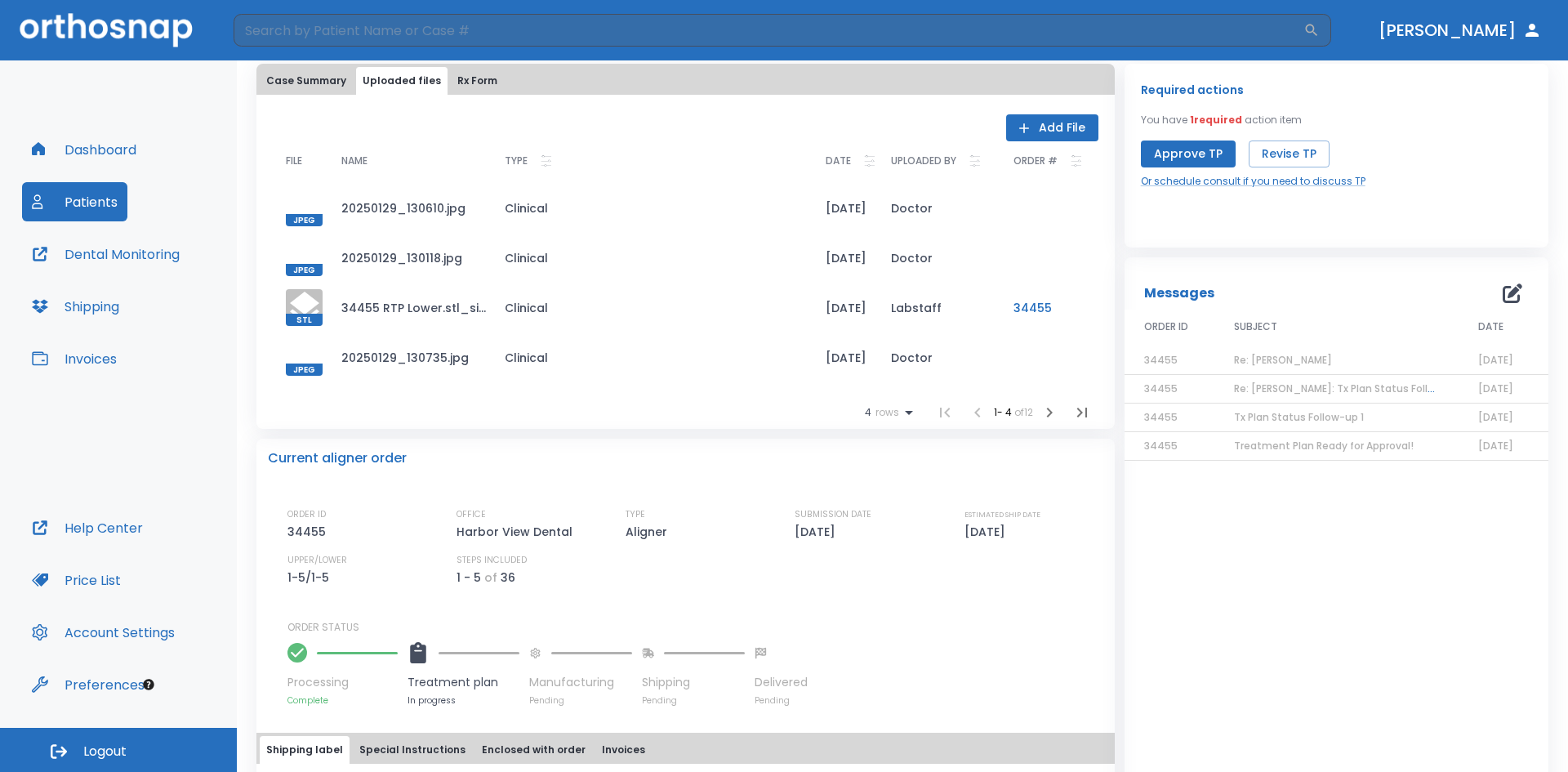
click at [309, 73] on button "Case Summary" at bounding box center [306, 81] width 93 height 28
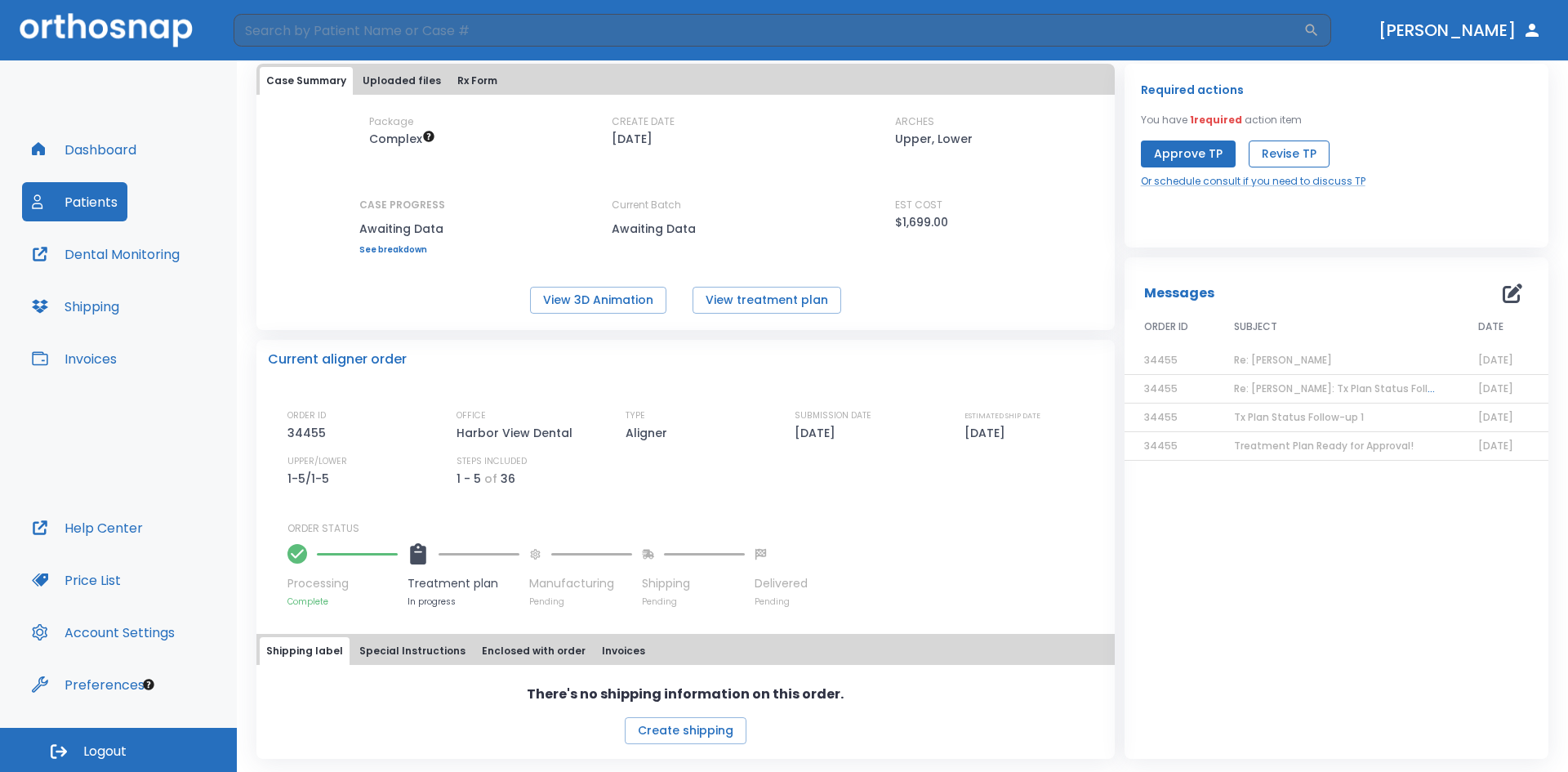
click at [1269, 151] on button "Revise TP" at bounding box center [1288, 153] width 81 height 27
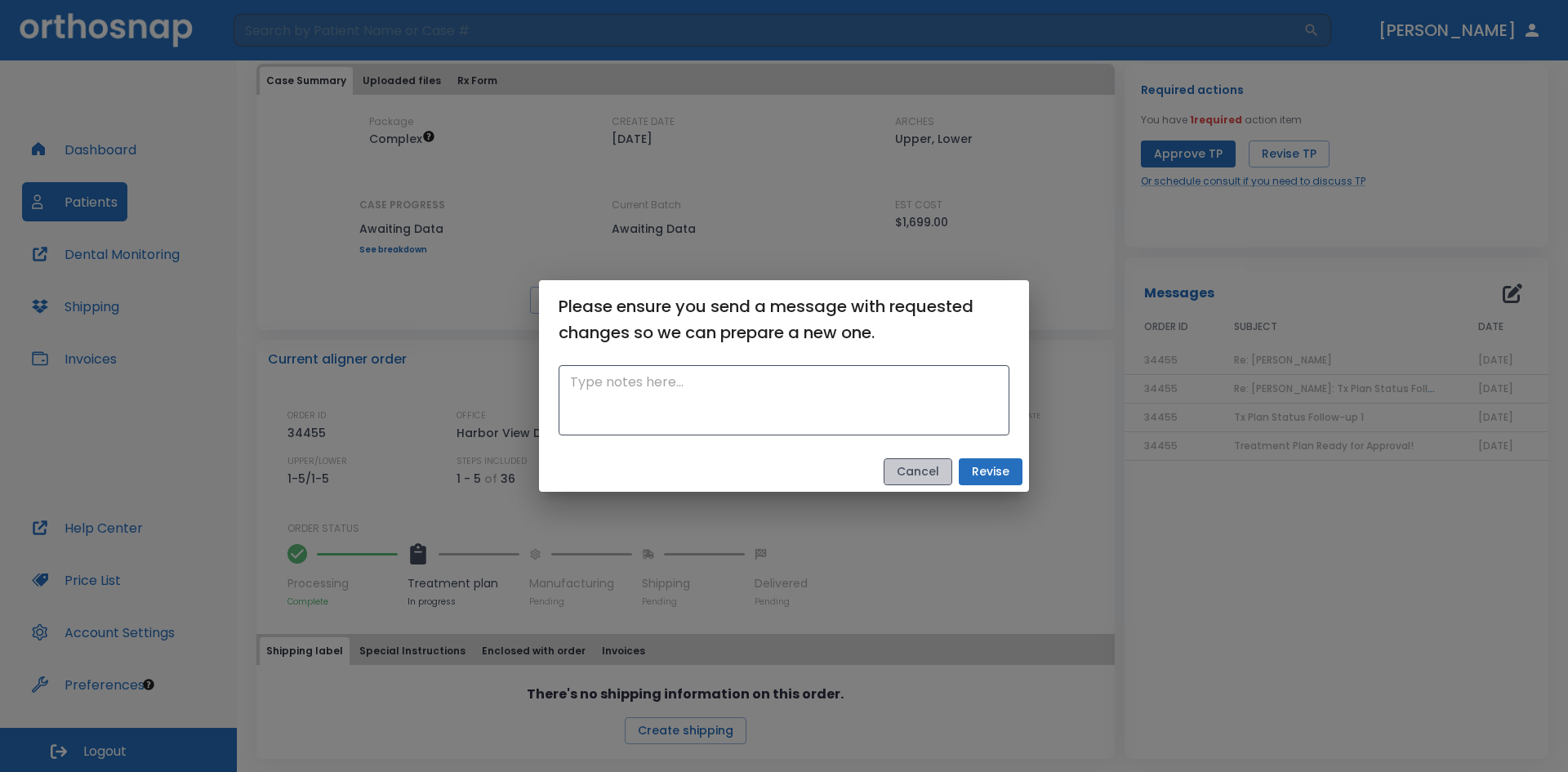
click at [925, 482] on button "Cancel" at bounding box center [917, 471] width 69 height 27
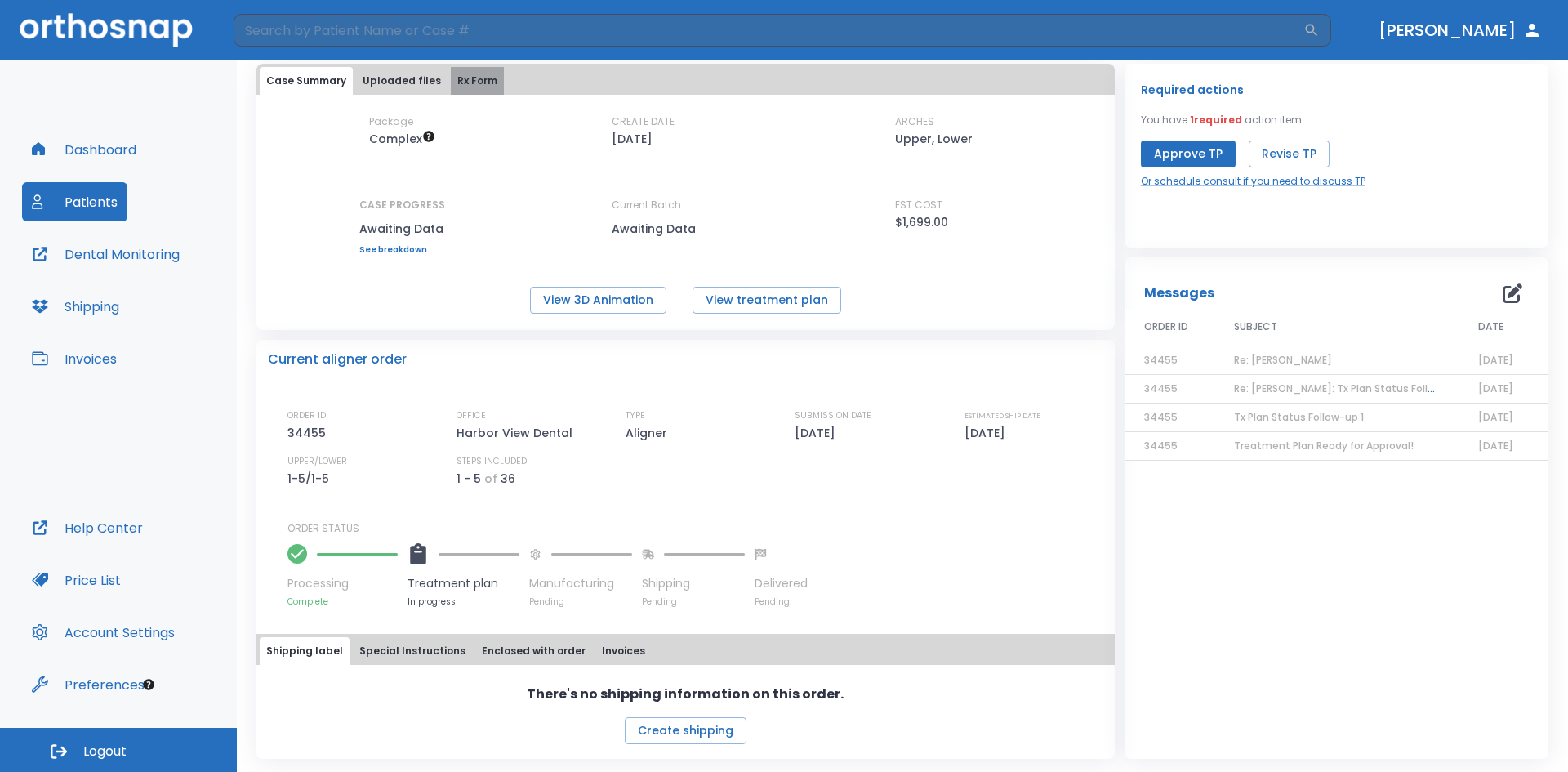
click at [467, 71] on button "Rx Form" at bounding box center [477, 81] width 53 height 28
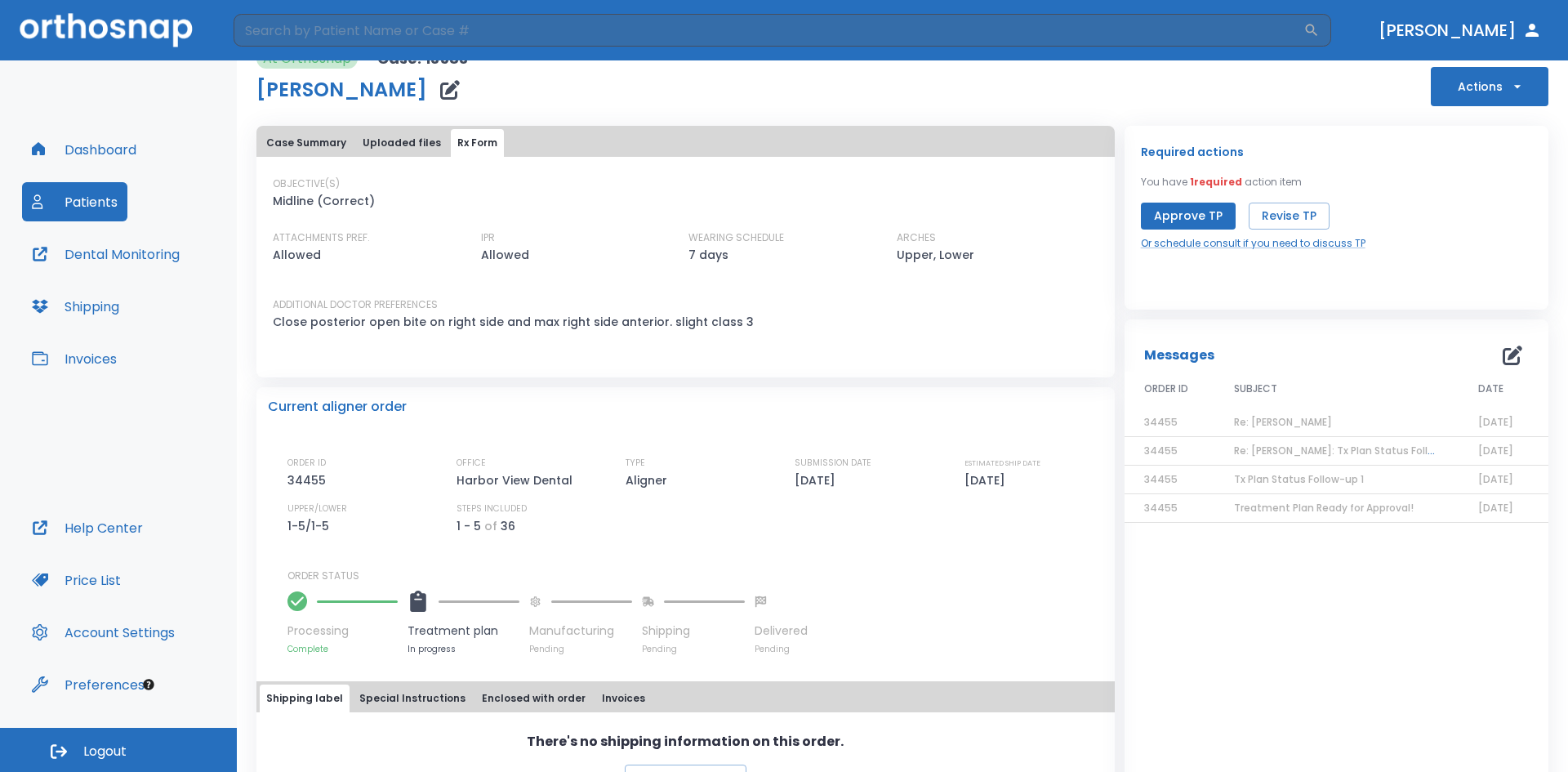
scroll to position [0, 0]
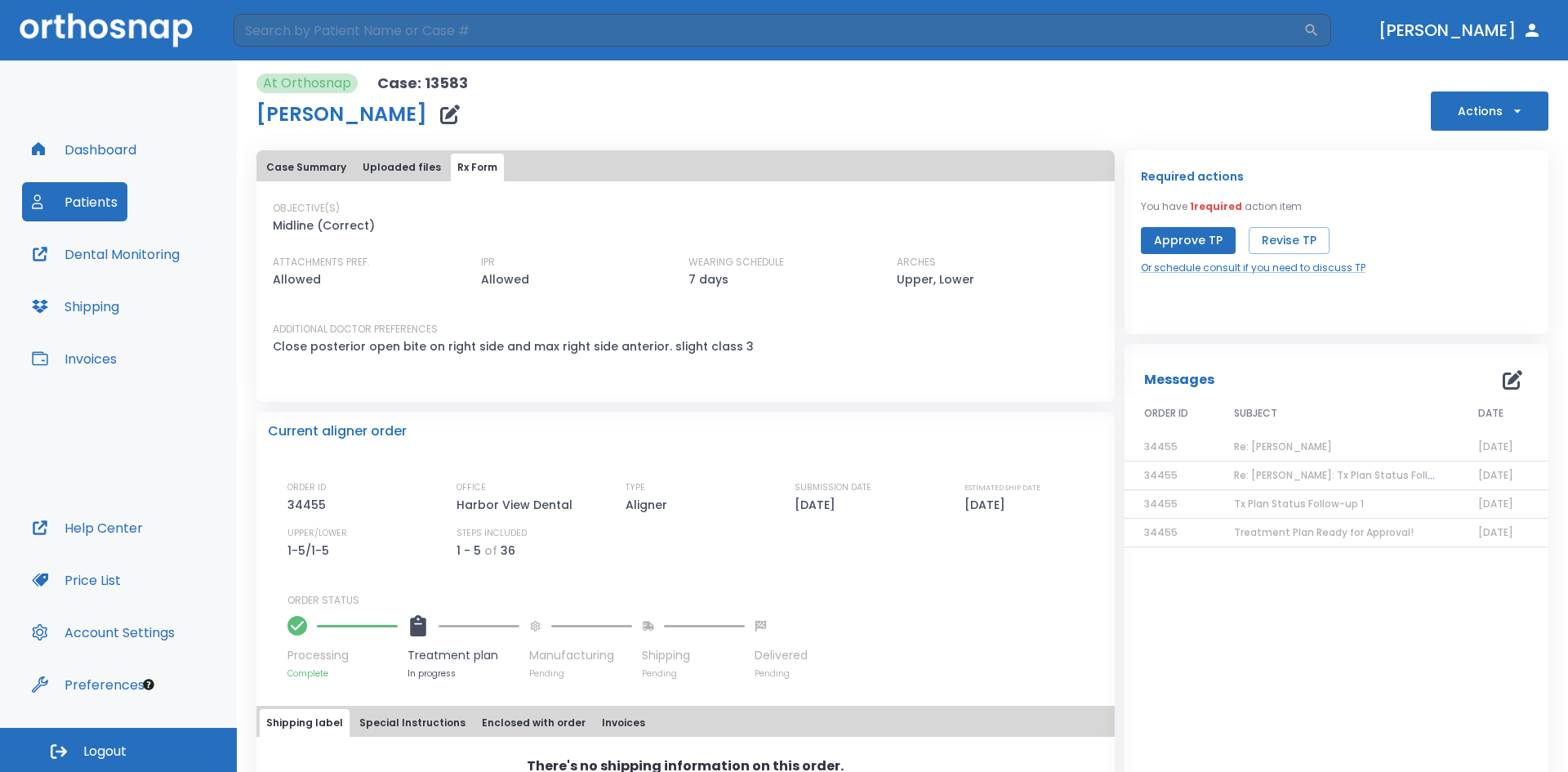
click at [1172, 241] on button "Approve TP" at bounding box center [1188, 240] width 95 height 27
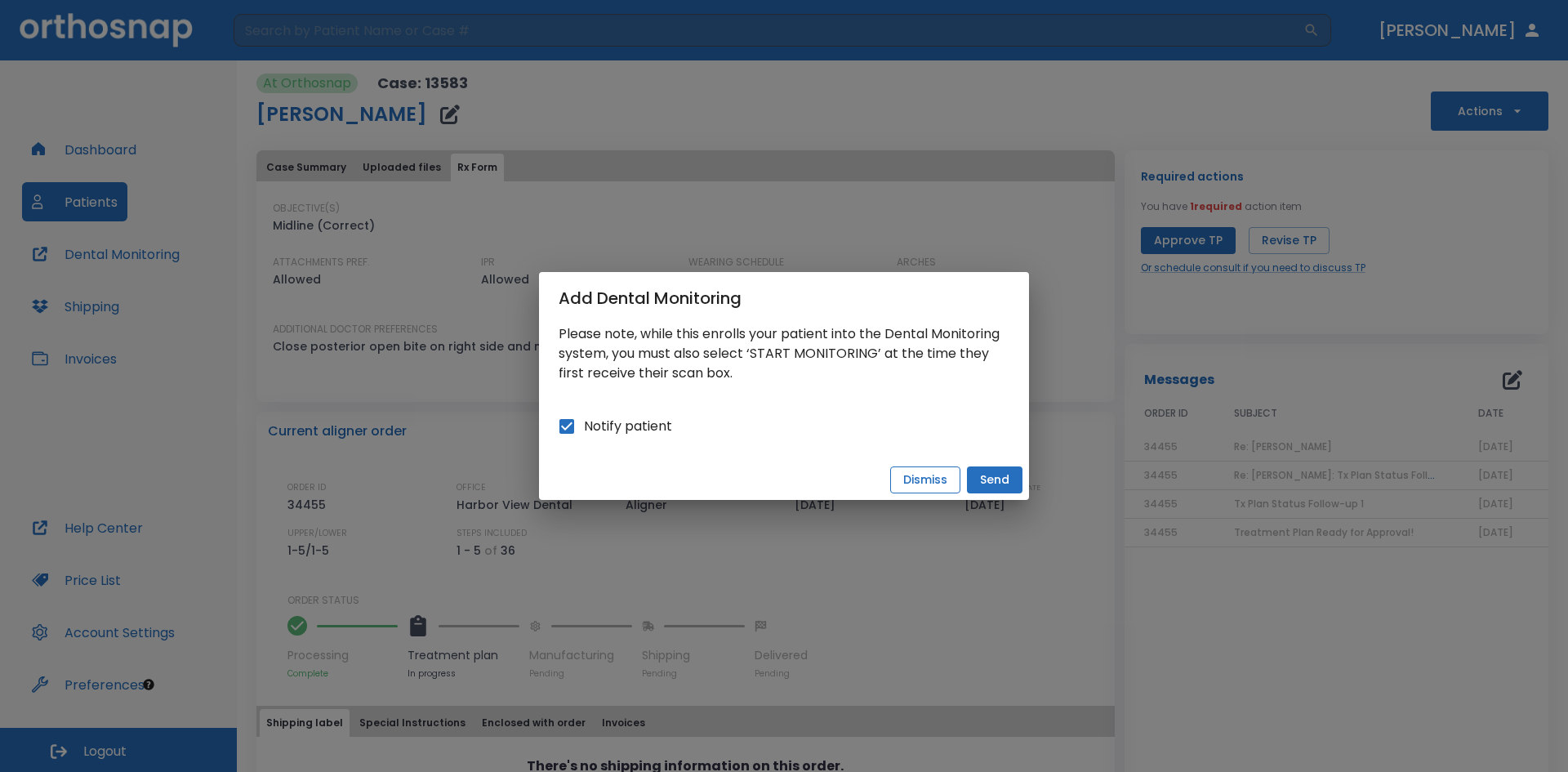
click at [936, 482] on button "Dismiss" at bounding box center [925, 479] width 71 height 27
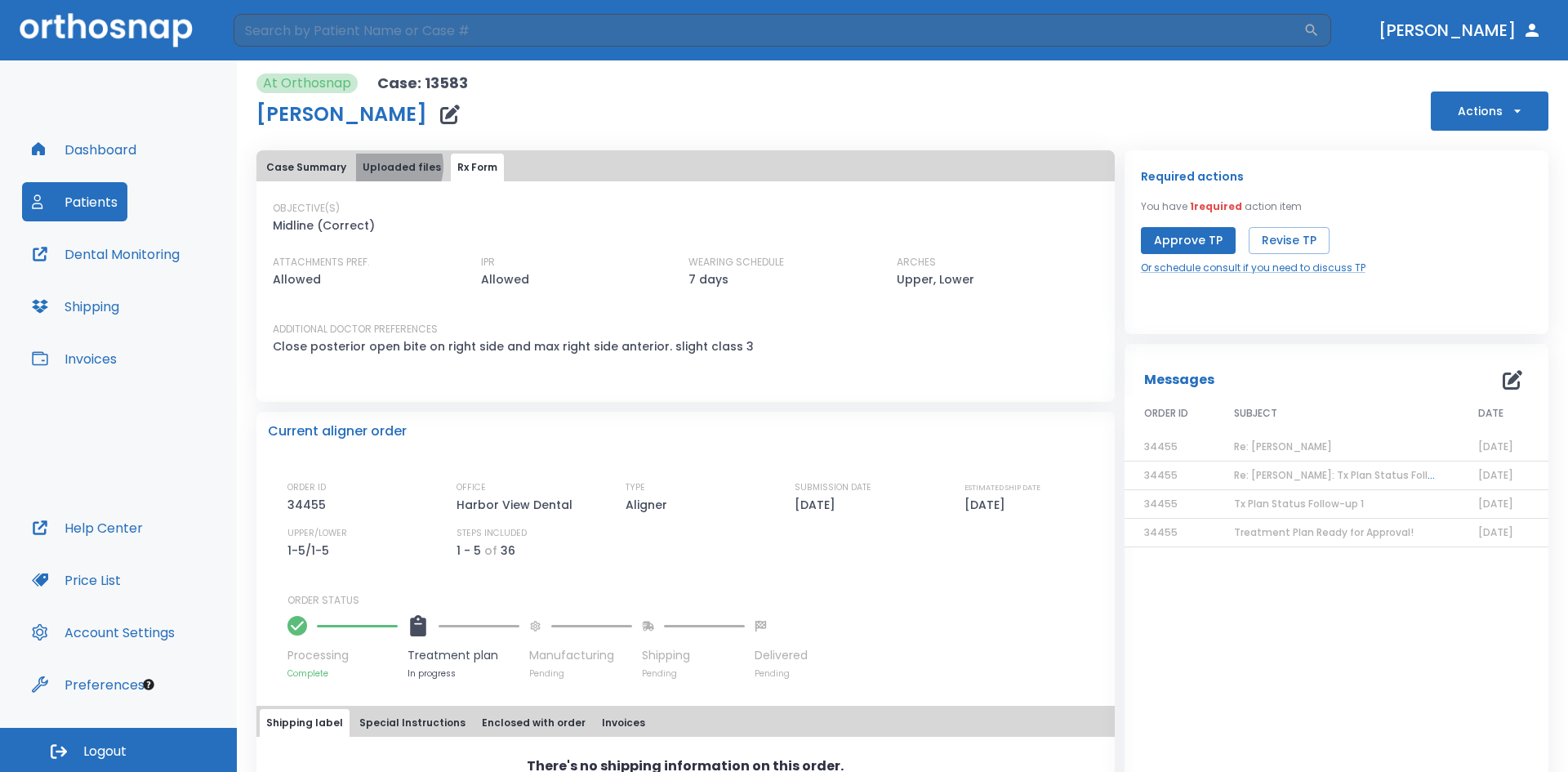
click at [383, 165] on button "Uploaded files" at bounding box center [402, 167] width 92 height 28
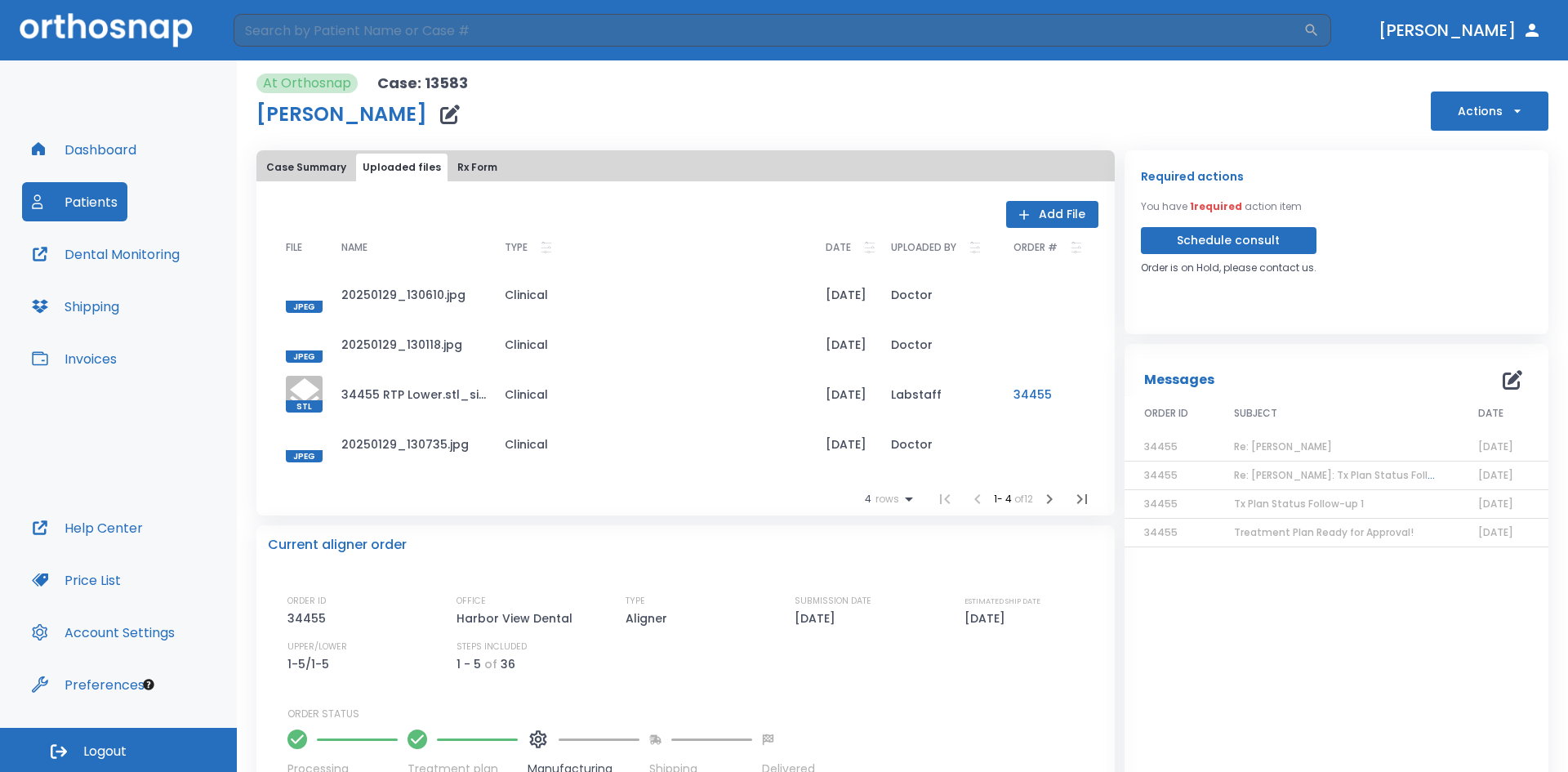
click at [1207, 238] on button "Schedule consult" at bounding box center [1229, 240] width 175 height 27
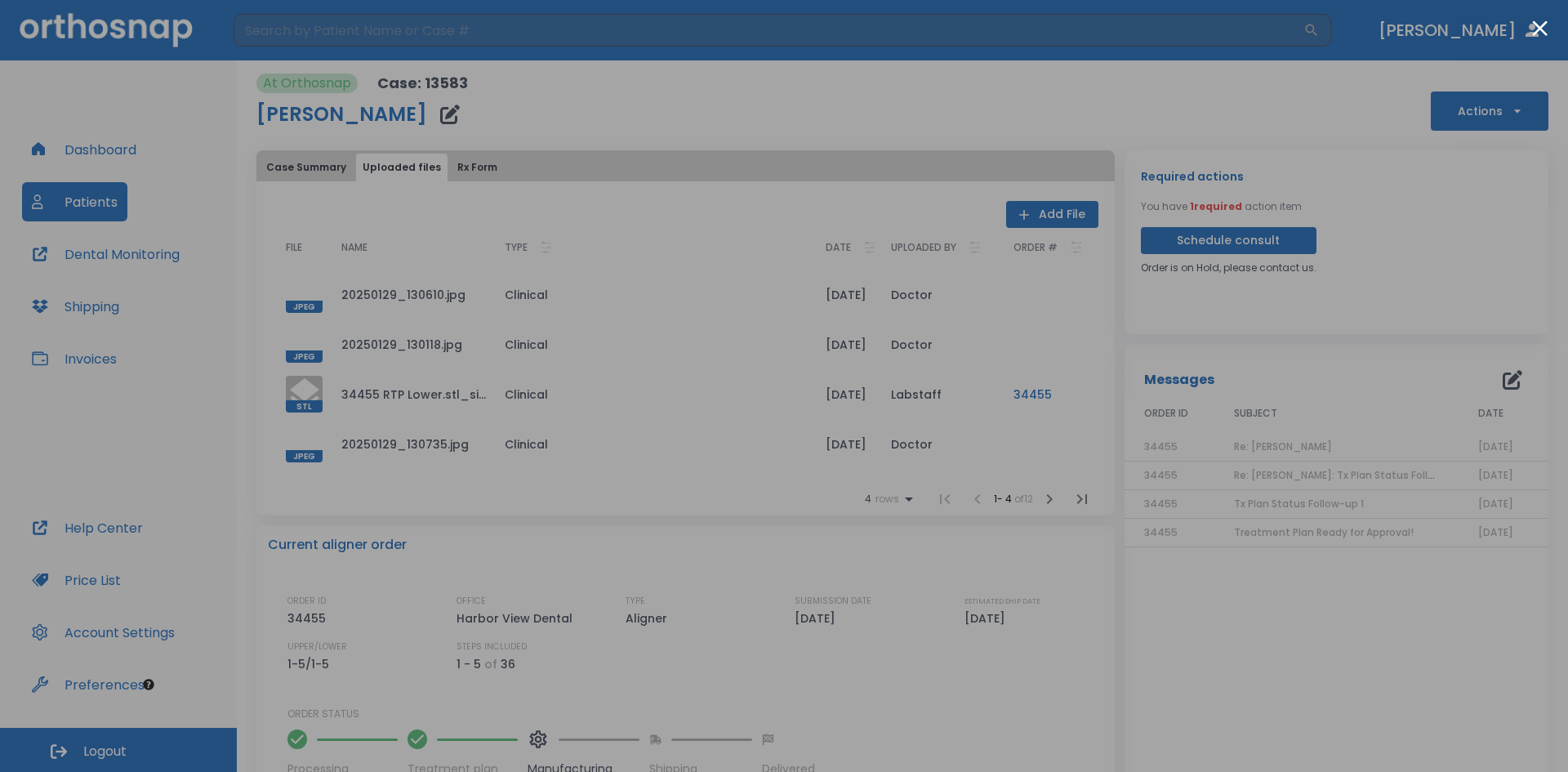
click at [307, 178] on div at bounding box center [784, 386] width 1568 height 772
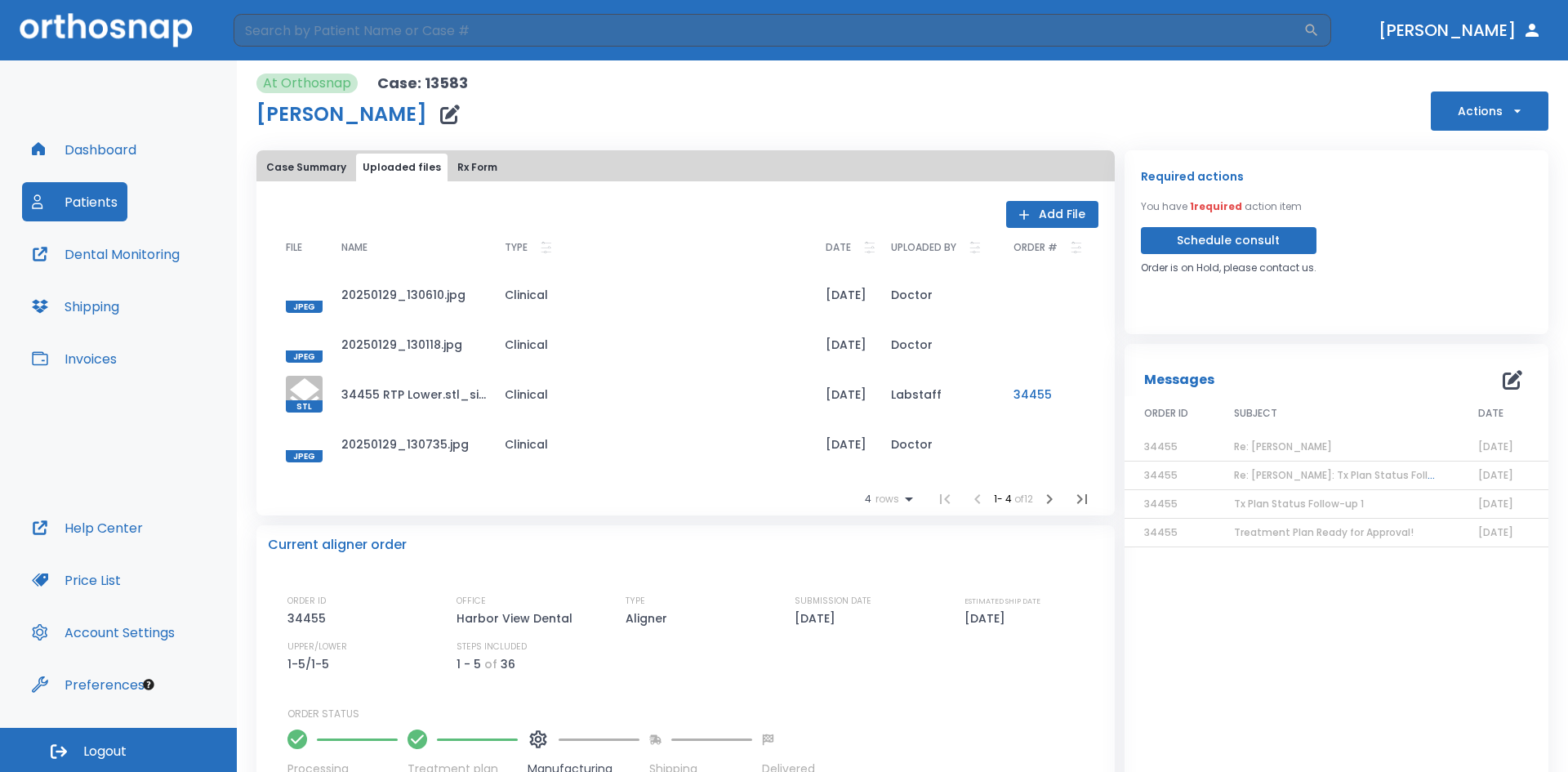
click at [308, 165] on button "Case Summary" at bounding box center [306, 167] width 93 height 28
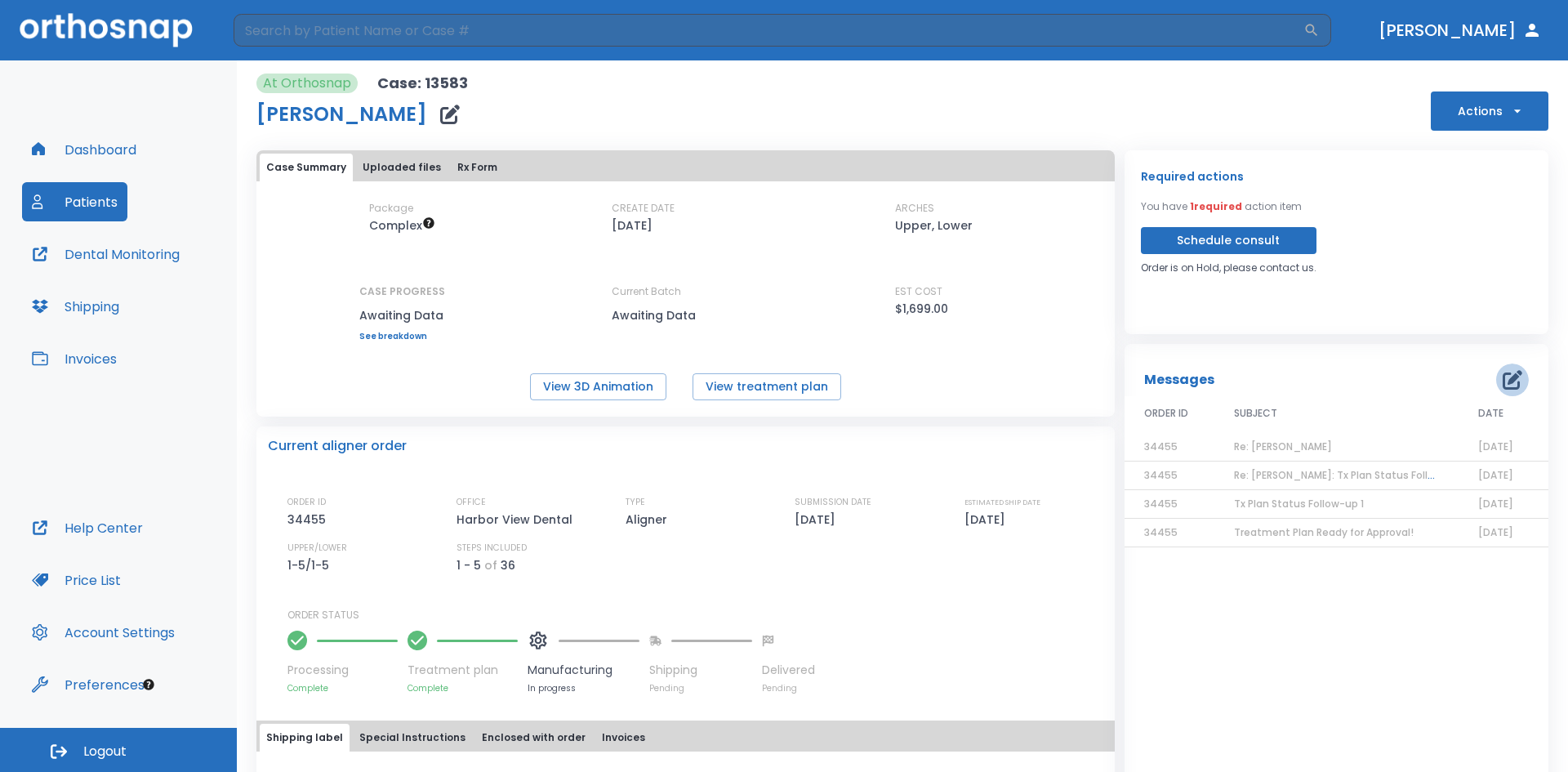
click at [1502, 377] on icon "button" at bounding box center [1512, 380] width 20 height 20
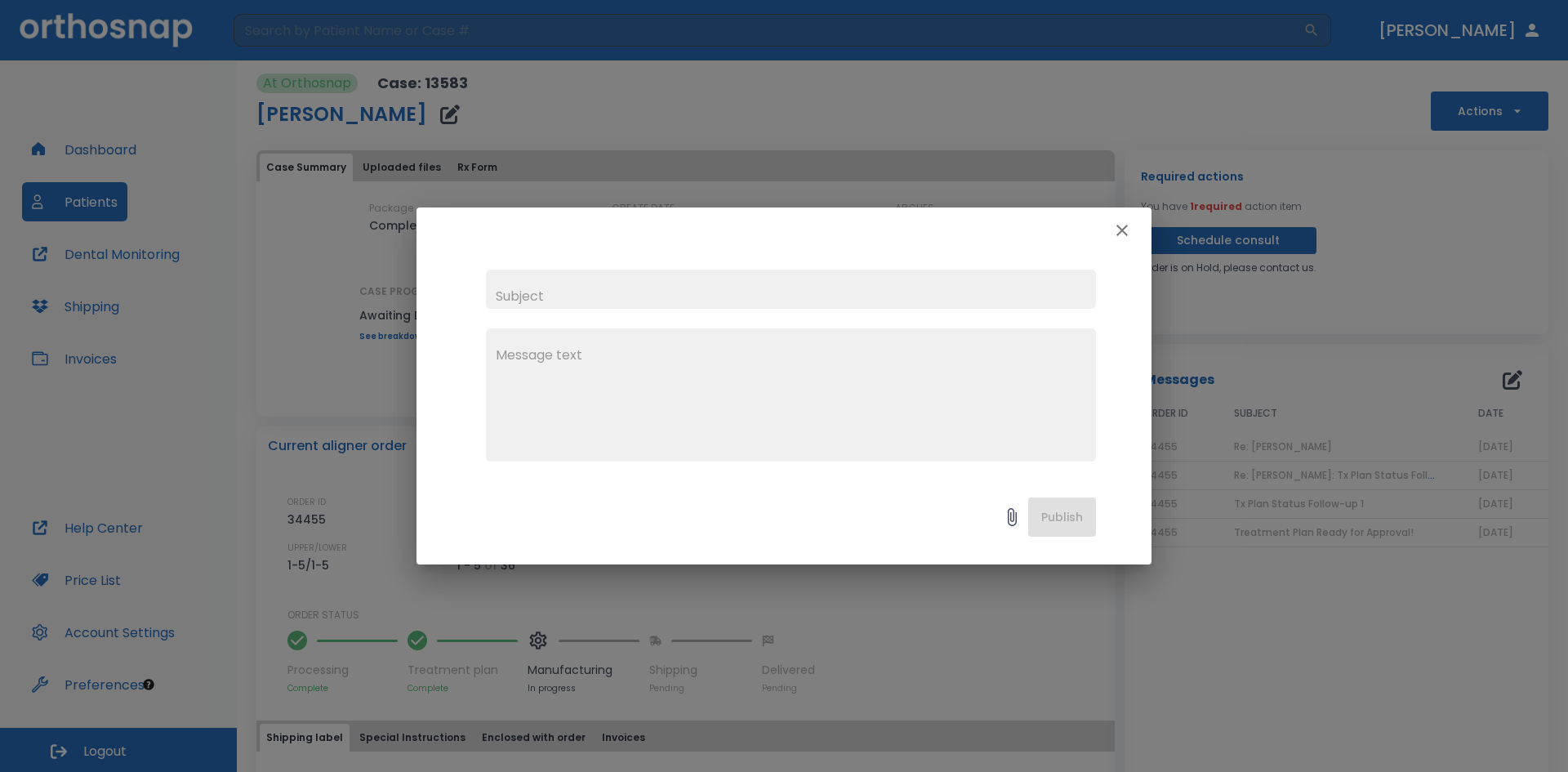
click at [1130, 229] on icon "button" at bounding box center [1122, 230] width 20 height 20
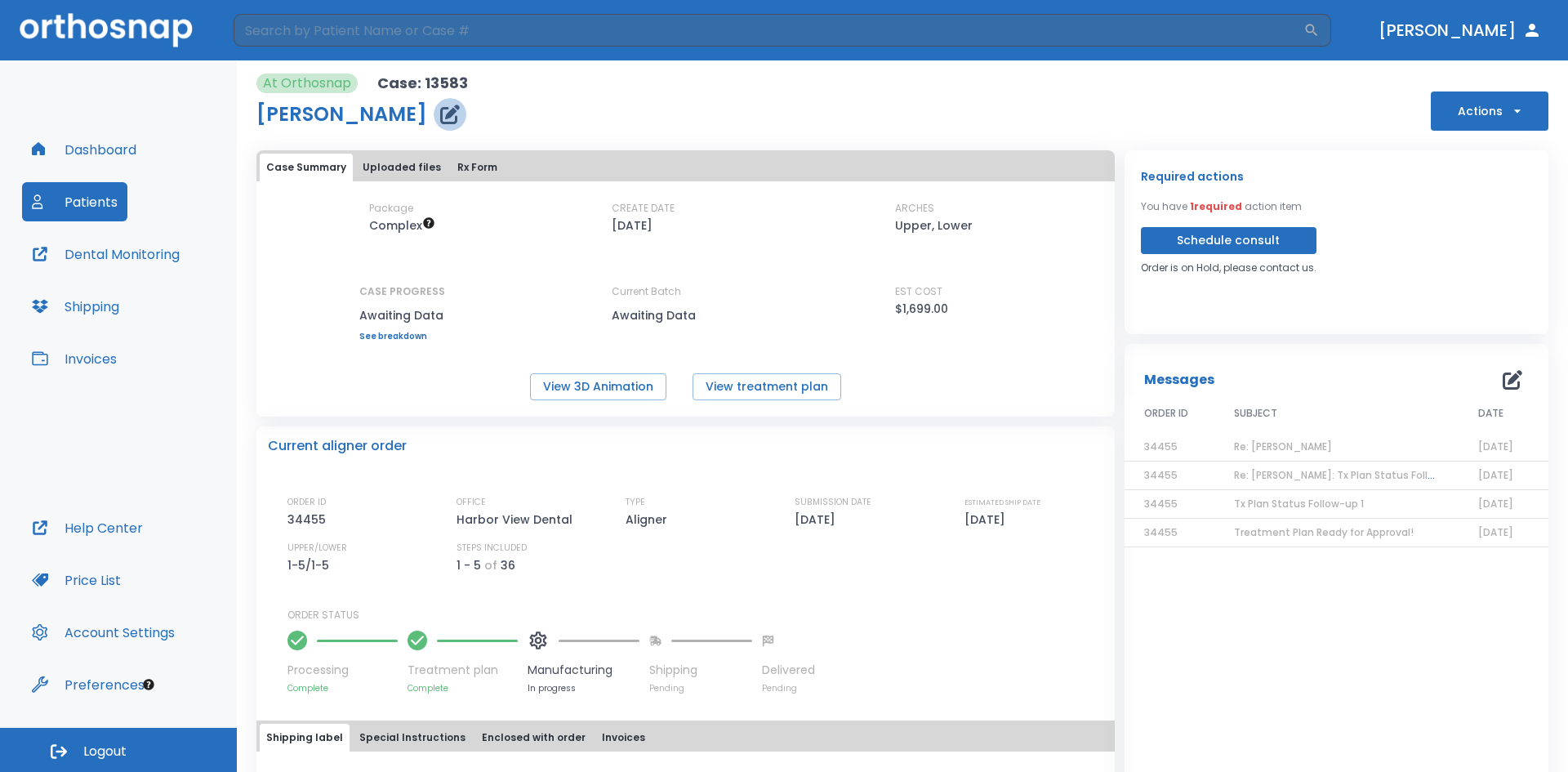
click at [440, 119] on icon "button" at bounding box center [450, 115] width 20 height 20
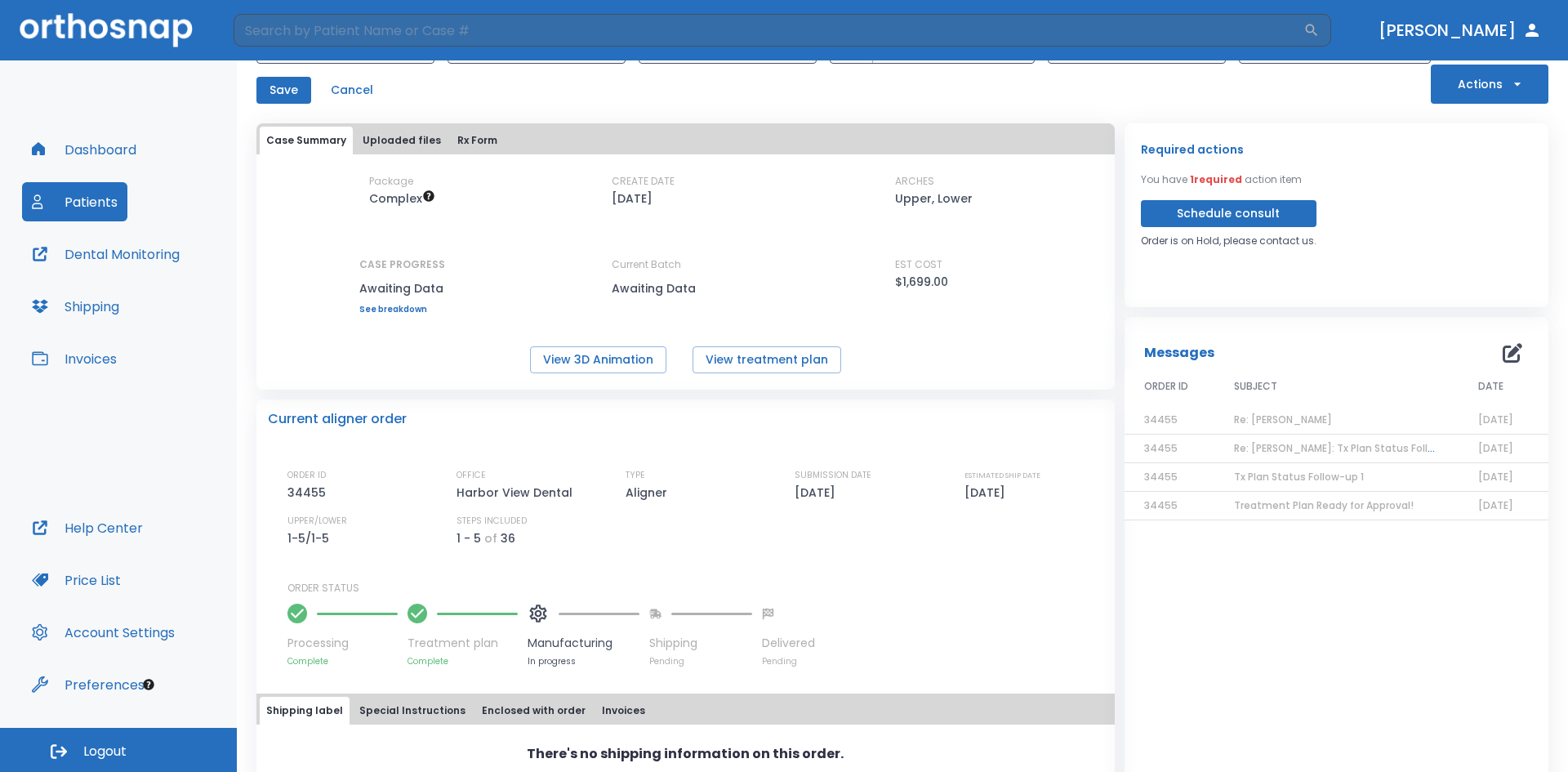
scroll to position [163, 0]
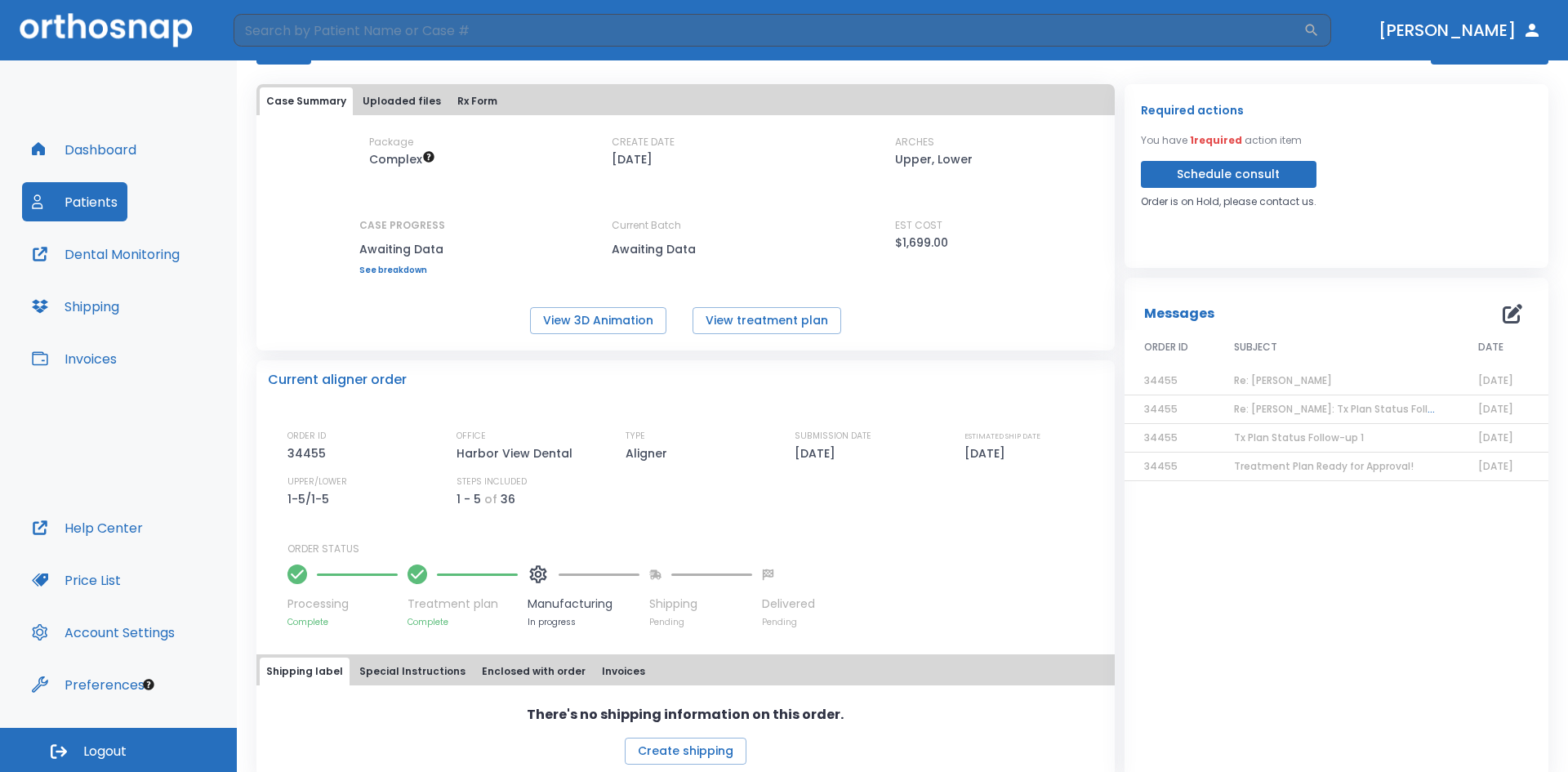
click at [392, 102] on button "Uploaded files" at bounding box center [402, 102] width 92 height 28
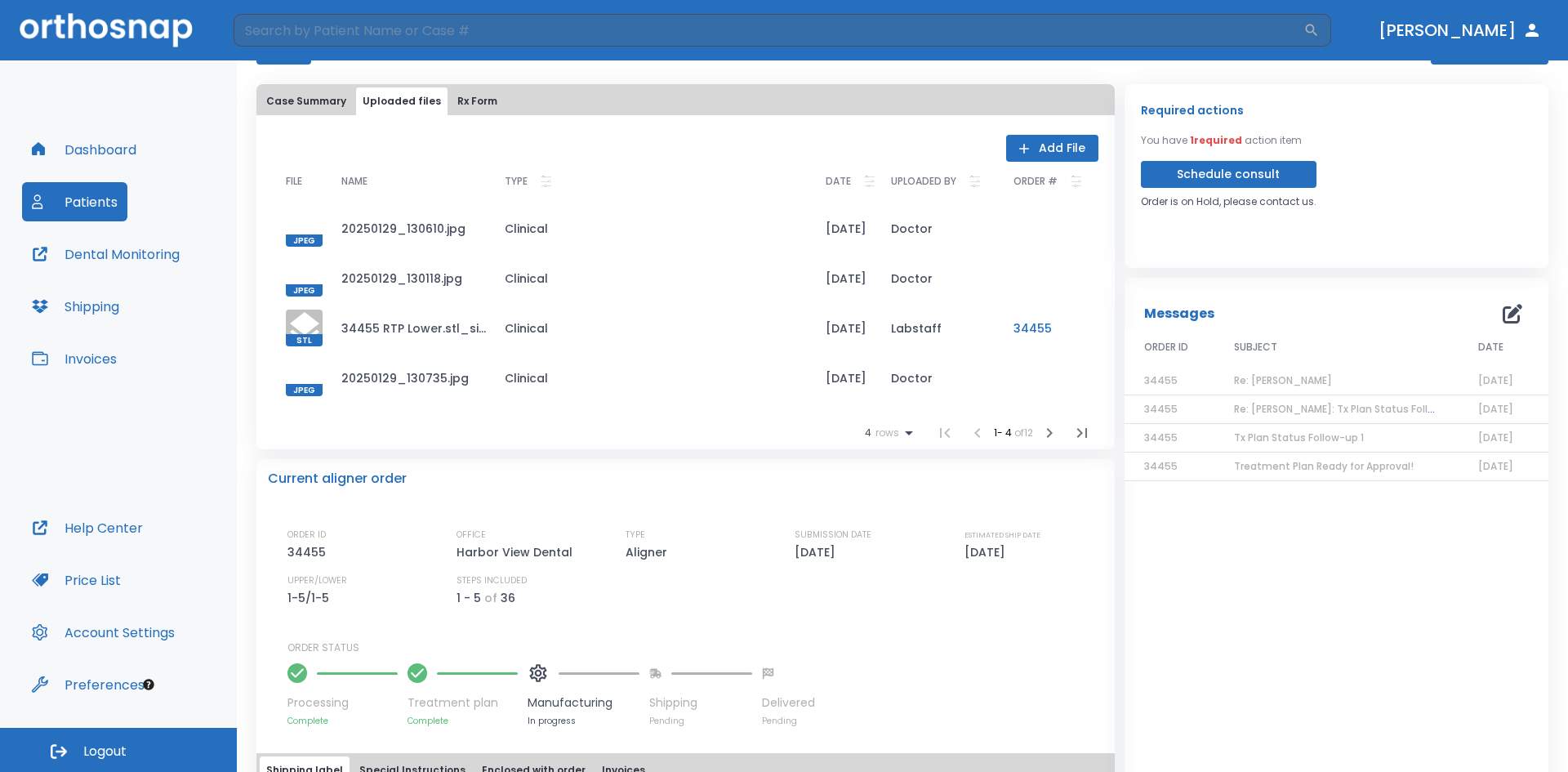
click at [1055, 144] on button "Add File" at bounding box center [1051, 147] width 93 height 27
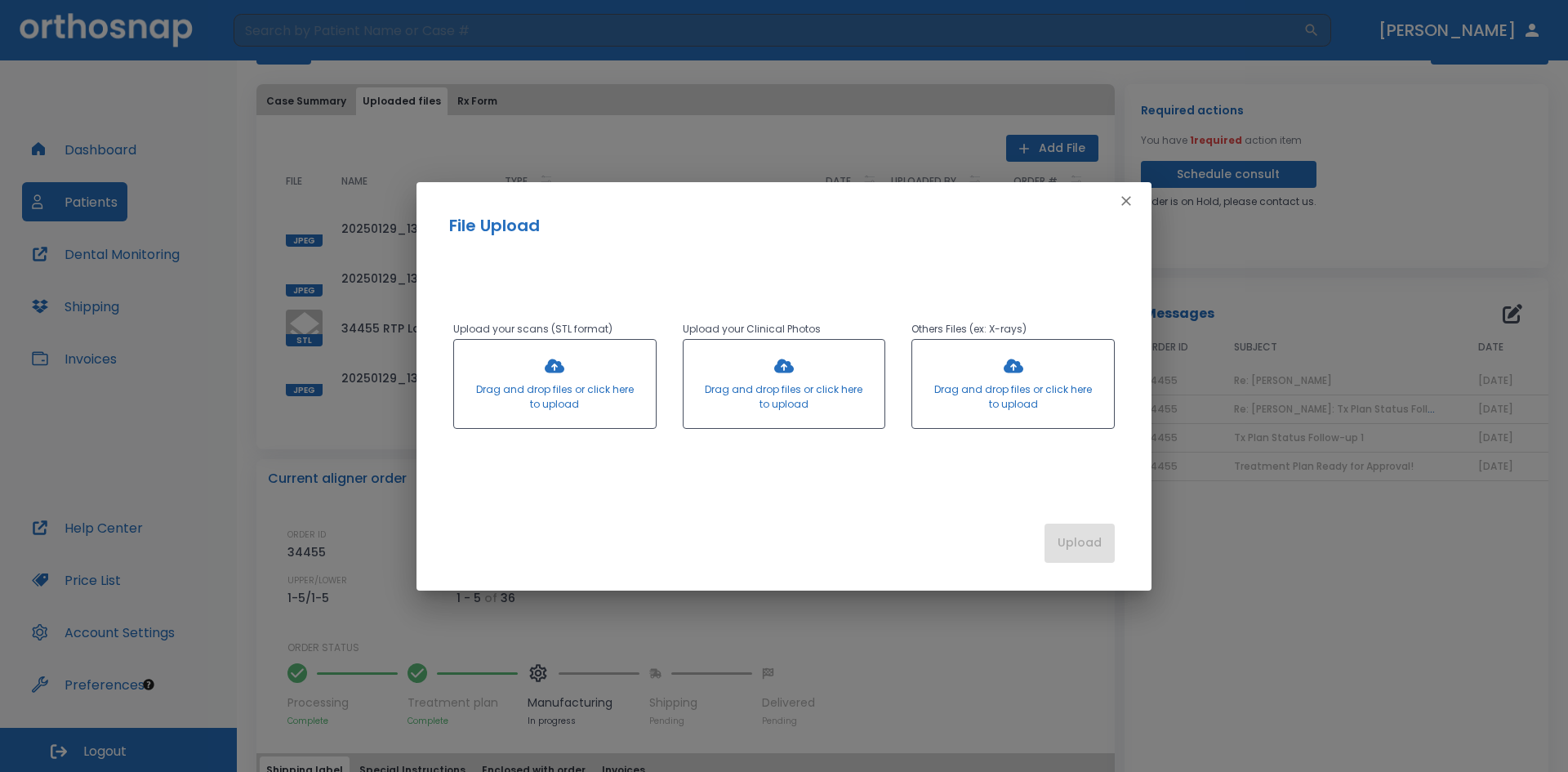
click at [490, 30] on div "File Upload Upload your scans (STL format) Drag and drop files or click here to…" at bounding box center [784, 386] width 1568 height 772
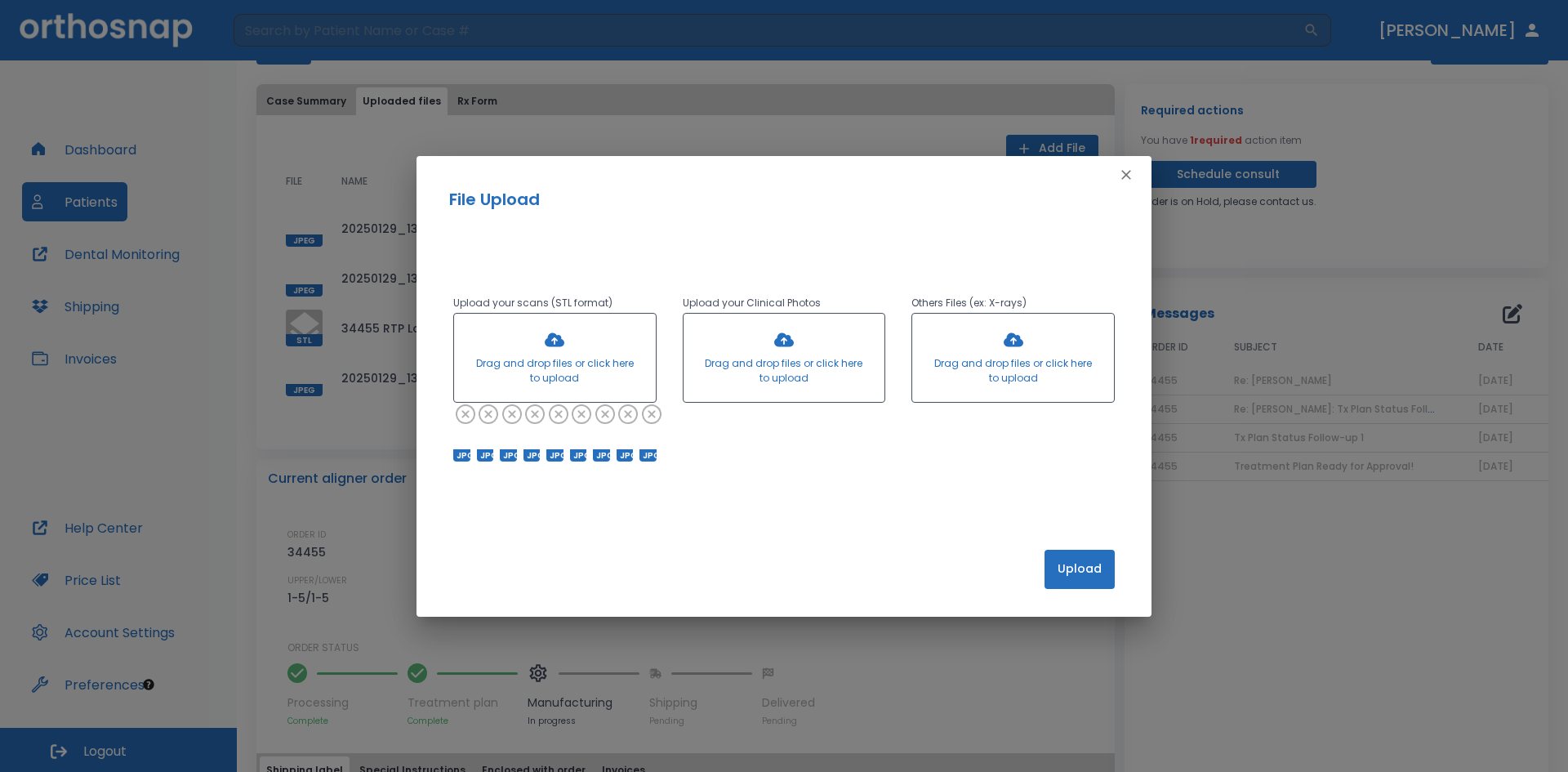
click at [1089, 572] on button "Upload" at bounding box center [1079, 569] width 71 height 39
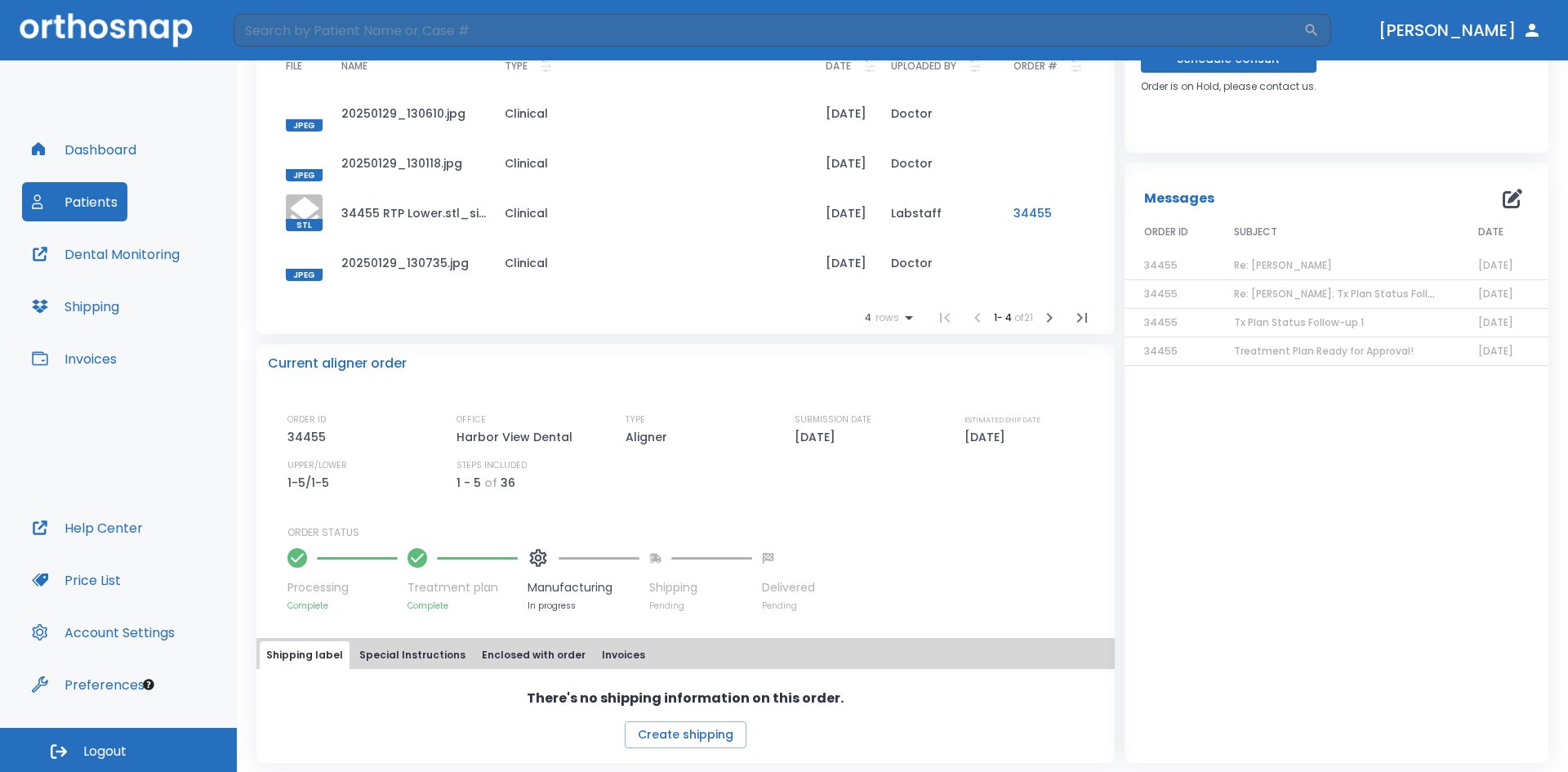
scroll to position [283, 0]
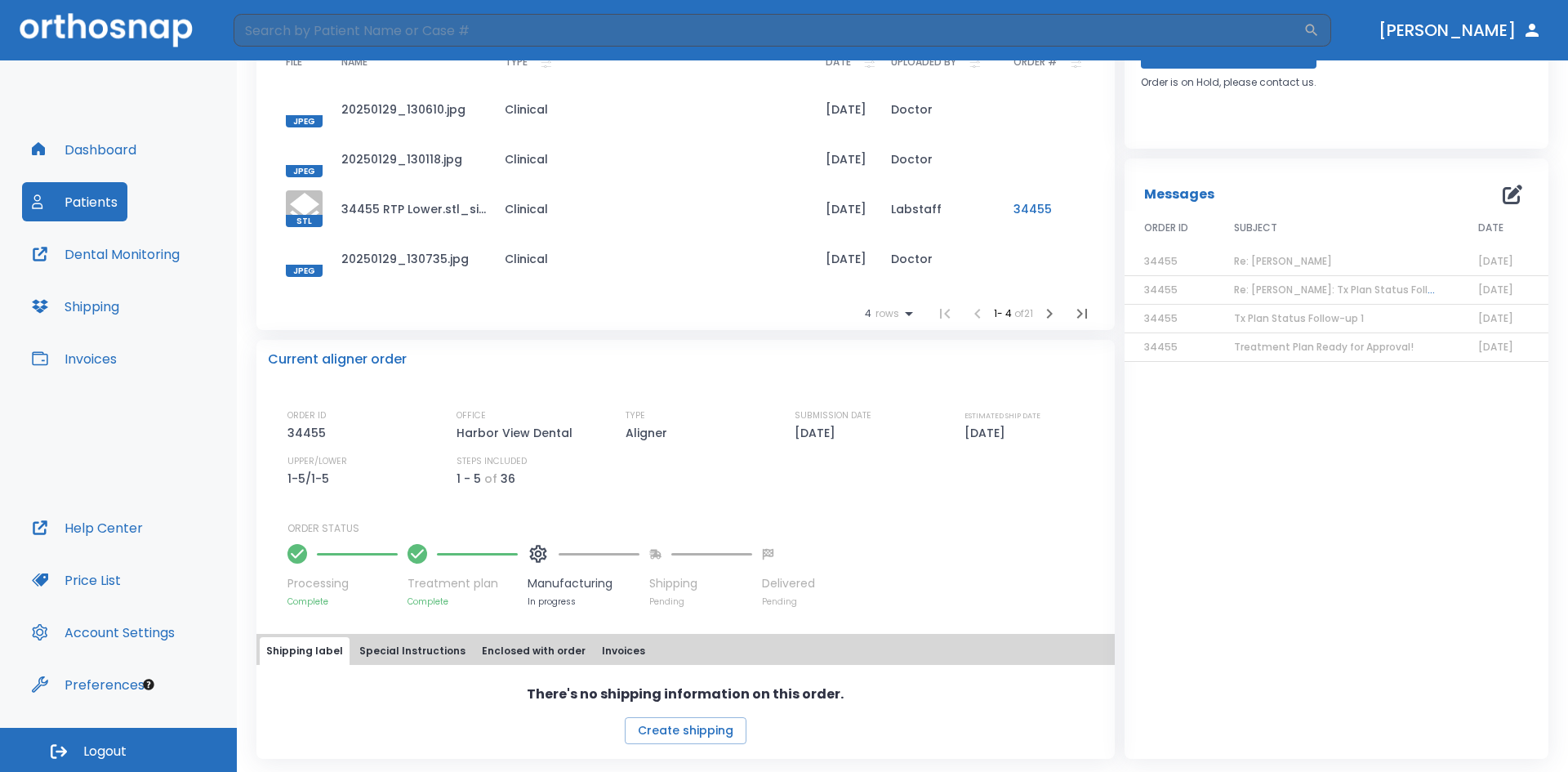
click at [1043, 316] on icon "button" at bounding box center [1049, 314] width 20 height 20
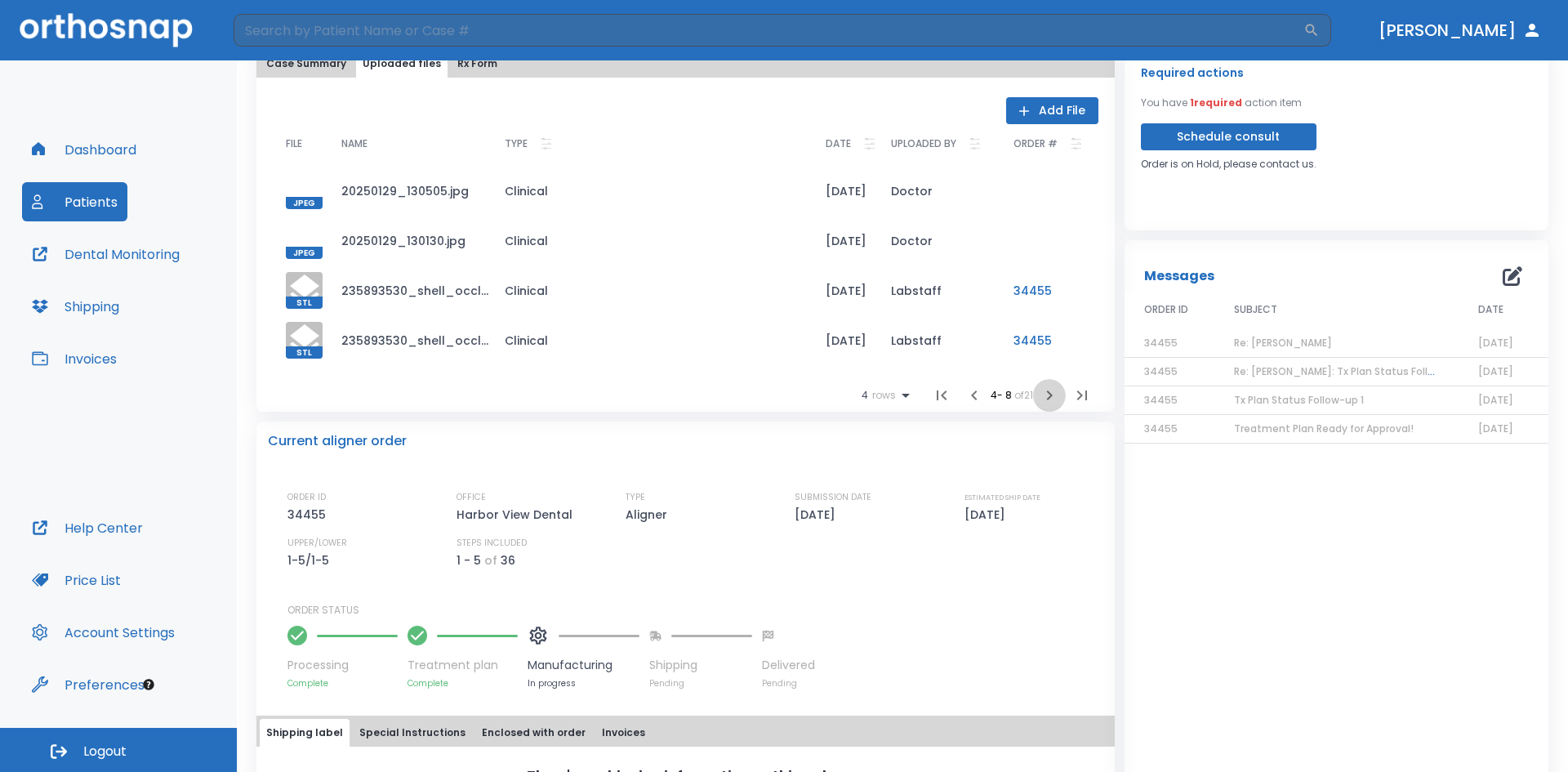
click at [1040, 396] on icon "button" at bounding box center [1049, 395] width 20 height 20
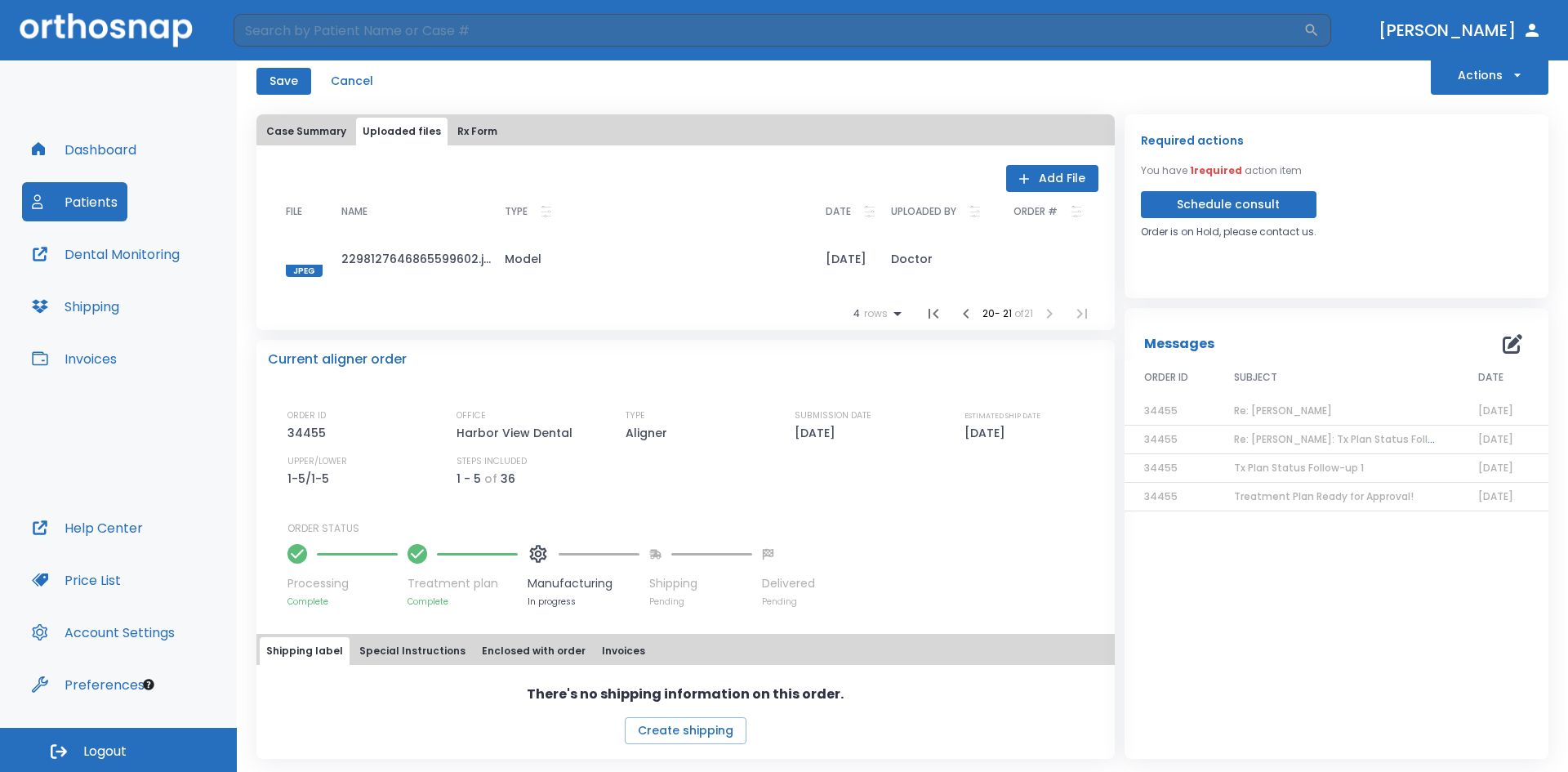
scroll to position [0, 0]
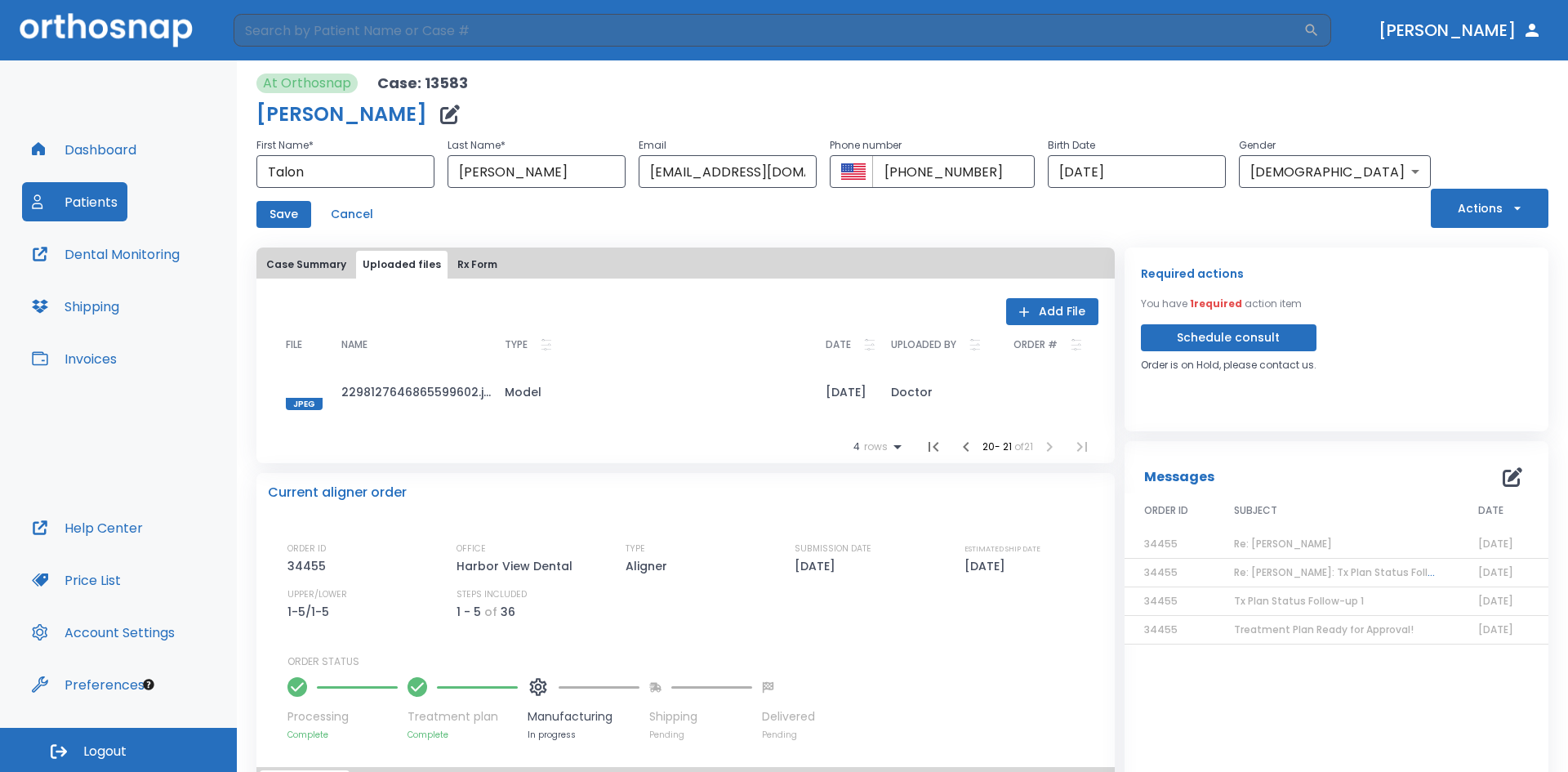
click at [298, 274] on button "Case Summary" at bounding box center [306, 265] width 93 height 28
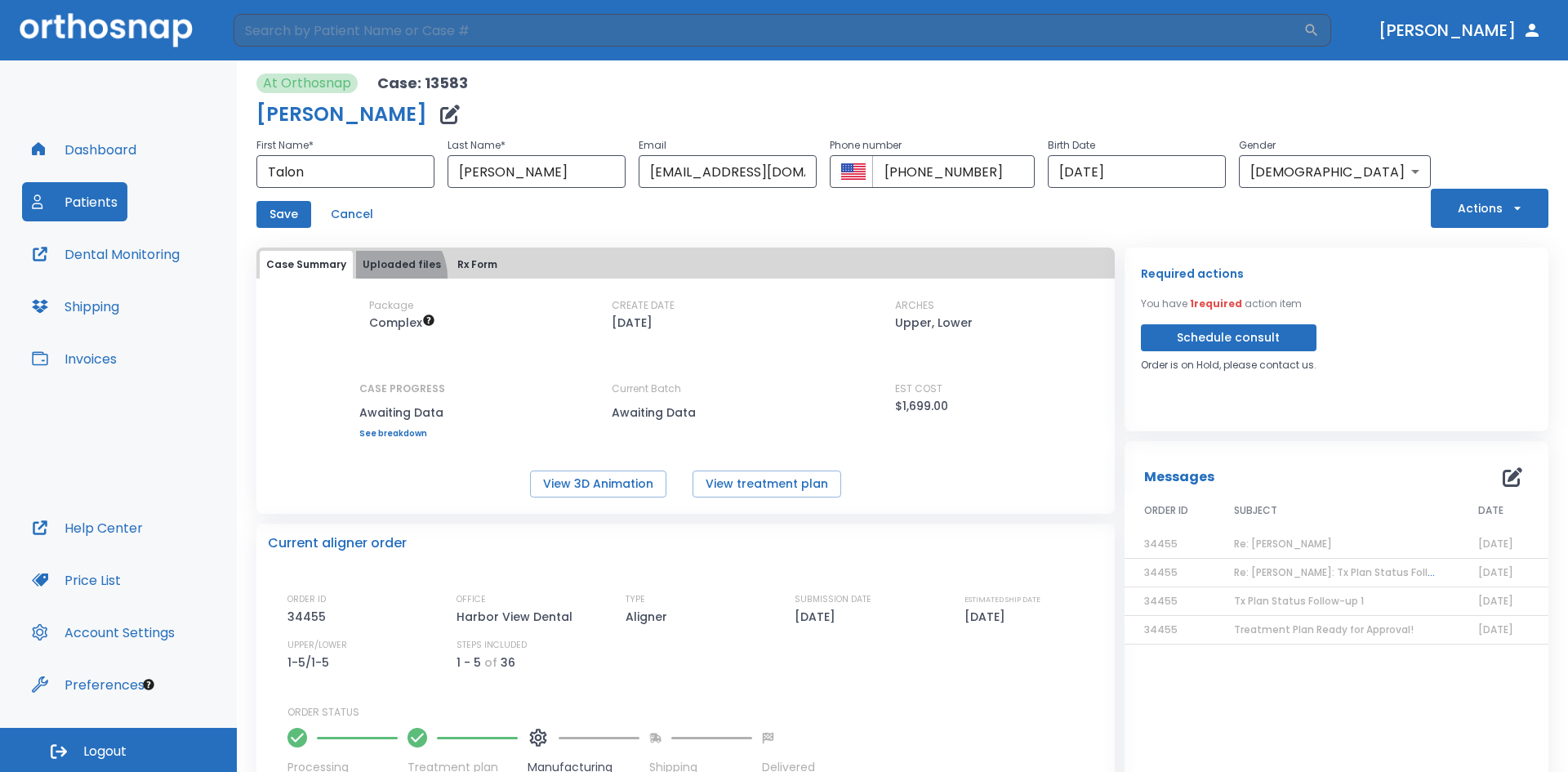
click at [384, 277] on button "Uploaded files" at bounding box center [402, 265] width 92 height 28
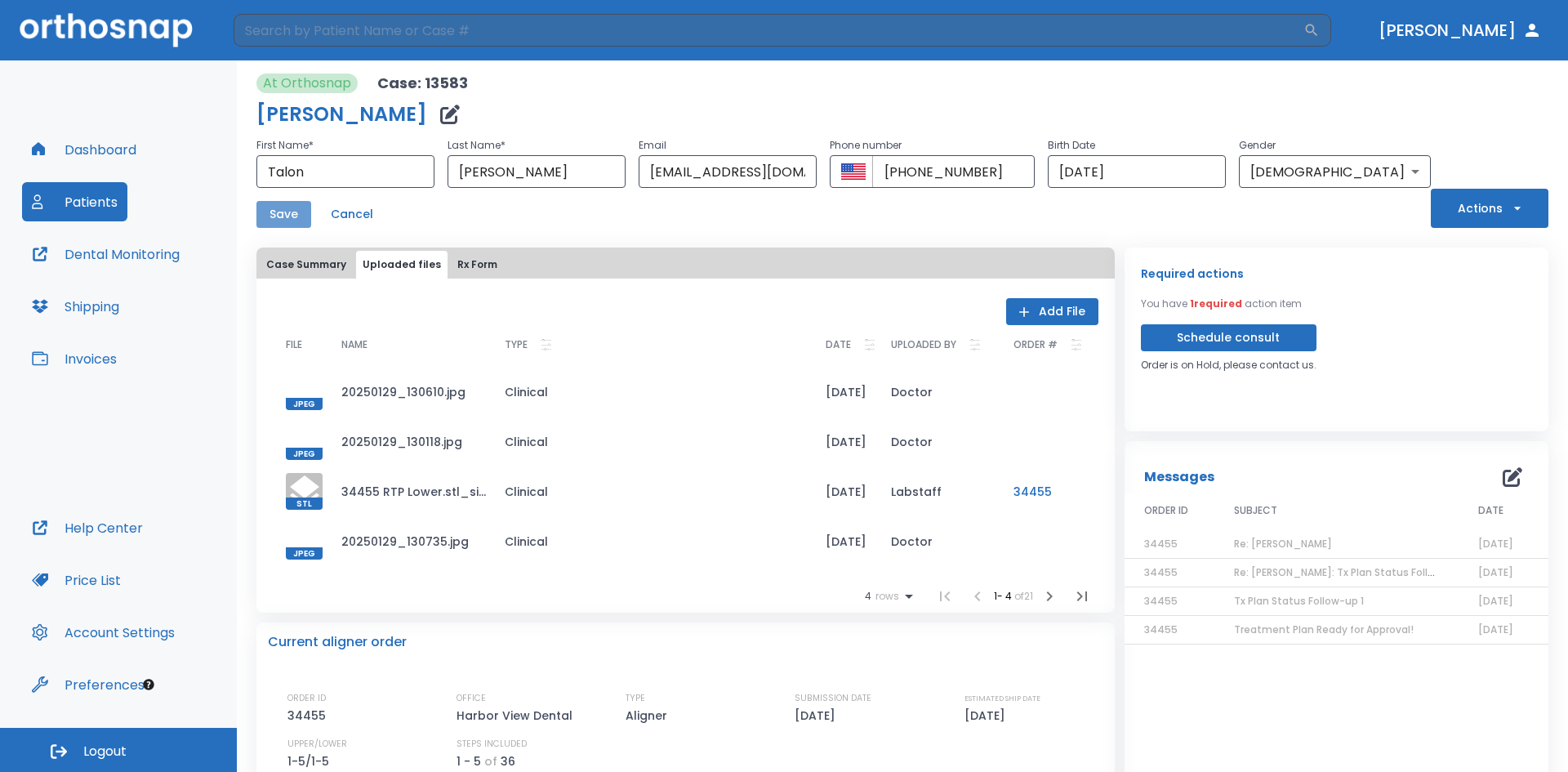
click at [287, 221] on button "Save" at bounding box center [283, 214] width 55 height 27
